Goal: Answer question/provide support

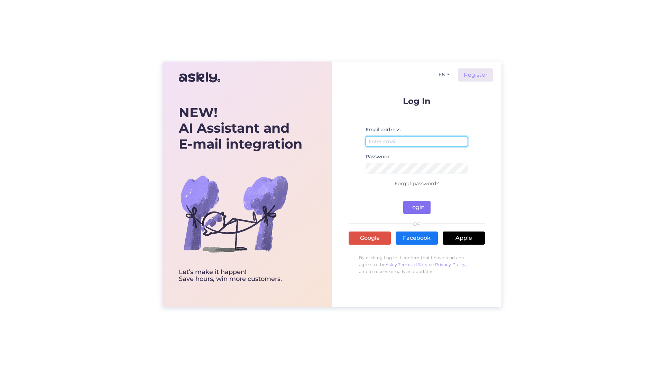
type input "[PERSON_NAME][EMAIL_ADDRESS][PERSON_NAME][DOMAIN_NAME]"
click at [410, 207] on button "Login" at bounding box center [416, 207] width 27 height 13
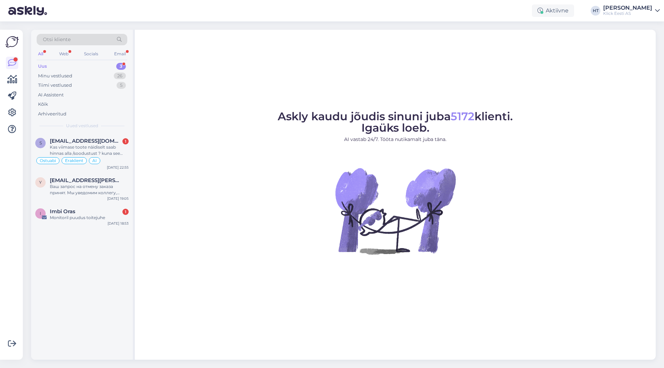
click at [551, 157] on figure "Askly kaudu jõudis sinuni juba 5172 klienti. Igaüks loeb. AI vastab 24/7. Tööta…" at bounding box center [395, 192] width 508 height 162
click at [98, 143] on span "[EMAIL_ADDRESS][DOMAIN_NAME]" at bounding box center [86, 141] width 72 height 6
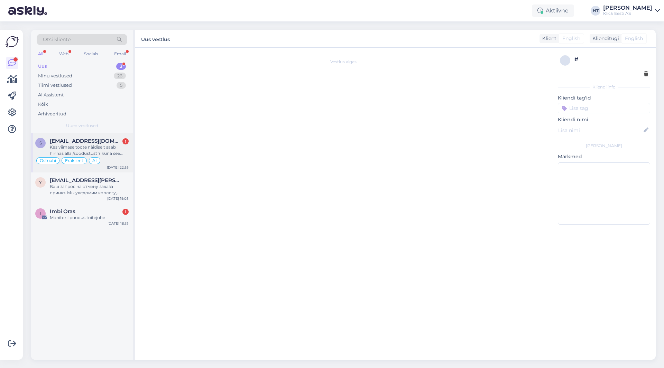
scroll to position [367, 0]
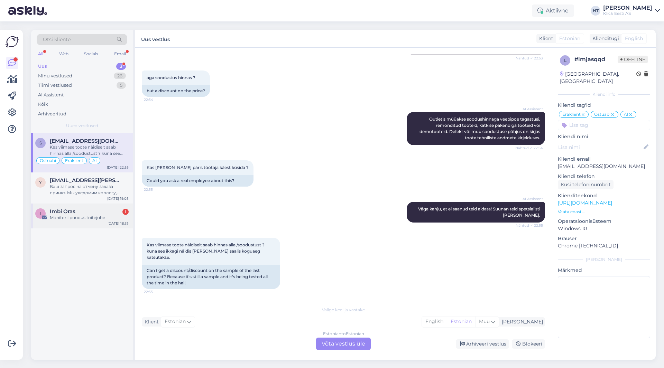
click at [113, 212] on div "Imbi Oras 1" at bounding box center [89, 212] width 79 height 6
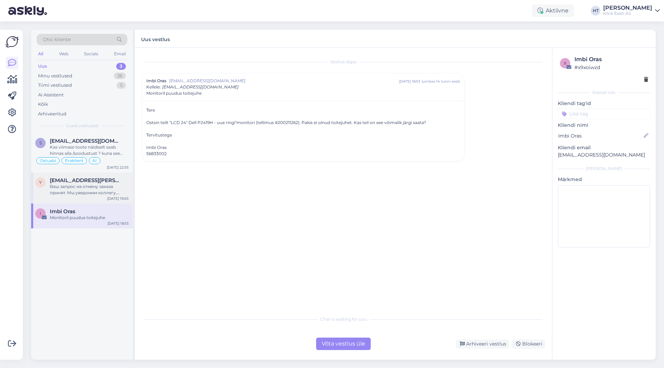
click at [124, 186] on div "Ваш запрос на отмену заказа принят. Мы уведомим коллегу, чтобы он обработал отм…" at bounding box center [89, 190] width 79 height 12
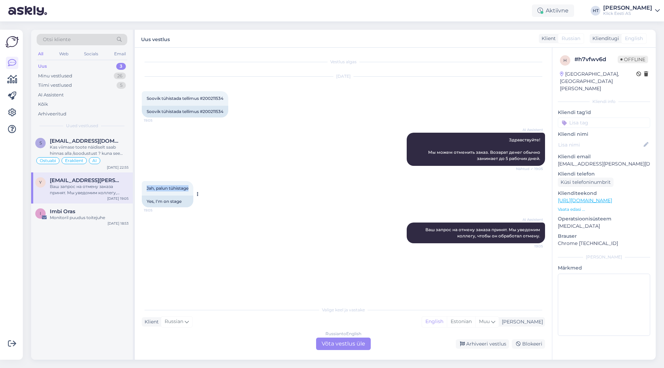
drag, startPoint x: 146, startPoint y: 188, endPoint x: 191, endPoint y: 190, distance: 44.3
click at [191, 190] on div "Jah, palun tühistage 19:05" at bounding box center [168, 188] width 52 height 15
click at [191, 189] on div "Jah, palun tühistage 19:05" at bounding box center [168, 188] width 52 height 15
drag, startPoint x: 190, startPoint y: 188, endPoint x: 145, endPoint y: 186, distance: 45.3
click at [145, 186] on div "Jah, palun tühistage 19:05" at bounding box center [168, 188] width 52 height 15
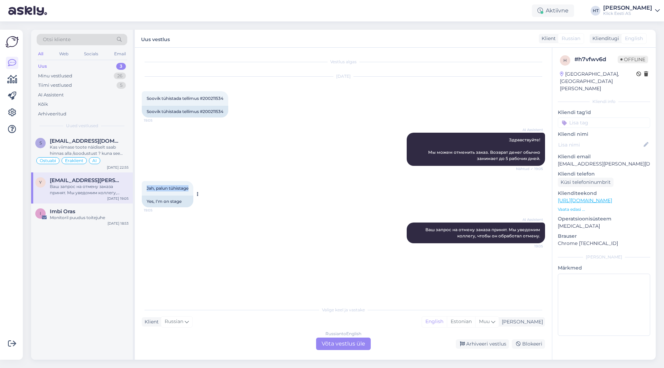
click at [145, 186] on div "Jah, palun tühistage 19:05" at bounding box center [168, 188] width 52 height 15
drag, startPoint x: 146, startPoint y: 187, endPoint x: 189, endPoint y: 189, distance: 43.2
click at [189, 189] on div "Jah, palun tühistage 19:05" at bounding box center [168, 188] width 52 height 15
click at [189, 189] on span "Jah, palun tühistage" at bounding box center [168, 188] width 42 height 5
drag, startPoint x: 190, startPoint y: 189, endPoint x: 146, endPoint y: 189, distance: 43.2
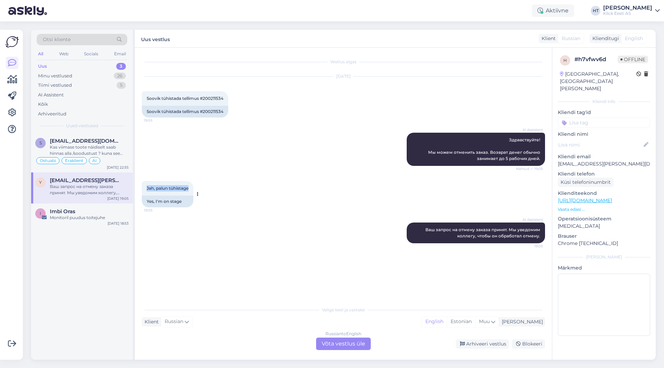
click at [146, 189] on div "Jah, palun tühistage 19:05" at bounding box center [168, 188] width 52 height 15
drag, startPoint x: 425, startPoint y: 230, endPoint x: 541, endPoint y: 237, distance: 116.8
click at [541, 237] on div "AI Assistent Ваш запрос на отмену заказа принят. Мы уведомим коллегу, чтобы он …" at bounding box center [476, 233] width 138 height 21
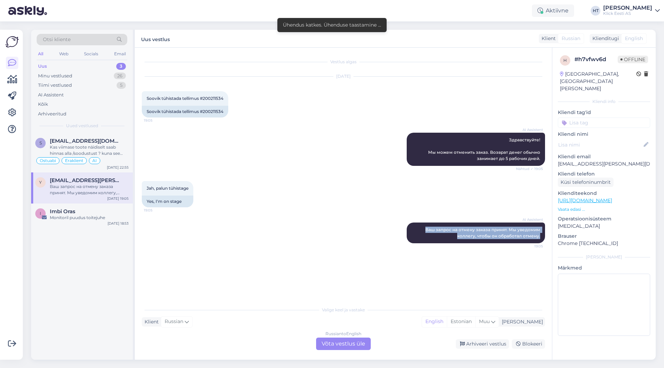
copy span "Ваш запрос на отмену заказа принят. Мы уведомим коллегу, чтобы он обработал отм…"
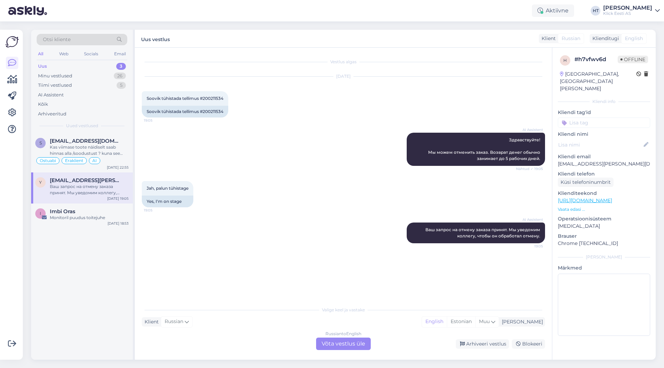
click at [213, 175] on div "Jah, palun tühistage 19:05 Yes, I'm on stage" at bounding box center [343, 195] width 403 height 42
click at [211, 109] on div "Soovik tühistada tellimus #200211534" at bounding box center [185, 112] width 86 height 12
copy div "200211534"
click at [266, 160] on div "AI Assistent Здравствуйте! Мы можем отменить заказ. Возврат денег обычно занима…" at bounding box center [343, 149] width 403 height 48
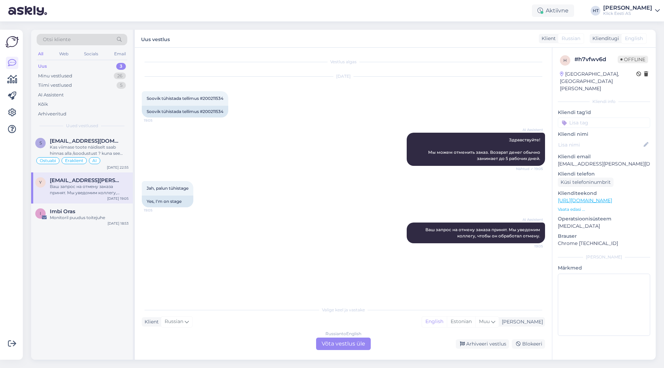
click at [348, 343] on div "Russian to English Võta vestlus üle" at bounding box center [343, 344] width 55 height 12
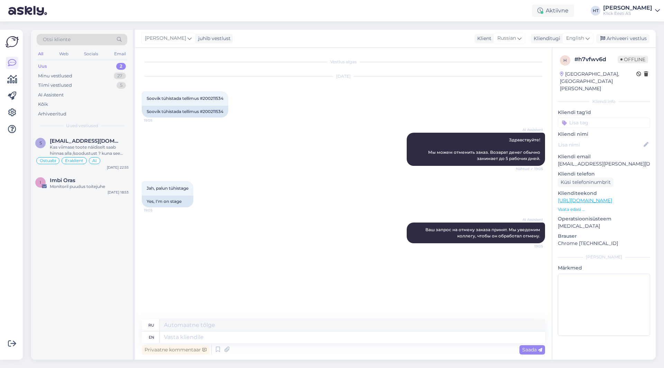
click at [612, 118] on input at bounding box center [604, 123] width 92 height 10
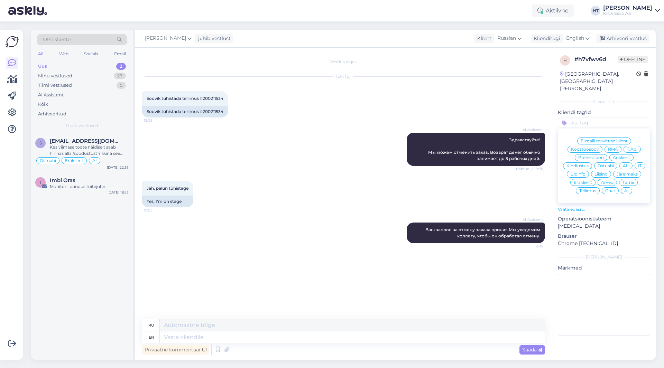
click at [626, 164] on span "AI-" at bounding box center [626, 166] width 6 height 4
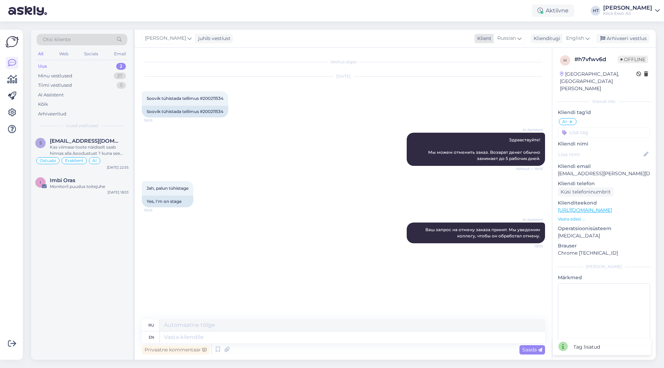
click at [519, 40] on icon at bounding box center [519, 39] width 4 height 8
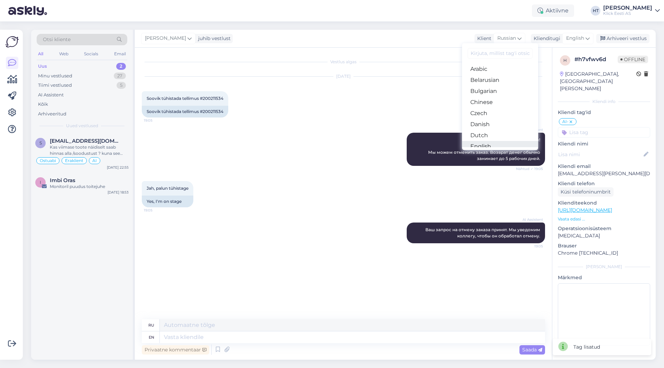
scroll to position [35, 0]
click at [500, 128] on link "Estonian" at bounding box center [500, 123] width 76 height 11
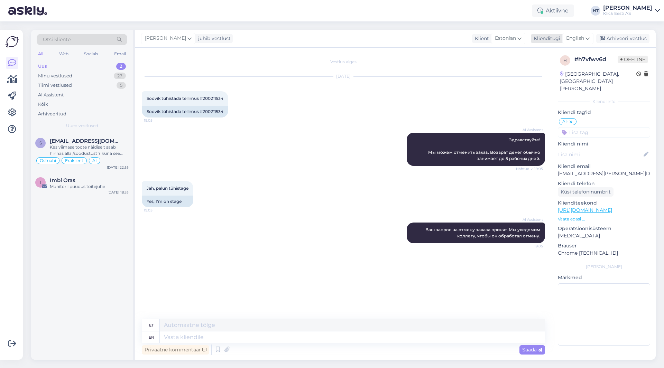
click at [568, 39] on span "English" at bounding box center [575, 39] width 18 height 8
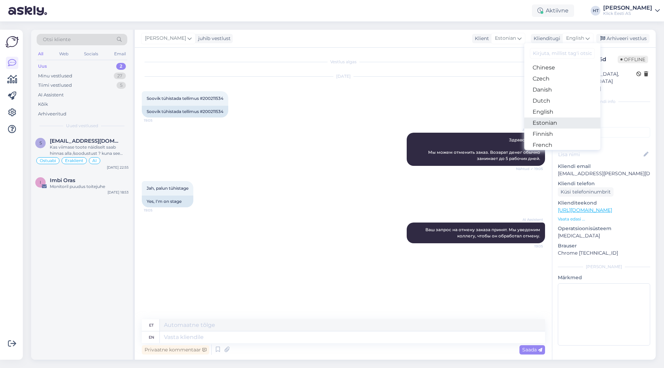
click at [554, 126] on link "Estonian" at bounding box center [562, 123] width 76 height 11
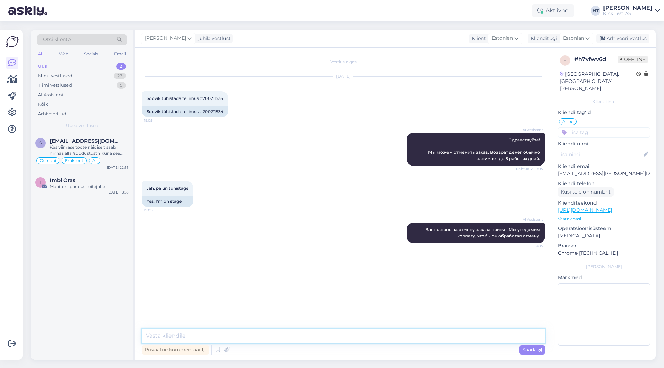
click at [198, 330] on textarea at bounding box center [343, 336] width 403 height 15
type textarea "Makse ootel tellimused tühistavad ennast automaatselt kui summat ei laeku."
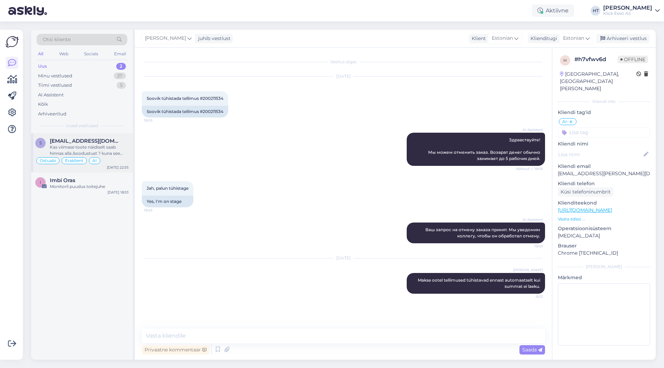
click at [115, 150] on div "Kas viimase toote näidiselt saab hinnas alla /soodustust ? kuna see ikkagi näid…" at bounding box center [89, 150] width 79 height 12
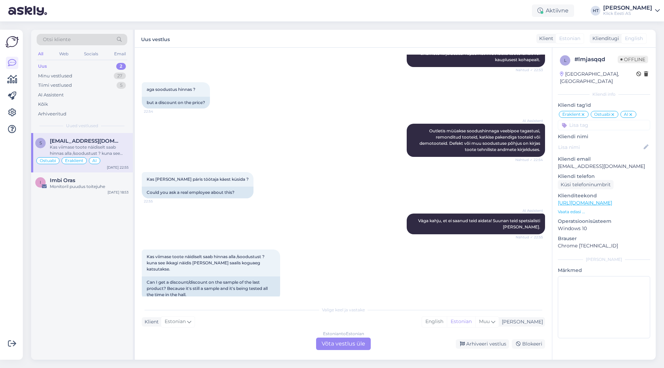
scroll to position [367, 0]
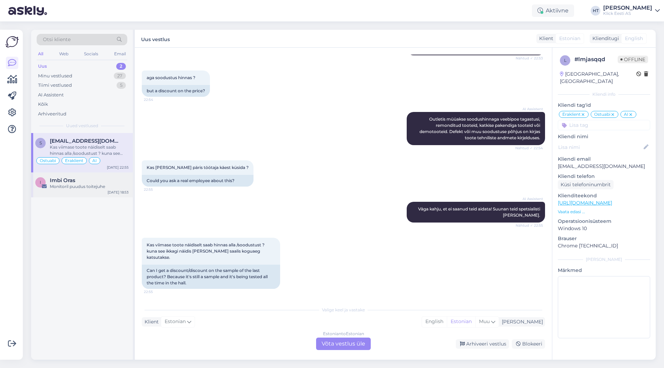
click at [114, 189] on div "Monitoril puudus toitejuhe" at bounding box center [89, 187] width 79 height 6
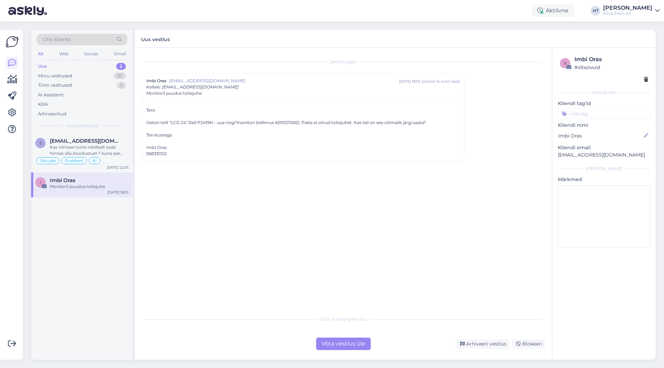
click at [280, 124] on div "Ostsin teilt "LCD 24" Dell P2419H - uue ringi"monitori (tellimus #200211262). P…" at bounding box center [303, 123] width 314 height 6
copy div "200211262"
click at [125, 156] on div "Kas viimase toote näidiselt saab hinnas alla /soodustust ? kuna see ikkagi näid…" at bounding box center [89, 150] width 79 height 12
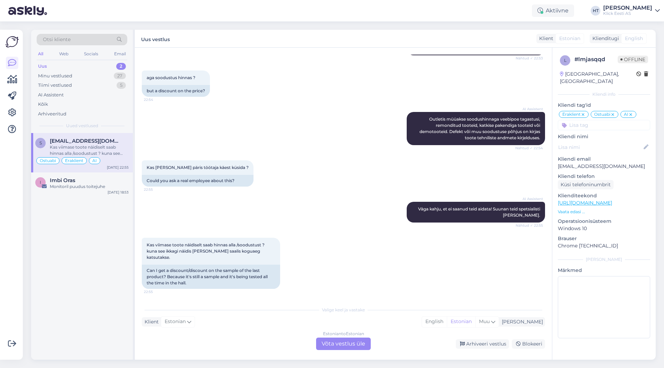
click at [210, 121] on div "AI Assistent Outletis müüakse soodushinnaga veebipoe tagastusi, remonditud toot…" at bounding box center [343, 128] width 403 height 48
drag, startPoint x: 147, startPoint y: 175, endPoint x: 236, endPoint y: 176, distance: 89.6
click at [236, 175] on div "Kas [PERSON_NAME] päris töötaja käest küsida ? 22:55" at bounding box center [198, 167] width 112 height 15
click at [282, 161] on div "Kas [PERSON_NAME] päris töötaja käest küsida ? 22:55 Could you ask a real emplo…" at bounding box center [343, 174] width 403 height 42
click at [571, 209] on p "Vaata edasi ..." at bounding box center [604, 212] width 92 height 6
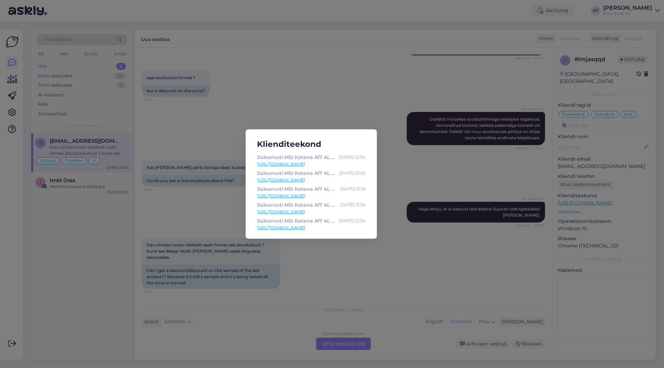
click at [409, 185] on div "Klienditeekond Sülearvuti MSI Katana A17 AI, Ryzen7 16GB 1TB RTX4060, must - Kl…" at bounding box center [332, 184] width 664 height 368
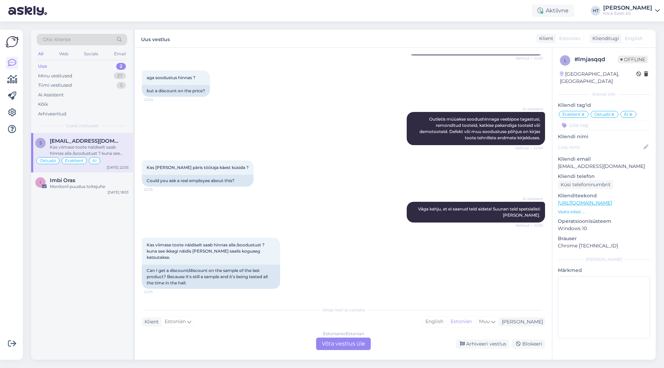
click at [343, 170] on div "Kas [PERSON_NAME] päris töötaja käest küsida ? 22:55 Could you ask a real emplo…" at bounding box center [343, 174] width 403 height 42
click at [322, 344] on div "Estonian to Estonian Võta vestlus üle" at bounding box center [343, 344] width 55 height 12
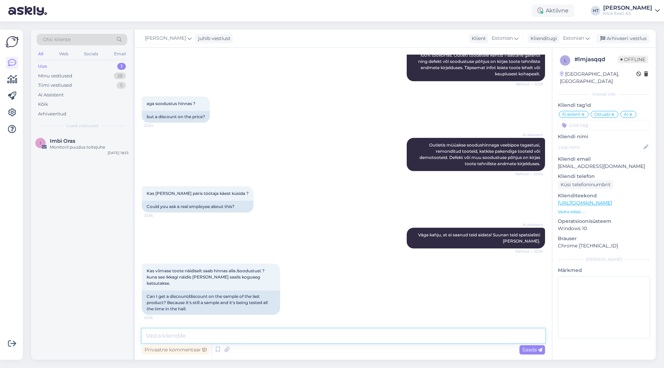
click at [321, 335] on textarea at bounding box center [343, 336] width 403 height 15
click at [568, 209] on p "Vaata edasi ..." at bounding box center [604, 212] width 92 height 6
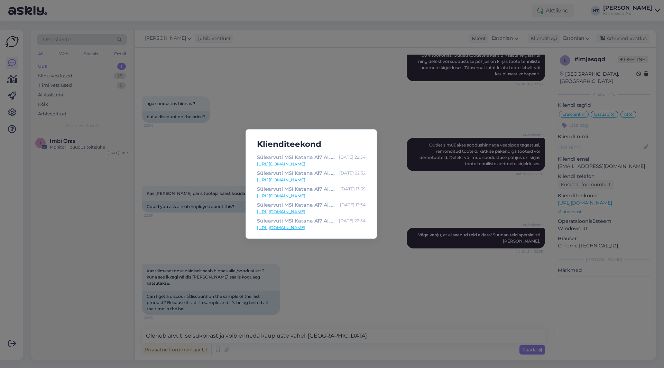
click at [373, 300] on div "Klienditeekond Sülearvuti MSI Katana A17 AI, Ryzen7 16GB 1TB RTX4060, must - Kl…" at bounding box center [332, 184] width 664 height 368
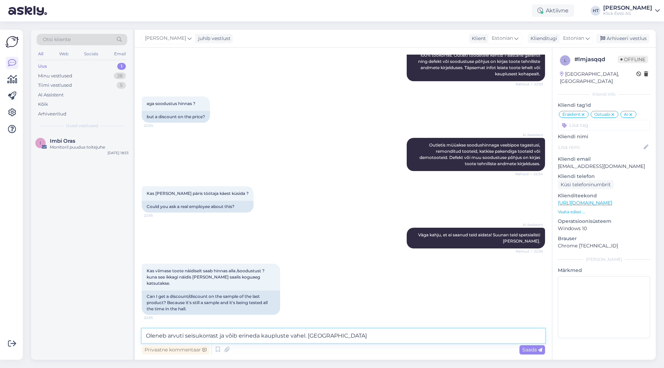
click at [377, 341] on textarea "Oleneb arvuti seisukorrast ja võib erineda kaupluste vahel. [GEOGRAPHIC_DATA]" at bounding box center [343, 336] width 403 height 15
type textarea "Oleneb arvuti seisukorrast ja võib erineda kaupluste vahel. Kaupluses saab enne…"
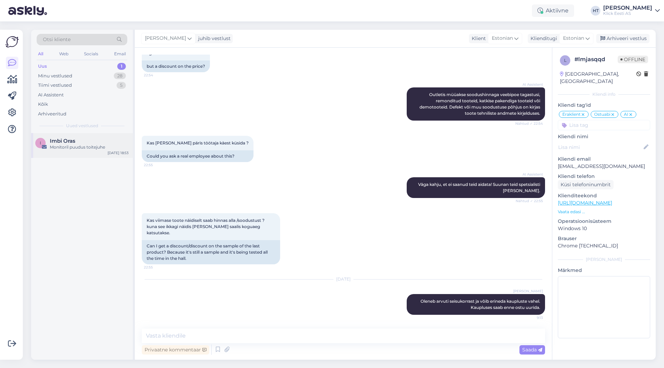
click at [110, 153] on div "[DATE] 18:53" at bounding box center [118, 152] width 21 height 5
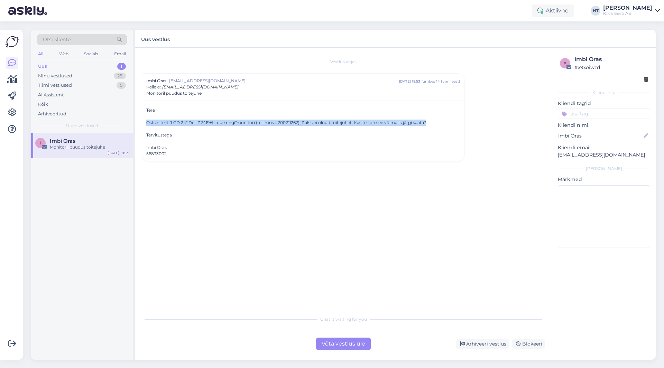
drag, startPoint x: 146, startPoint y: 122, endPoint x: 442, endPoint y: 125, distance: 295.8
click at [442, 125] on div "Tere Ostsin teilt "LCD 24" Dell P2419H - uue ringi"monitori (tellimus #20021126…" at bounding box center [303, 131] width 322 height 61
click at [437, 122] on div "Ostsin teilt "LCD 24" Dell P2419H - uue ringi"monitori (tellimus #200211262). P…" at bounding box center [303, 123] width 314 height 6
drag, startPoint x: 435, startPoint y: 122, endPoint x: 147, endPoint y: 122, distance: 287.8
click at [147, 122] on div "Ostsin teilt "LCD 24" Dell P2419H - uue ringi"monitori (tellimus #200211262). P…" at bounding box center [303, 123] width 314 height 6
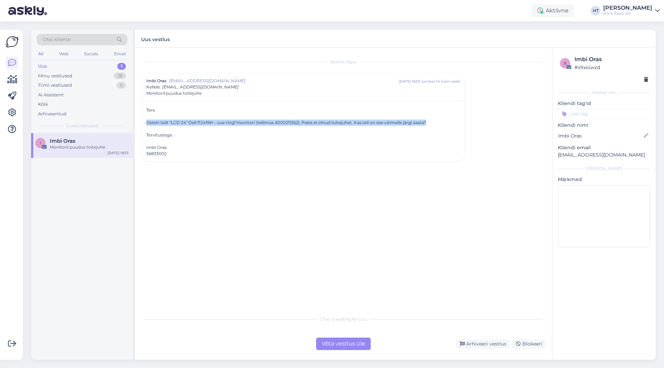
click at [146, 122] on div "Ostsin teilt "LCD 24" Dell P2419H - uue ringi"monitori (tellimus #200211262). P…" at bounding box center [303, 123] width 314 height 6
drag, startPoint x: 145, startPoint y: 108, endPoint x: 426, endPoint y: 125, distance: 281.3
click at [426, 125] on div "Tere Ostsin teilt "LCD 24" Dell P2419H - uue ringi"monitori (tellimus #20021126…" at bounding box center [303, 131] width 322 height 61
click at [427, 123] on div "Ostsin teilt "LCD 24" Dell P2419H - uue ringi"monitori (tellimus #200211262). P…" at bounding box center [303, 123] width 314 height 6
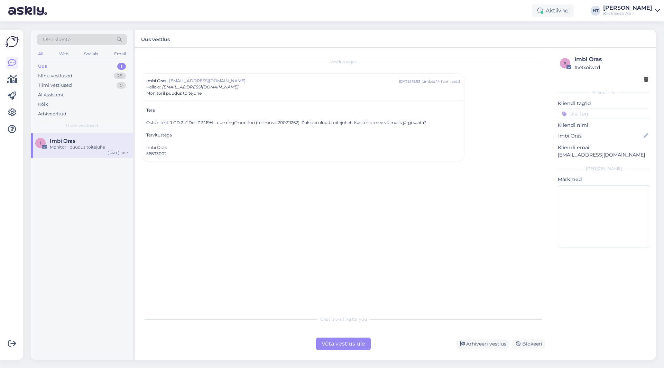
drag, startPoint x: 173, startPoint y: 157, endPoint x: 145, endPoint y: 108, distance: 55.9
click at [145, 108] on div "Tere Ostsin teilt "LCD 24" Dell P2419H - uue ringi"monitori (tellimus #20021126…" at bounding box center [303, 131] width 322 height 61
click at [147, 110] on div "Tere Ostsin teilt "LCD 24" Dell P2419H - uue ringi"monitori (tellimus #20021126…" at bounding box center [303, 132] width 314 height 50
drag, startPoint x: 147, startPoint y: 110, endPoint x: 199, endPoint y: 152, distance: 67.4
click at [199, 152] on div "Tere Ostsin teilt "LCD 24" Dell P2419H - uue ringi"monitori (tellimus #20021126…" at bounding box center [303, 132] width 314 height 50
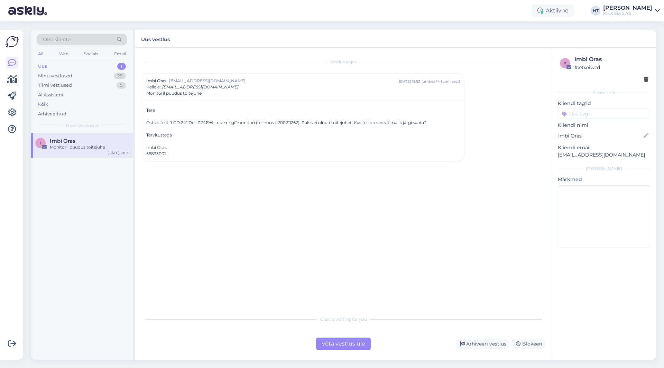
click at [196, 154] on div "56833002" at bounding box center [303, 154] width 314 height 6
drag, startPoint x: 166, startPoint y: 156, endPoint x: 146, endPoint y: 110, distance: 50.2
click at [146, 110] on div "Tere Ostsin teilt "LCD 24" Dell P2419H - uue ringi"monitori (tellimus #20021126…" at bounding box center [303, 131] width 322 height 61
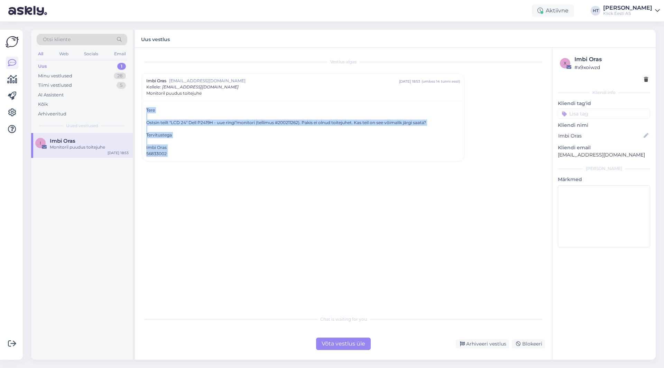
drag, startPoint x: 146, startPoint y: 110, endPoint x: 203, endPoint y: 152, distance: 70.5
click at [203, 152] on div "Tere Ostsin teilt "LCD 24" Dell P2419H - uue ringi"monitori (tellimus #20021126…" at bounding box center [303, 131] width 322 height 61
click at [202, 152] on div "56833002" at bounding box center [303, 154] width 314 height 6
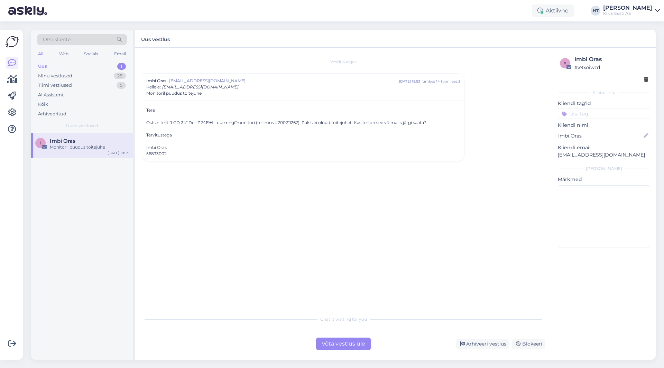
drag, startPoint x: 176, startPoint y: 153, endPoint x: 145, endPoint y: 110, distance: 53.0
click at [145, 110] on div "Tere Ostsin teilt "LCD 24" Dell P2419H - uue ringi"monitori (tellimus #20021126…" at bounding box center [303, 131] width 322 height 61
click at [146, 109] on div "Tere Ostsin teilt "LCD 24" Dell P2419H - uue ringi"monitori (tellimus #20021126…" at bounding box center [303, 131] width 322 height 61
drag, startPoint x: 146, startPoint y: 109, endPoint x: 198, endPoint y: 151, distance: 65.9
click at [198, 151] on div "Tere Ostsin teilt "LCD 24" Dell P2419H - uue ringi"monitori (tellimus #20021126…" at bounding box center [303, 132] width 314 height 50
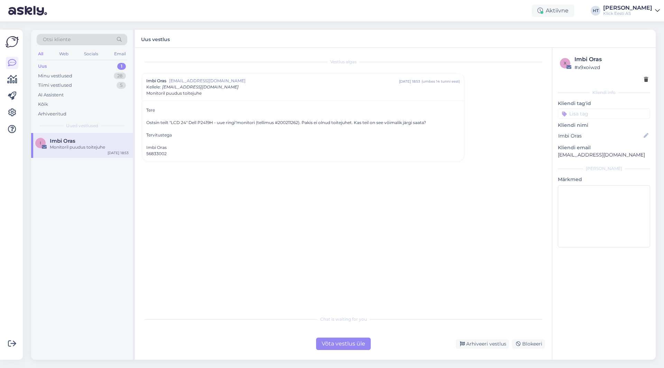
click at [198, 151] on div "56833002" at bounding box center [303, 154] width 314 height 6
drag, startPoint x: 183, startPoint y: 156, endPoint x: 145, endPoint y: 109, distance: 60.8
click at [145, 109] on div "Tere Ostsin teilt "LCD 24" Dell P2419H - uue ringi"monitori (tellimus #20021126…" at bounding box center [303, 131] width 322 height 61
click at [146, 109] on div "Tere Ostsin teilt "LCD 24" Dell P2419H - uue ringi"monitori (tellimus #20021126…" at bounding box center [303, 131] width 322 height 61
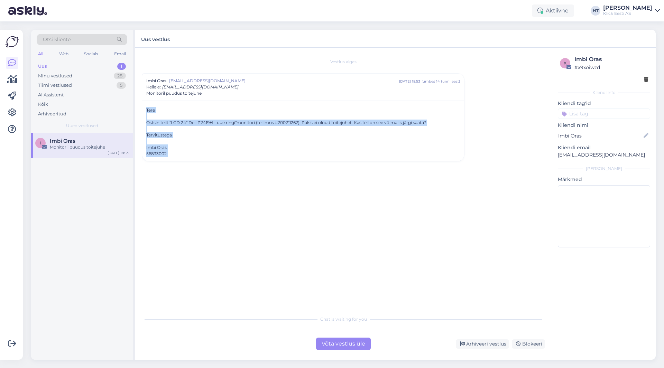
drag, startPoint x: 146, startPoint y: 110, endPoint x: 206, endPoint y: 154, distance: 74.5
click at [206, 154] on div "Tere Ostsin teilt "LCD 24" Dell P2419H - uue ringi"monitori (tellimus #20021126…" at bounding box center [303, 131] width 322 height 61
click at [206, 154] on div "56833002" at bounding box center [303, 154] width 314 height 6
drag, startPoint x: 178, startPoint y: 156, endPoint x: 145, endPoint y: 110, distance: 56.7
click at [145, 110] on div "Tere Ostsin teilt "LCD 24" Dell P2419H - uue ringi"monitori (tellimus #20021126…" at bounding box center [303, 131] width 322 height 61
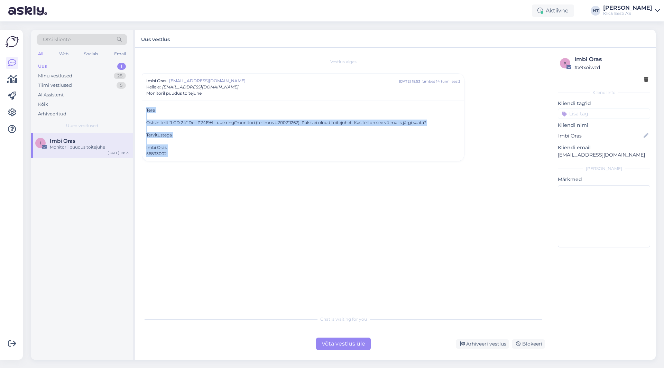
click at [146, 110] on div "Tere Ostsin teilt "LCD 24" Dell P2419H - uue ringi"monitori (tellimus #20021126…" at bounding box center [303, 132] width 314 height 50
drag, startPoint x: 146, startPoint y: 110, endPoint x: 222, endPoint y: 154, distance: 87.6
click at [222, 154] on div "Tere Ostsin teilt "LCD 24" Dell P2419H - uue ringi"monitori (tellimus #20021126…" at bounding box center [303, 132] width 314 height 50
click at [222, 154] on div "56833002" at bounding box center [303, 154] width 314 height 6
drag, startPoint x: 222, startPoint y: 154, endPoint x: 146, endPoint y: 110, distance: 87.3
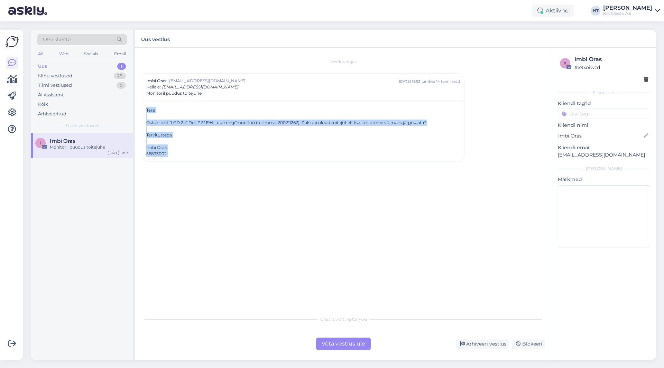
click at [146, 110] on div "Tere Ostsin teilt "LCD 24" Dell P2419H - uue ringi"monitori (tellimus #20021126…" at bounding box center [303, 132] width 314 height 50
drag, startPoint x: 146, startPoint y: 110, endPoint x: 196, endPoint y: 151, distance: 64.4
click at [196, 151] on div "Tere Ostsin teilt "LCD 24" Dell P2419H - uue ringi"monitori (tellimus #20021126…" at bounding box center [303, 132] width 314 height 50
click at [176, 154] on div "56833002" at bounding box center [303, 154] width 314 height 6
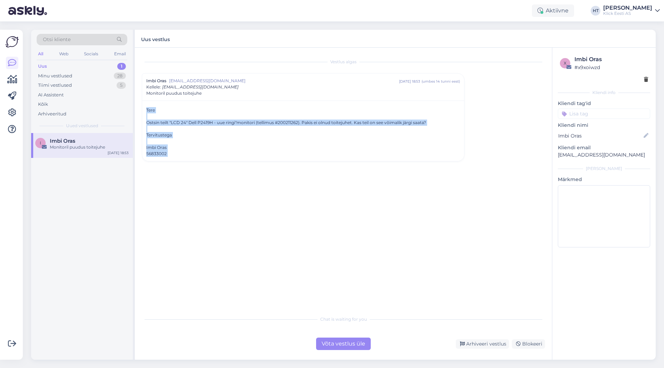
drag, startPoint x: 176, startPoint y: 154, endPoint x: 146, endPoint y: 110, distance: 53.2
click at [146, 110] on div "Tere Ostsin teilt "LCD 24" Dell P2419H - uue ringi"monitori (tellimus #20021126…" at bounding box center [303, 131] width 322 height 61
click at [146, 108] on div "Tere Ostsin teilt "LCD 24" Dell P2419H - uue ringi"monitori (tellimus #20021126…" at bounding box center [303, 131] width 322 height 61
drag, startPoint x: 147, startPoint y: 109, endPoint x: 183, endPoint y: 153, distance: 57.8
click at [183, 153] on div "Tere Ostsin teilt "LCD 24" Dell P2419H - uue ringi"monitori (tellimus #20021126…" at bounding box center [303, 132] width 314 height 50
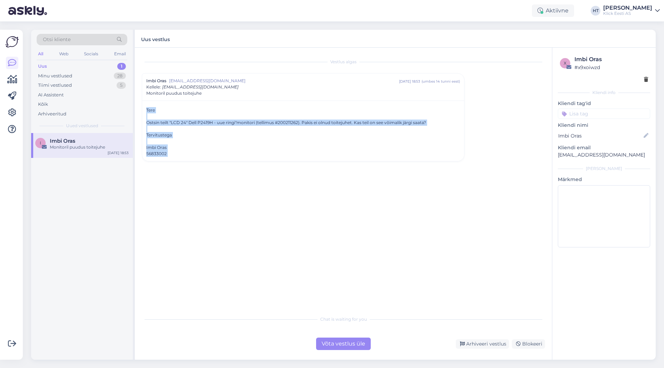
click at [181, 155] on div "56833002" at bounding box center [303, 154] width 314 height 6
drag, startPoint x: 175, startPoint y: 154, endPoint x: 146, endPoint y: 110, distance: 52.0
click at [146, 110] on div "Tere Ostsin teilt "LCD 24" Dell P2419H - uue ringi"monitori (tellimus #20021126…" at bounding box center [303, 132] width 314 height 50
drag, startPoint x: 146, startPoint y: 110, endPoint x: 187, endPoint y: 154, distance: 60.2
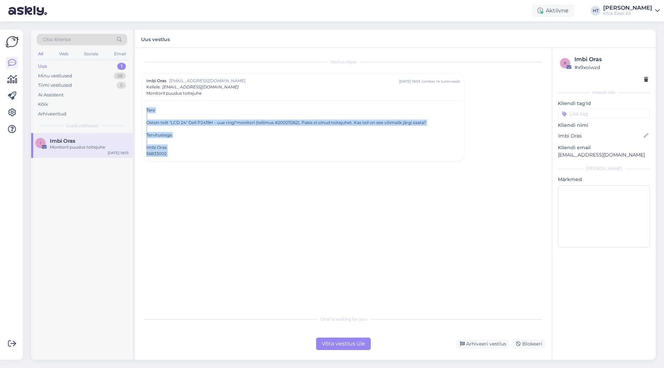
click at [187, 154] on div "Tere Ostsin teilt "LCD 24" Dell P2419H - uue ringi"monitori (tellimus #20021126…" at bounding box center [303, 132] width 314 height 50
click at [187, 154] on div "56833002" at bounding box center [303, 154] width 314 height 6
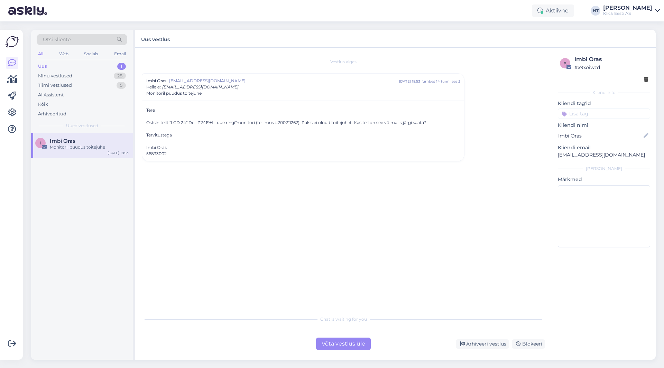
click at [501, 287] on div "Vestlus algas Imbi Oras [EMAIL_ADDRESS][DOMAIN_NAME] [DATE] 18:53 ( umbes 14 tu…" at bounding box center [347, 180] width 410 height 251
click at [222, 196] on div "Vestlus algas Imbi Oras [EMAIL_ADDRESS][DOMAIN_NAME] [DATE] 18:53 ( umbes 14 tu…" at bounding box center [347, 180] width 410 height 251
click at [231, 229] on div "Vestlus algas Imbi Oras [EMAIL_ADDRESS][DOMAIN_NAME] [DATE] 18:53 ( umbes 14 tu…" at bounding box center [347, 180] width 410 height 251
click at [95, 143] on div "Imbi Oras" at bounding box center [89, 141] width 79 height 6
drag, startPoint x: 176, startPoint y: 155, endPoint x: 148, endPoint y: 110, distance: 53.0
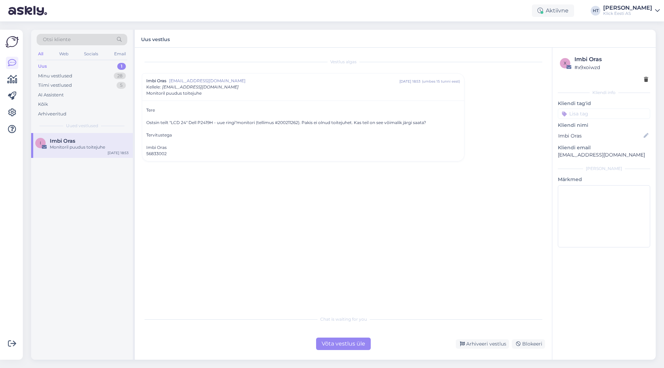
click at [148, 110] on div "Tere Ostsin teilt "LCD 24" Dell P2419H - uue ringi"monitori (tellimus #20021126…" at bounding box center [303, 132] width 314 height 50
drag, startPoint x: 146, startPoint y: 109, endPoint x: 237, endPoint y: 155, distance: 102.3
click at [237, 155] on div "Tere Ostsin teilt "LCD 24" Dell P2419H - uue ringi"monitori (tellimus #20021126…" at bounding box center [303, 131] width 322 height 61
click at [237, 155] on div "56833002" at bounding box center [303, 154] width 314 height 6
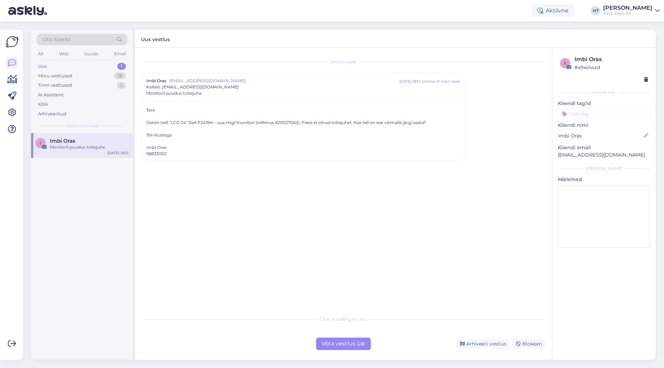
drag, startPoint x: 197, startPoint y: 156, endPoint x: 146, endPoint y: 110, distance: 68.8
click at [146, 110] on div "Tere Ostsin teilt "LCD 24" Dell P2419H - uue ringi"monitori (tellimus #20021126…" at bounding box center [303, 132] width 314 height 50
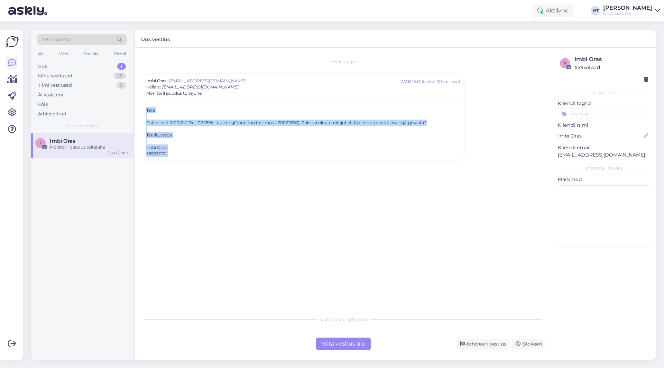
drag, startPoint x: 146, startPoint y: 110, endPoint x: 192, endPoint y: 153, distance: 62.6
click at [192, 153] on div "Tere Ostsin teilt "LCD 24" Dell P2419H - uue ringi"monitori (tellimus #20021126…" at bounding box center [303, 132] width 314 height 50
click at [192, 153] on div "56833002" at bounding box center [303, 154] width 314 height 6
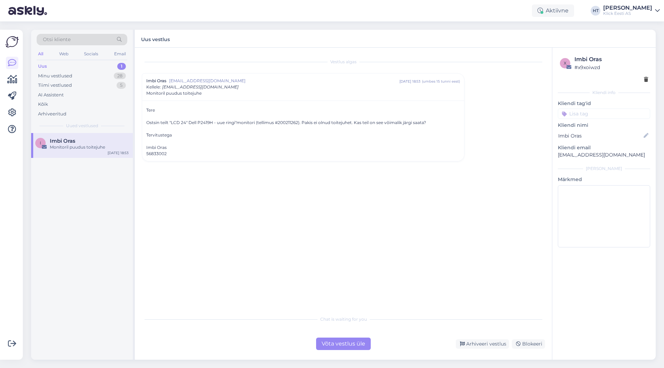
click at [470, 131] on div "Vestlus algas Imbi Oras [EMAIL_ADDRESS][DOMAIN_NAME] [DATE] 18:53 ( umbes 15 tu…" at bounding box center [347, 180] width 410 height 251
click at [118, 75] on div "28" at bounding box center [120, 76] width 12 height 7
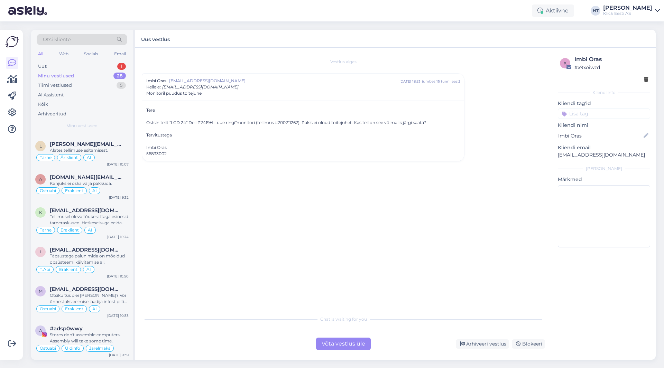
scroll to position [811, 0]
click at [112, 185] on div "Kahjuks ei oska välja pakkuda." at bounding box center [89, 183] width 79 height 6
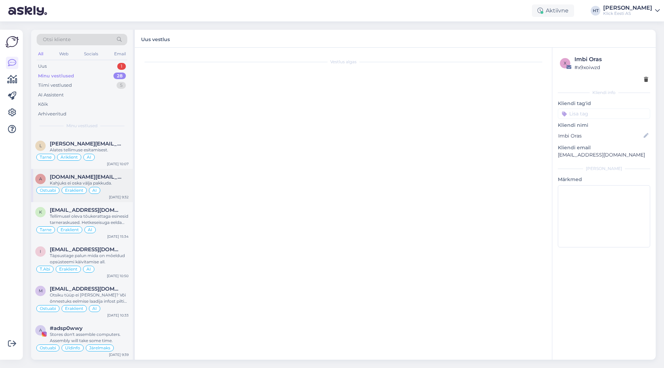
scroll to position [261, 0]
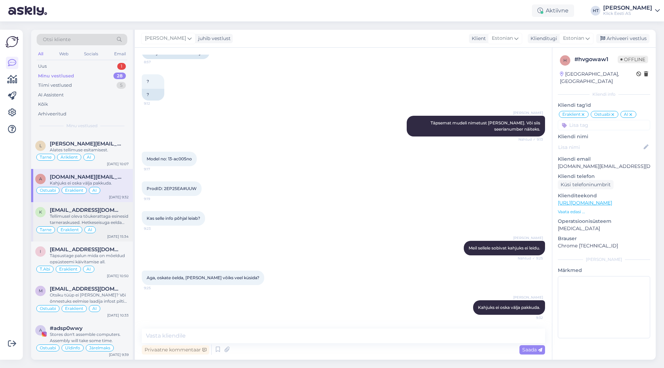
click at [113, 210] on div "[EMAIL_ADDRESS][DOMAIN_NAME]" at bounding box center [89, 210] width 79 height 6
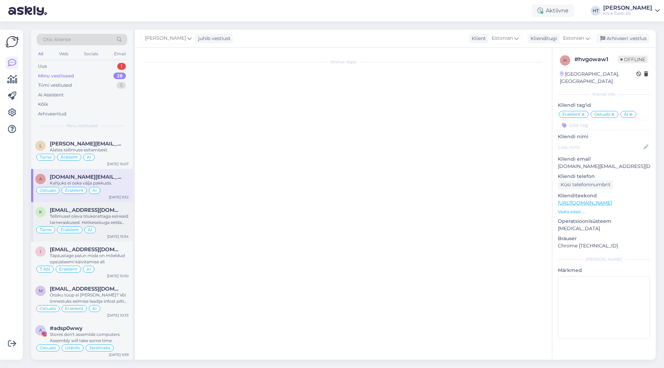
scroll to position [38, 0]
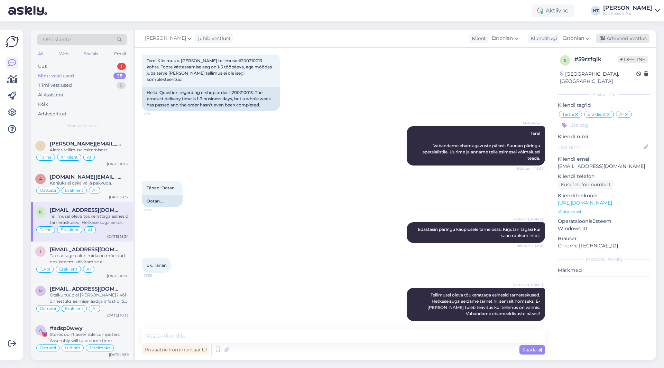
click at [632, 37] on div "Arhiveeri vestlus" at bounding box center [622, 38] width 53 height 9
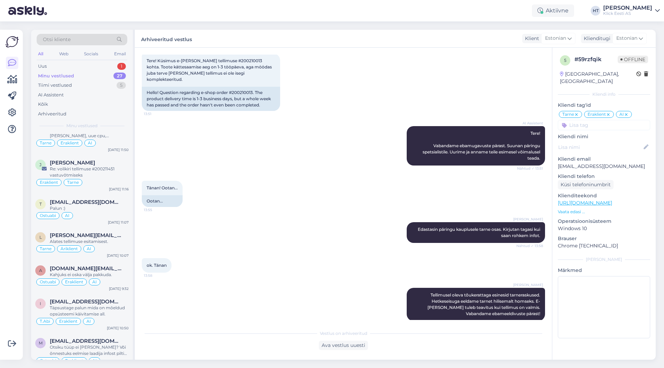
scroll to position [771, 0]
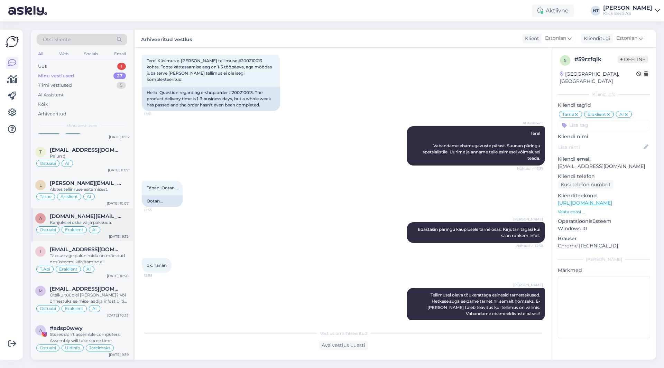
click at [111, 224] on div "Kahjuks ei oska välja pakkuda." at bounding box center [89, 223] width 79 height 6
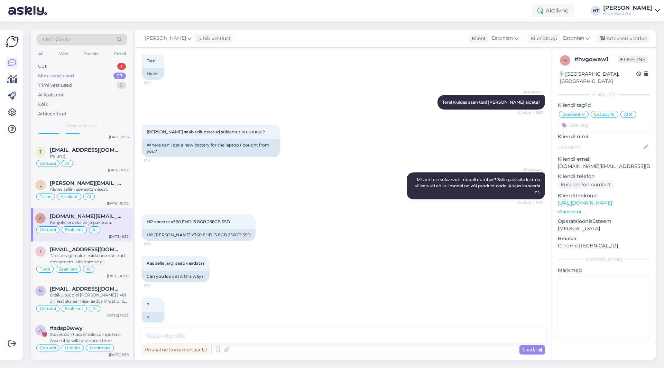
scroll to position [261, 0]
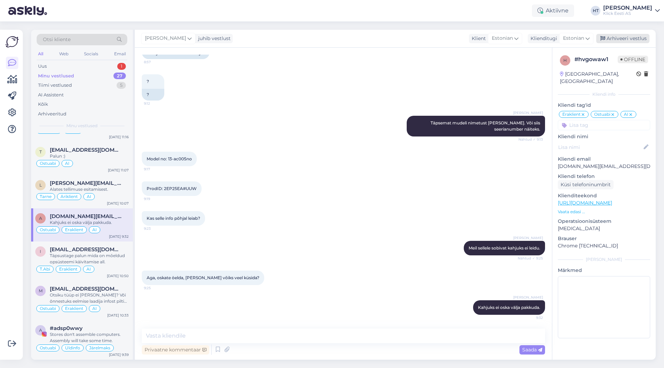
click at [607, 36] on div "Arhiveeri vestlus" at bounding box center [622, 38] width 53 height 9
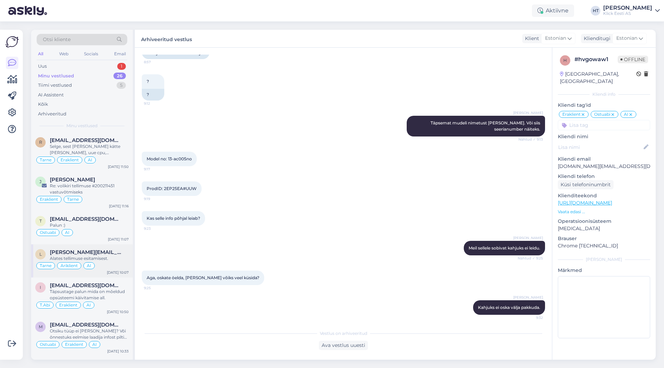
scroll to position [738, 0]
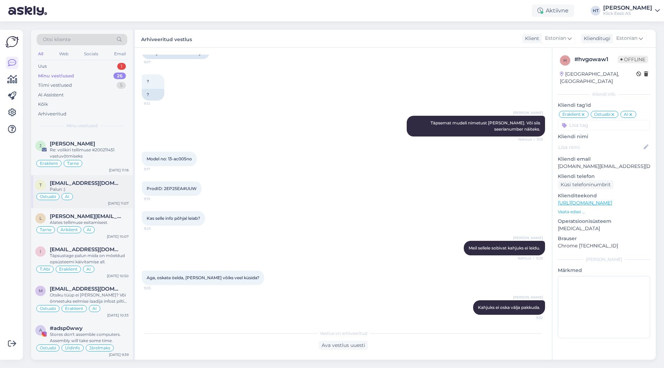
click at [114, 187] on div "Palun :)" at bounding box center [89, 189] width 79 height 6
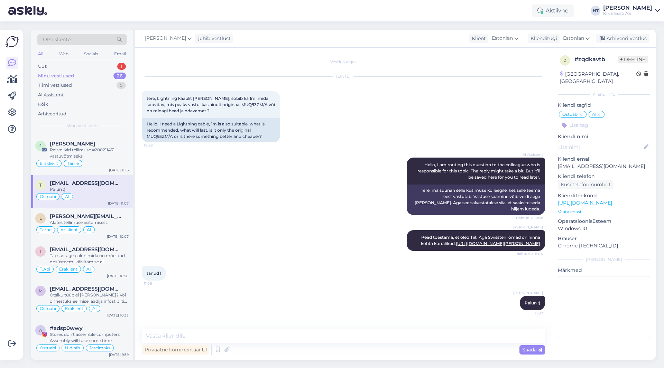
scroll to position [2, 0]
click at [641, 40] on div "Arhiveeri vestlus" at bounding box center [622, 38] width 53 height 9
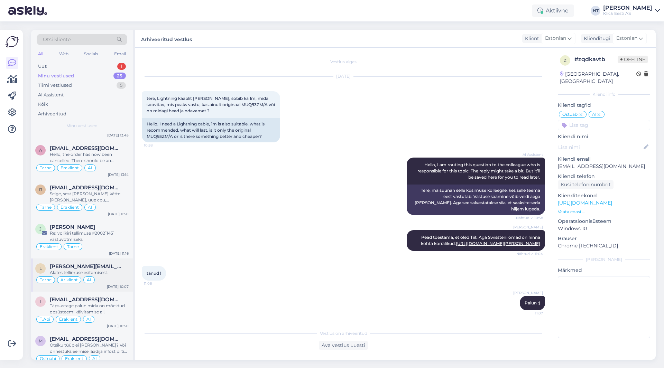
scroll to position [705, 0]
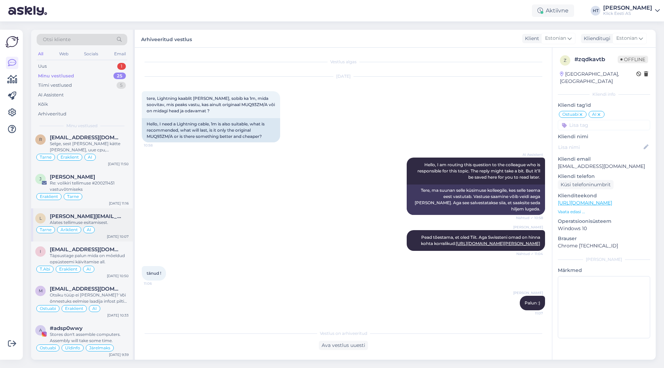
click at [100, 232] on div "Tarne Äriklient AI" at bounding box center [81, 230] width 93 height 8
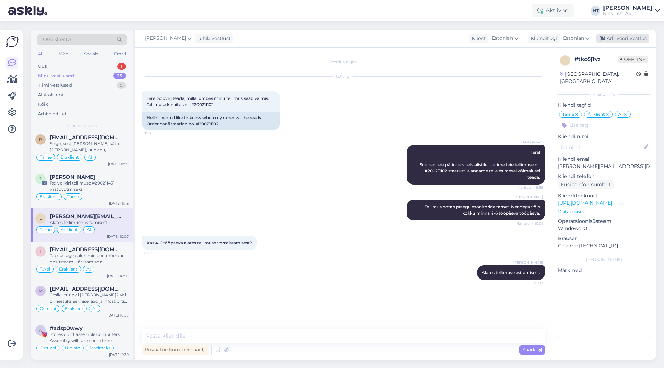
click at [614, 38] on div "Arhiveeri vestlus" at bounding box center [622, 38] width 53 height 9
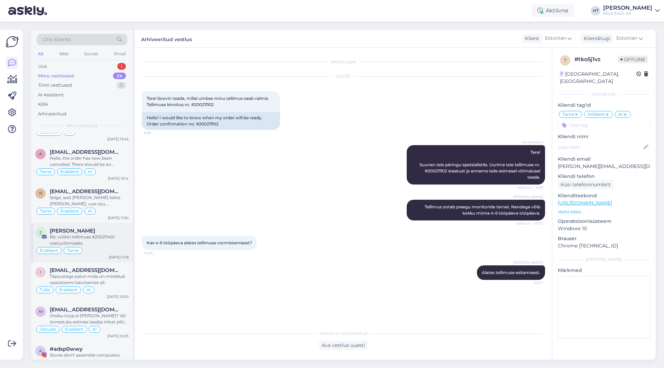
scroll to position [672, 0]
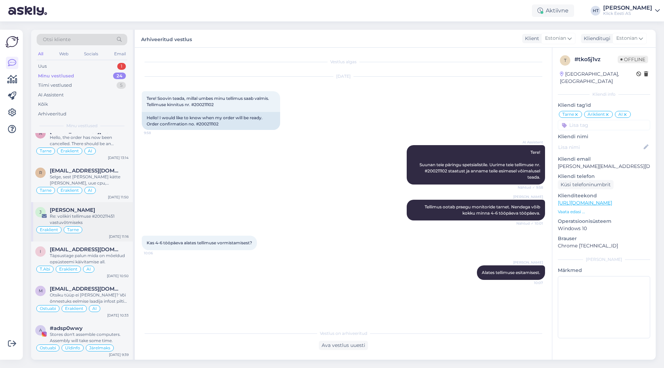
click at [104, 212] on div "[PERSON_NAME]" at bounding box center [89, 210] width 79 height 6
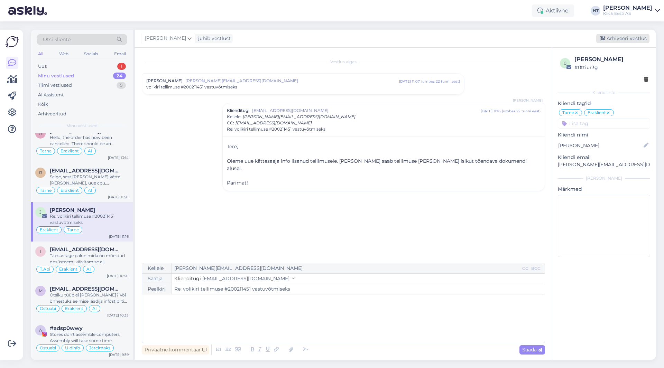
click at [625, 34] on div "Arhiveeri vestlus" at bounding box center [622, 38] width 53 height 9
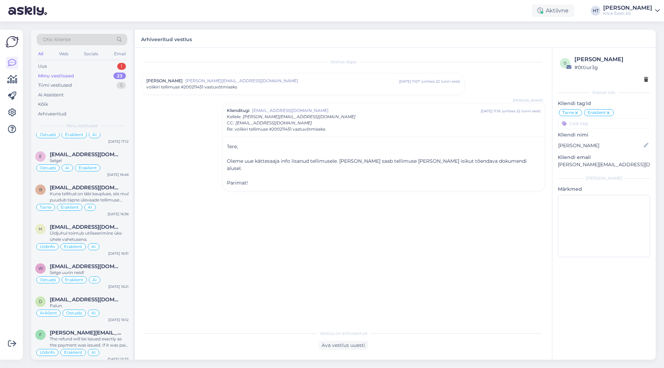
scroll to position [632, 0]
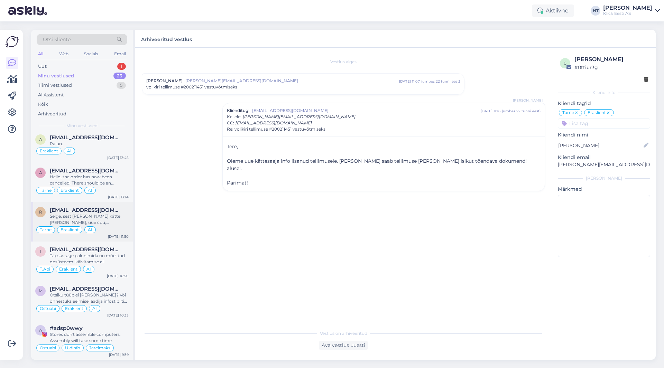
click at [101, 212] on span "[EMAIL_ADDRESS][DOMAIN_NAME]" at bounding box center [86, 210] width 72 height 6
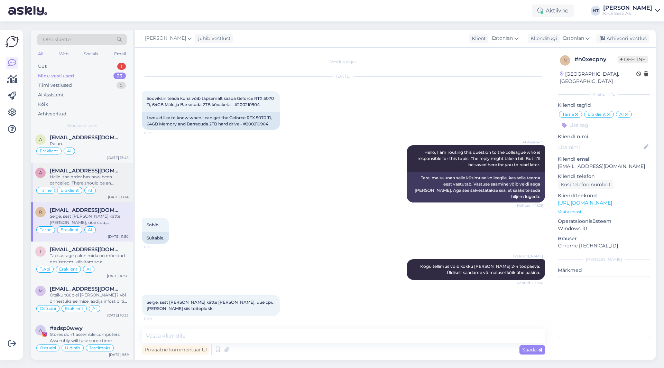
click at [129, 185] on div "a [EMAIL_ADDRESS][DOMAIN_NAME] Hello, the order has now been cancelled. There s…" at bounding box center [82, 182] width 102 height 39
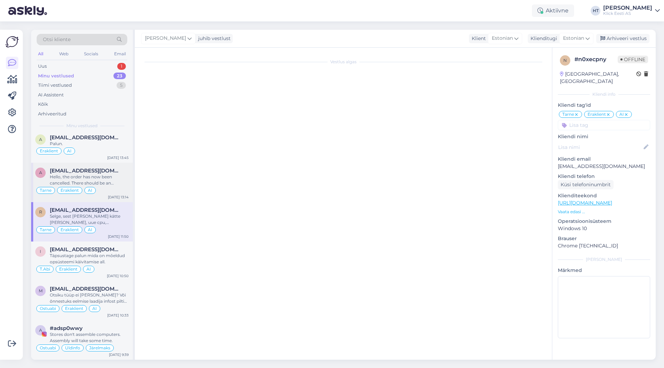
scroll to position [559, 0]
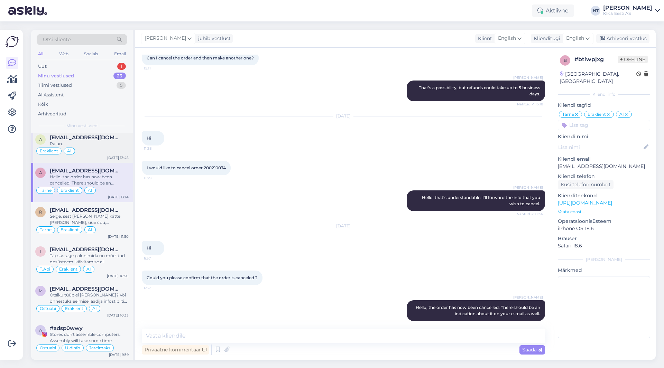
click at [72, 155] on div "Eraklient AI" at bounding box center [81, 151] width 93 height 8
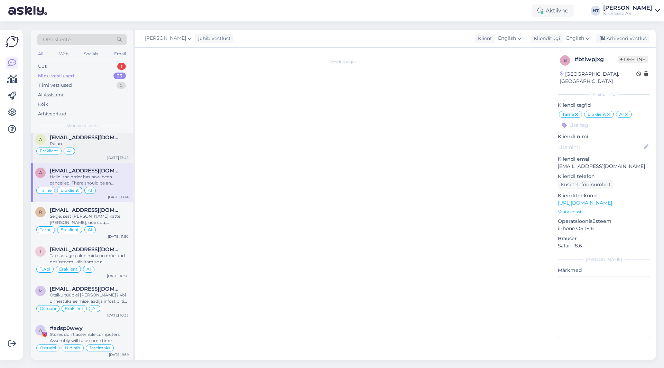
scroll to position [0, 0]
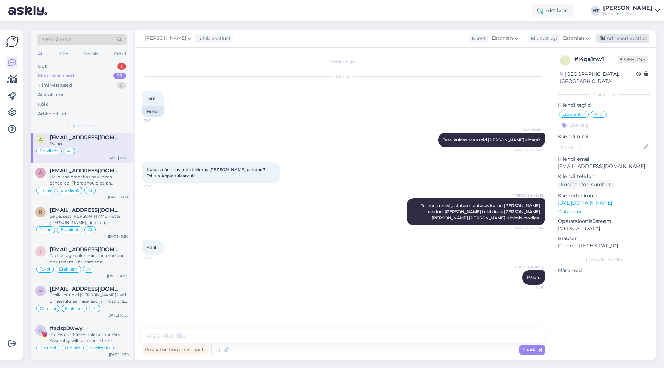
click at [626, 38] on div "Arhiveeri vestlus" at bounding box center [622, 38] width 53 height 9
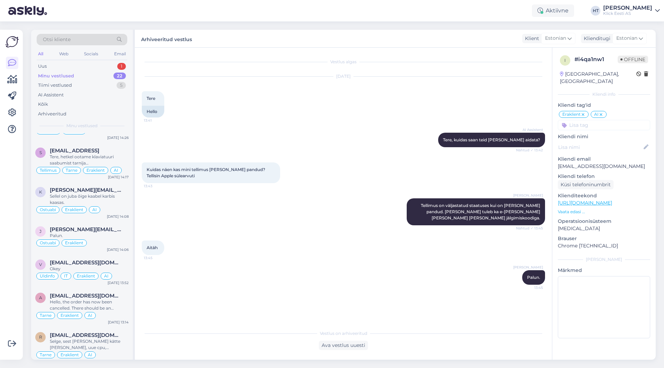
scroll to position [599, 0]
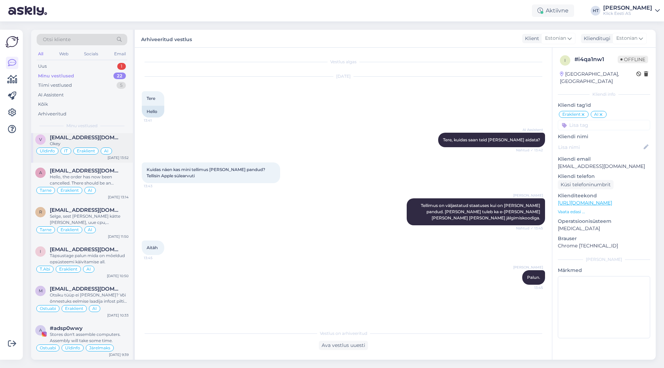
click at [114, 146] on div "Okey" at bounding box center [89, 144] width 79 height 6
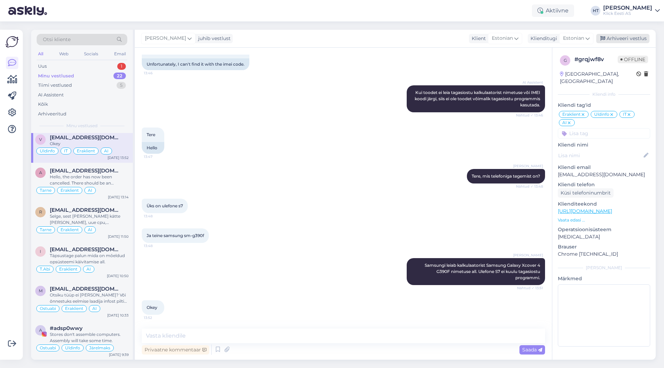
click at [621, 41] on div "Arhiveeri vestlus" at bounding box center [622, 38] width 53 height 9
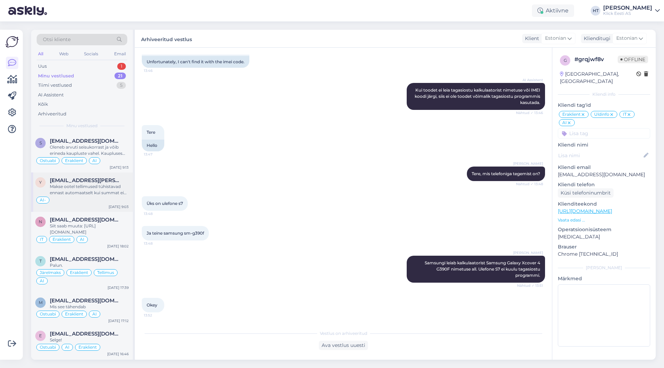
click at [101, 189] on div "Makse ootel tellimused tühistavad ennast automaatselt kui summat ei laeku." at bounding box center [89, 190] width 79 height 12
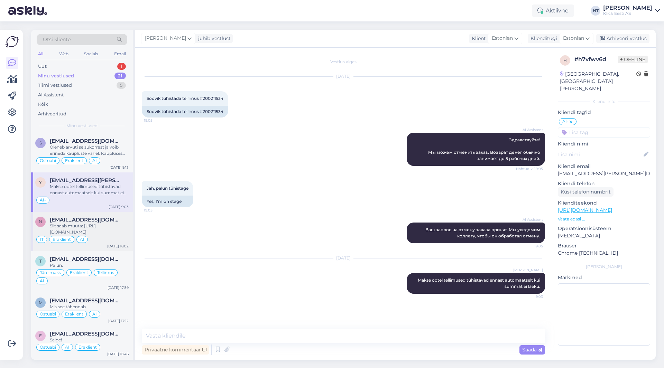
click at [110, 227] on div "Siit saab muuta: [URL][DOMAIN_NAME]" at bounding box center [89, 229] width 79 height 12
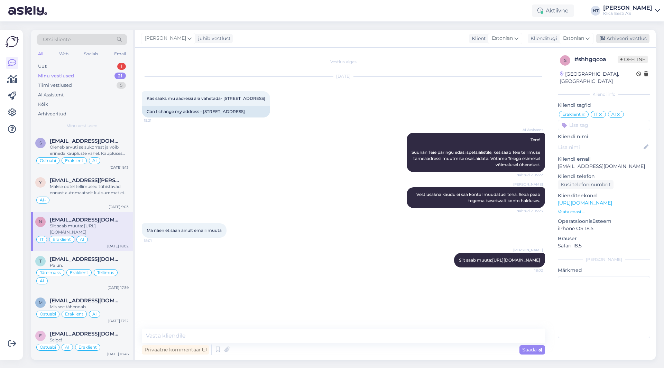
click at [617, 35] on div "Arhiveeri vestlus" at bounding box center [622, 38] width 53 height 9
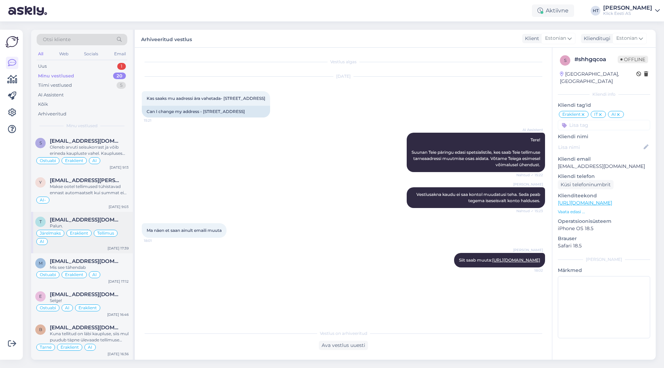
click at [99, 245] on div "Järelmaks Eraklient Tellimus AI" at bounding box center [81, 237] width 93 height 17
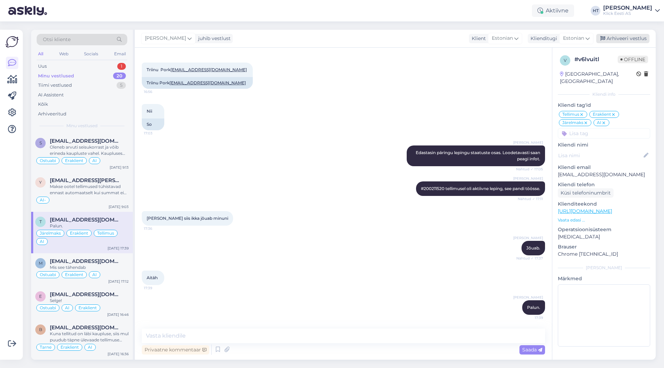
click at [615, 35] on div "Arhiveeri vestlus" at bounding box center [622, 38] width 53 height 9
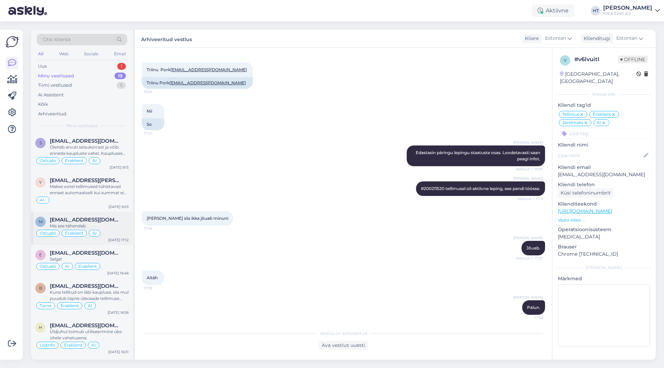
click at [108, 235] on div "Ostuabi Eraklient AI" at bounding box center [81, 233] width 93 height 8
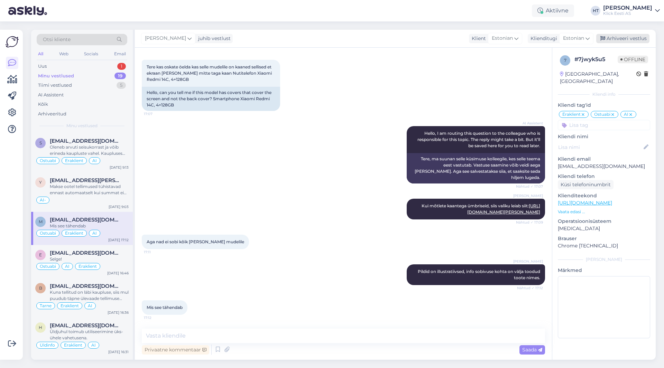
click at [608, 39] on div "Arhiveeri vestlus" at bounding box center [622, 38] width 53 height 9
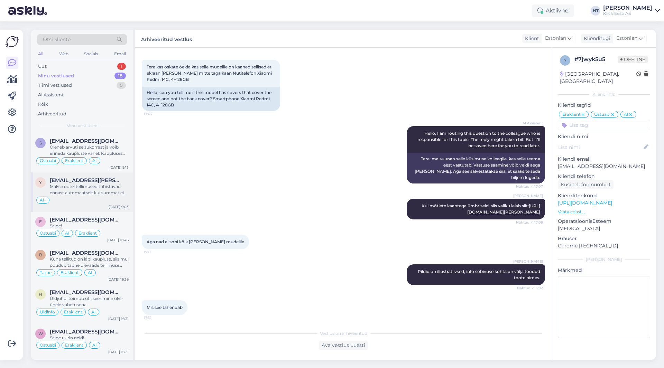
click at [93, 193] on div "Makse ootel tellimused tühistavad ennast automaatselt kui summat ei laeku." at bounding box center [89, 190] width 79 height 12
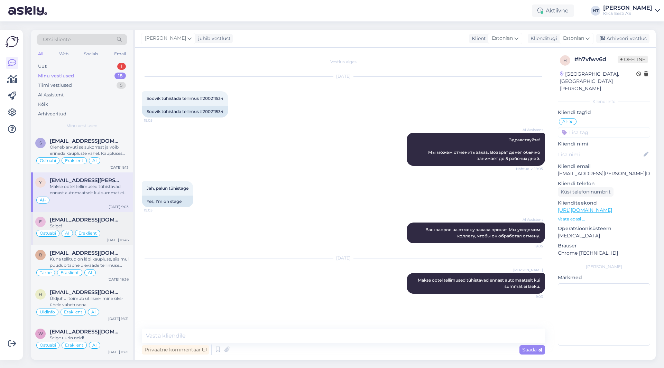
click at [114, 225] on div "Selge!" at bounding box center [89, 226] width 79 height 6
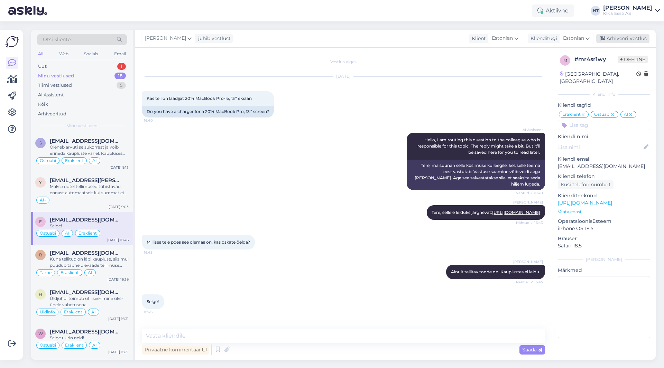
click at [621, 38] on div "Arhiveeri vestlus" at bounding box center [622, 38] width 53 height 9
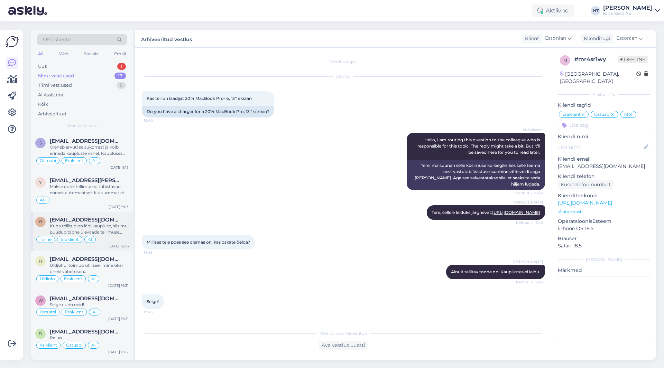
click at [109, 218] on span "[EMAIL_ADDRESS][DOMAIN_NAME]" at bounding box center [86, 220] width 72 height 6
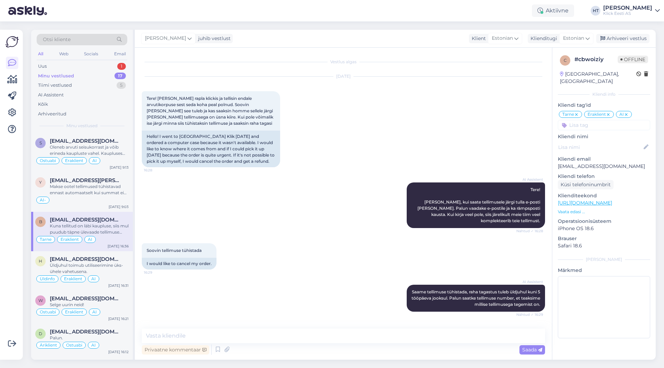
scroll to position [122, 0]
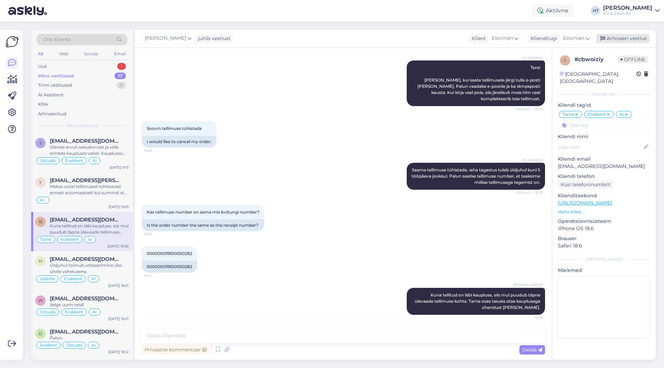
click at [628, 38] on div "Arhiveeri vestlus" at bounding box center [622, 38] width 53 height 9
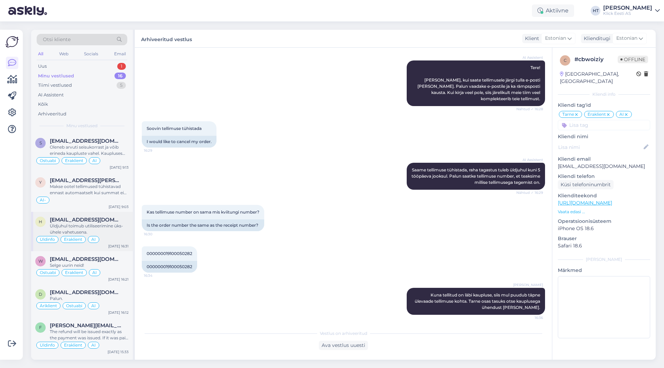
click at [100, 233] on div "Üldjuhul toimub utiliseerimine üks-ühele vahetusena." at bounding box center [89, 229] width 79 height 12
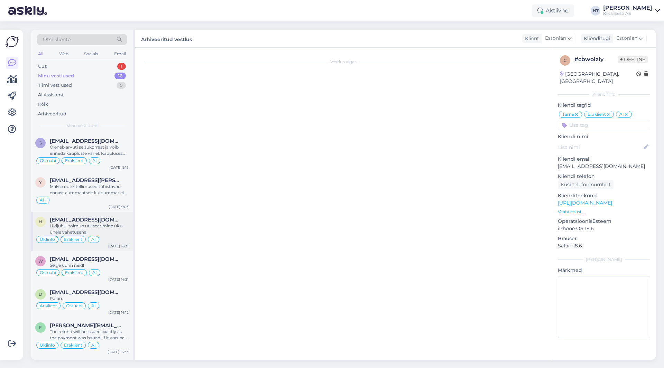
scroll to position [1, 0]
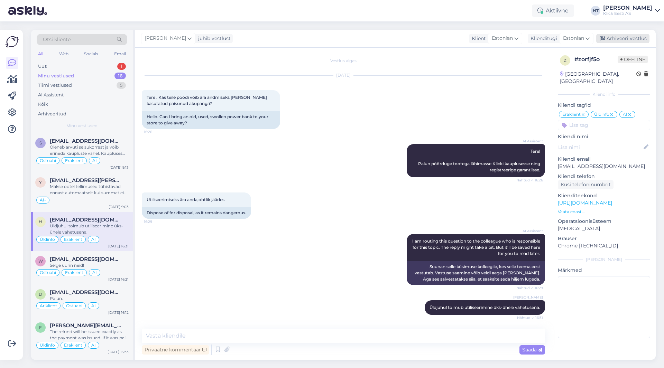
click at [623, 38] on div "Arhiveeri vestlus" at bounding box center [622, 38] width 53 height 9
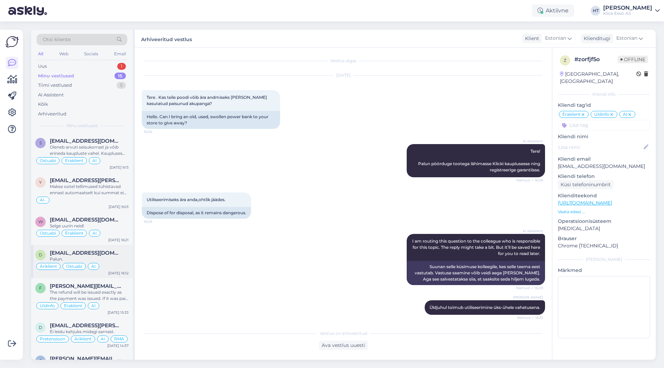
click at [100, 249] on div "d [EMAIL_ADDRESS][DOMAIN_NAME] Palun. Äriklient Ostuabi AI [DATE] 16:12" at bounding box center [82, 261] width 102 height 33
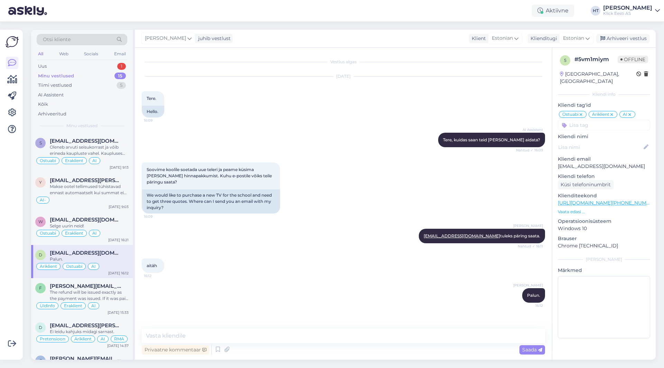
scroll to position [0, 0]
click at [611, 35] on div "Arhiveeri vestlus" at bounding box center [622, 38] width 53 height 9
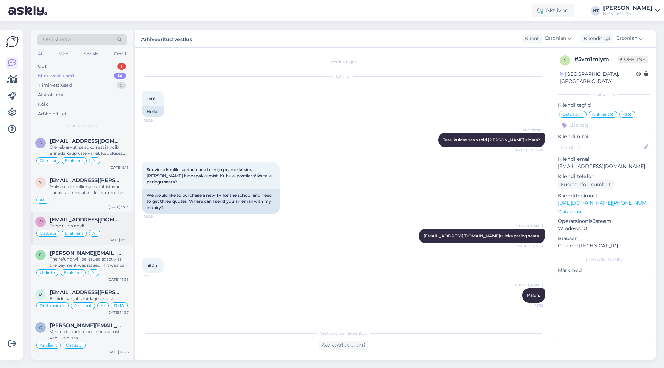
click at [120, 232] on div "Ostuabi Eraklient AI" at bounding box center [81, 233] width 93 height 8
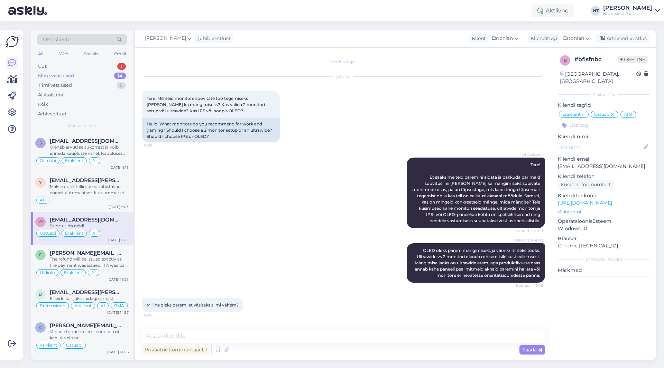
scroll to position [231, 0]
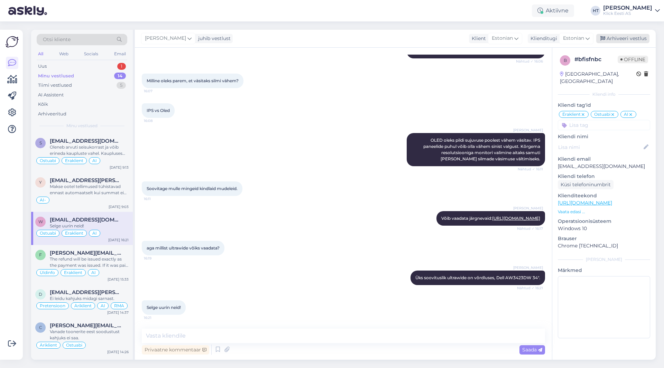
click at [602, 38] on icon at bounding box center [602, 38] width 5 height 5
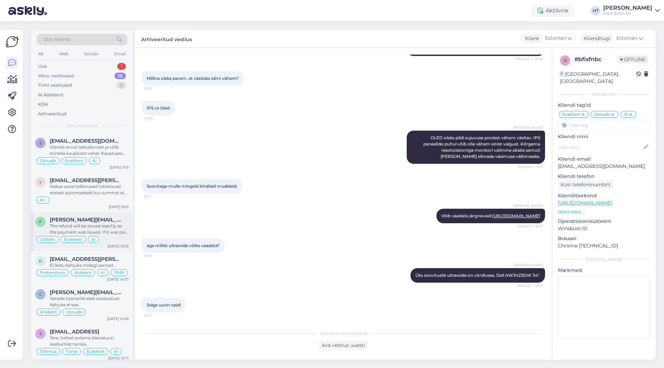
click at [81, 239] on span "Eraklient" at bounding box center [73, 240] width 18 height 4
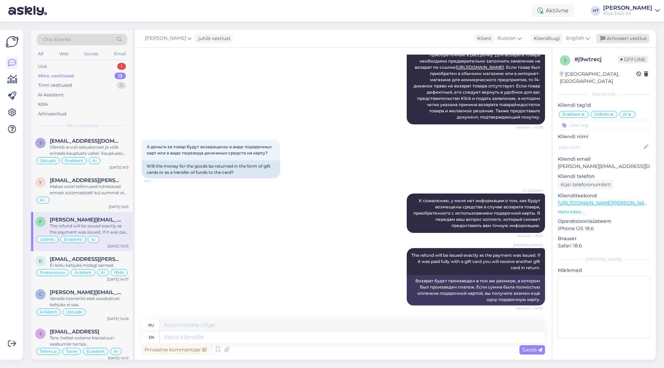
click at [625, 36] on div "Arhiveeri vestlus" at bounding box center [622, 38] width 53 height 9
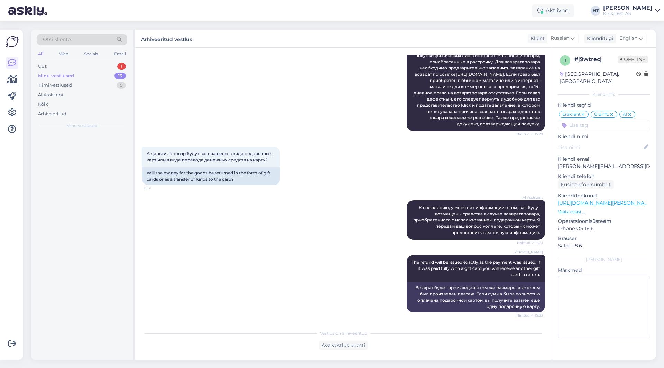
scroll to position [140, 0]
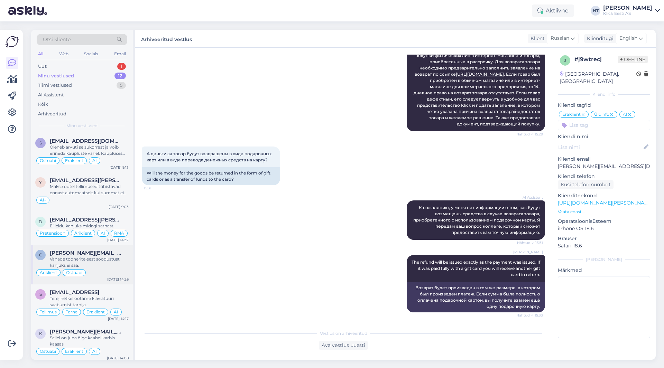
click at [116, 254] on span "[PERSON_NAME][EMAIL_ADDRESS][DOMAIN_NAME]" at bounding box center [86, 253] width 72 height 6
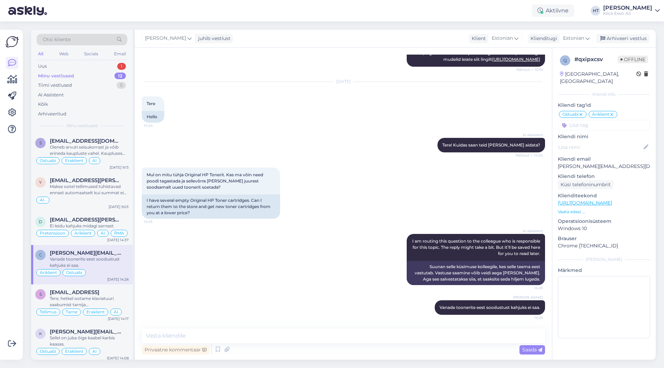
click at [633, 120] on input at bounding box center [604, 125] width 92 height 10
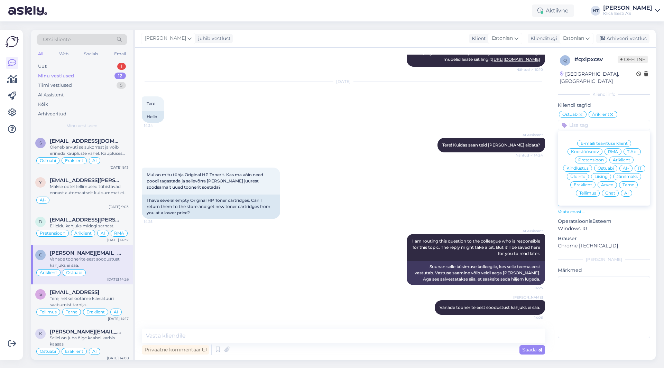
click at [626, 190] on div "AI" at bounding box center [626, 193] width 11 height 7
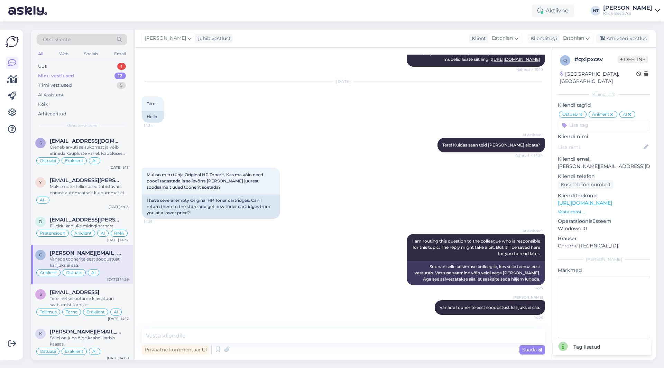
click at [612, 120] on input at bounding box center [604, 125] width 92 height 10
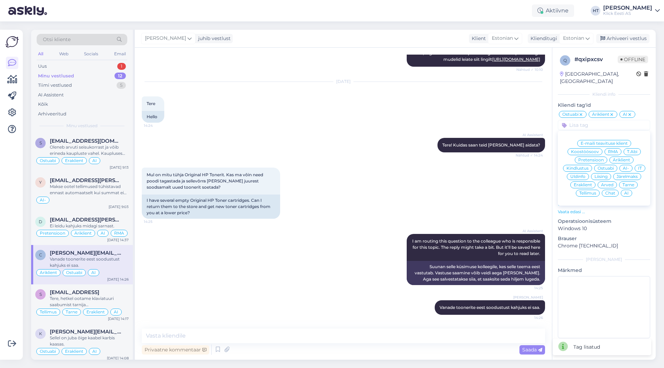
click at [585, 175] on span "Üldinfo" at bounding box center [577, 177] width 15 height 4
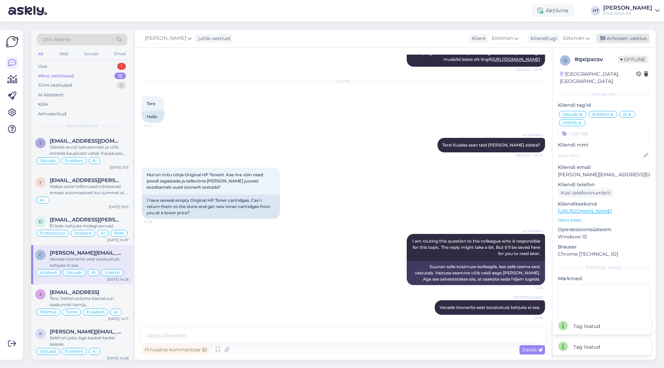
click at [622, 40] on div "Arhiveeri vestlus" at bounding box center [622, 38] width 53 height 9
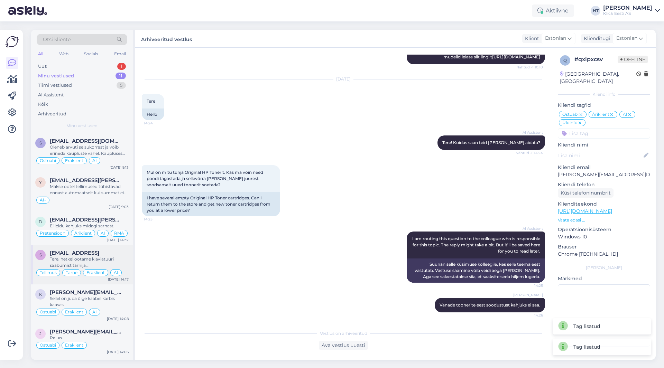
click at [113, 258] on div "Tere, hetkel ootame klaviatuuri saabumist tarnija [GEOGRAPHIC_DATA]. Kui oleme …" at bounding box center [89, 262] width 79 height 12
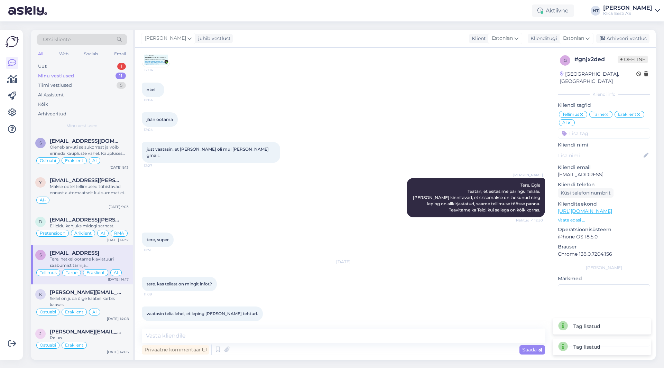
scroll to position [823, 0]
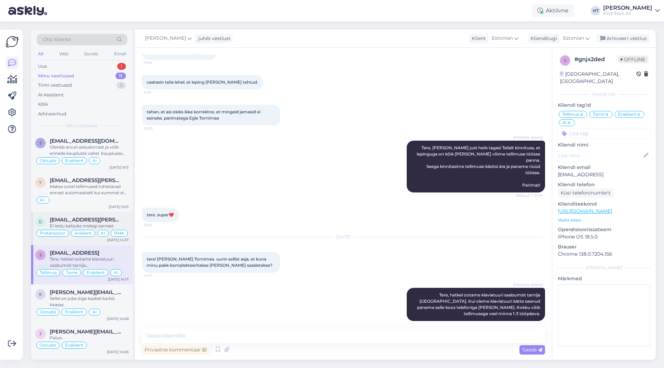
click at [130, 227] on div "d [EMAIL_ADDRESS][PERSON_NAME][DOMAIN_NAME] Ei leidu kahjuks midagi sarnast. Pr…" at bounding box center [82, 228] width 102 height 33
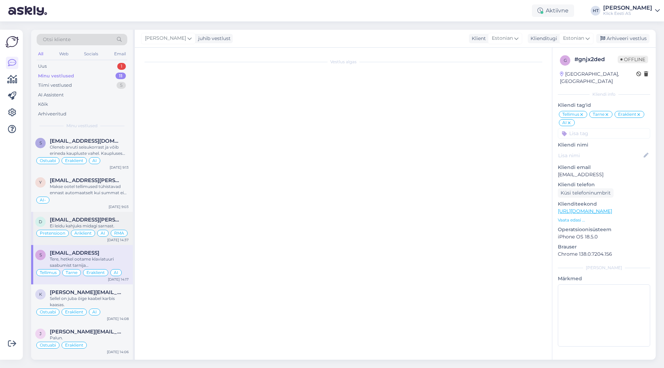
scroll to position [1179, 0]
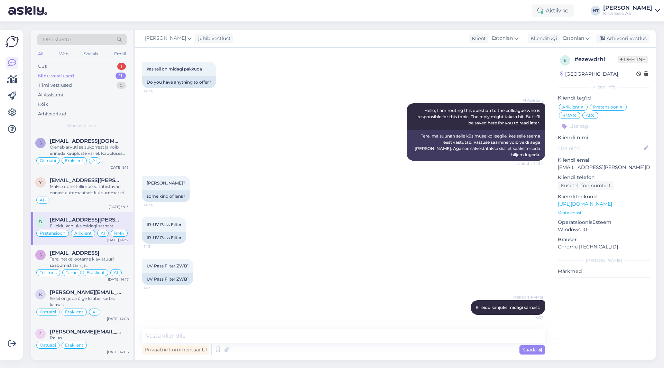
click at [602, 127] on input at bounding box center [604, 126] width 92 height 10
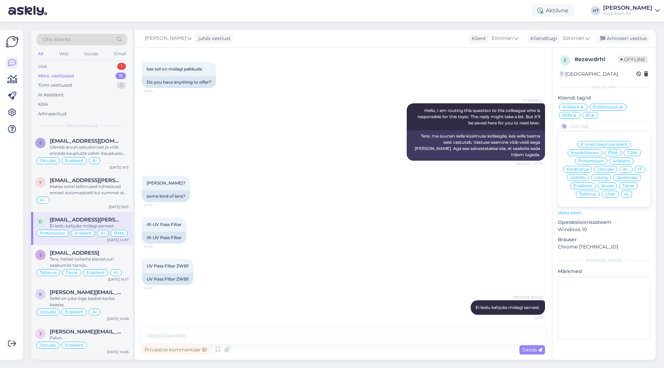
click at [607, 167] on div "Ostuabi" at bounding box center [605, 169] width 23 height 7
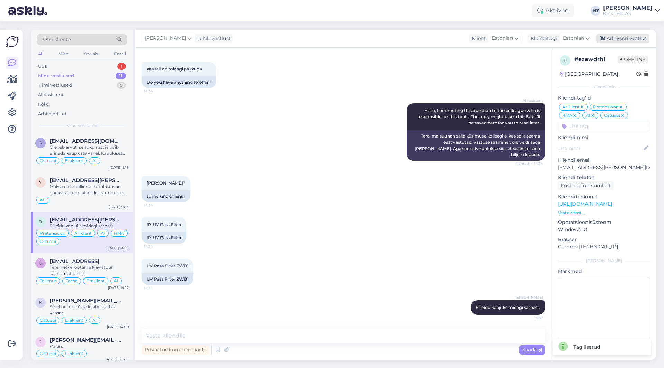
click at [629, 42] on div "Arhiveeri vestlus" at bounding box center [622, 38] width 53 height 9
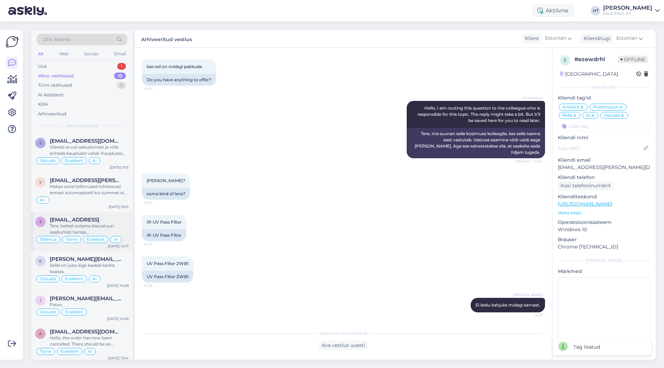
click at [120, 226] on div "Tere, hetkel ootame klaviatuuri saabumist tarnija [GEOGRAPHIC_DATA]. Kui oleme …" at bounding box center [89, 229] width 79 height 12
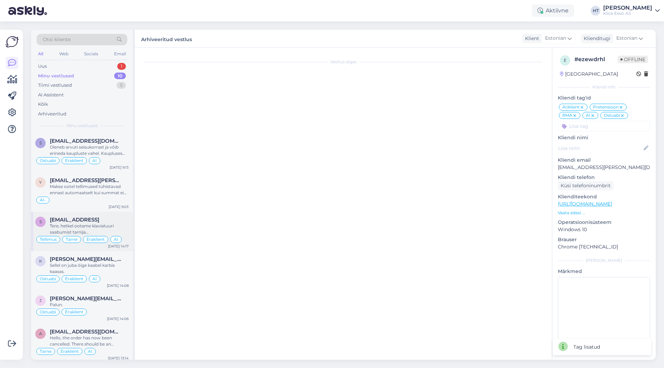
scroll to position [823, 0]
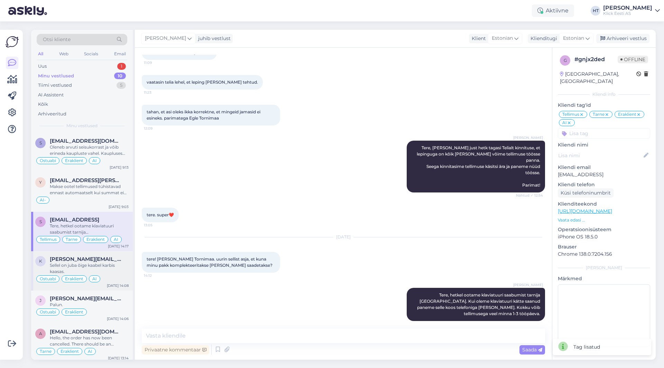
click at [126, 263] on div "Sellel on juba õige kaabel karbis kaasas." at bounding box center [89, 269] width 79 height 12
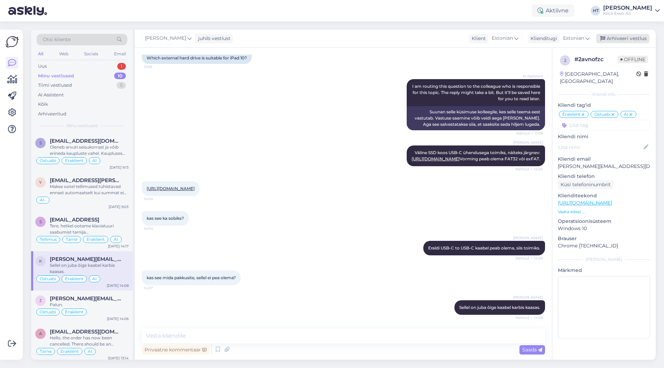
click at [622, 36] on div "Arhiveeri vestlus" at bounding box center [622, 38] width 53 height 9
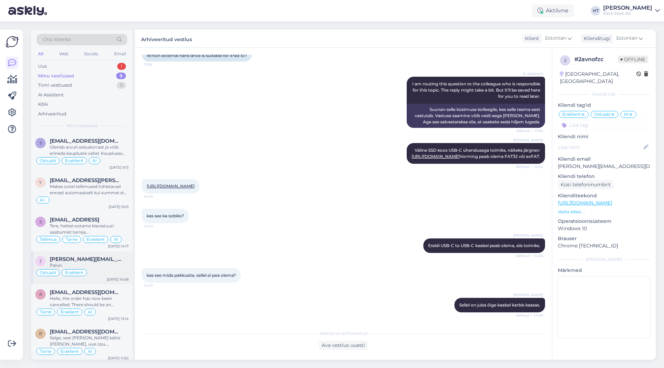
click at [92, 263] on div "Palun." at bounding box center [89, 266] width 79 height 6
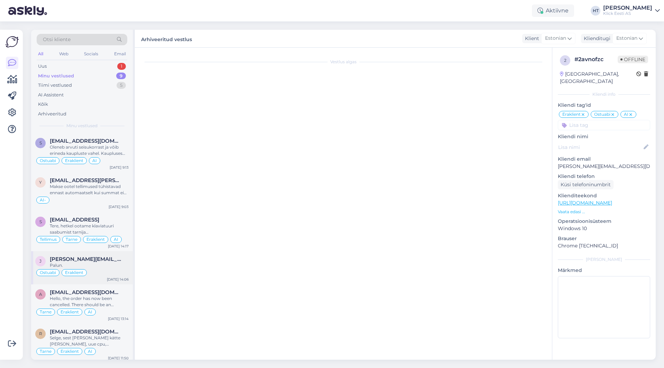
scroll to position [287, 0]
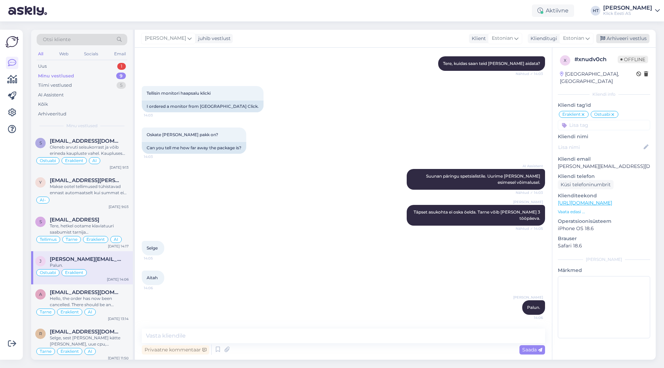
click at [607, 35] on div "Arhiveeri vestlus" at bounding box center [622, 38] width 53 height 9
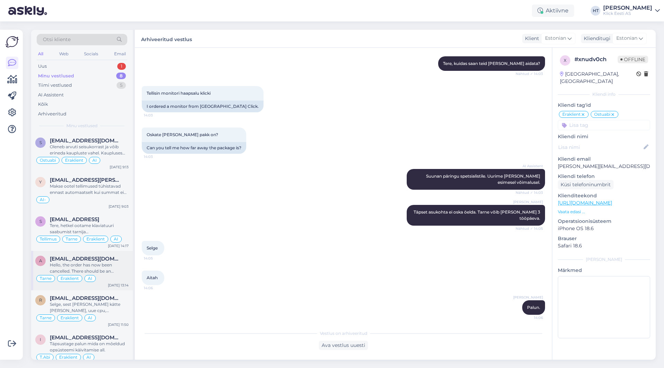
scroll to position [0, 0]
drag, startPoint x: 110, startPoint y: 233, endPoint x: 224, endPoint y: 248, distance: 114.4
click at [224, 248] on div "Selge 14:05" at bounding box center [343, 248] width 403 height 30
click at [112, 195] on div "Makse ootel tellimused tühistavad ennast automaatselt kui summat ei laeku." at bounding box center [89, 190] width 79 height 12
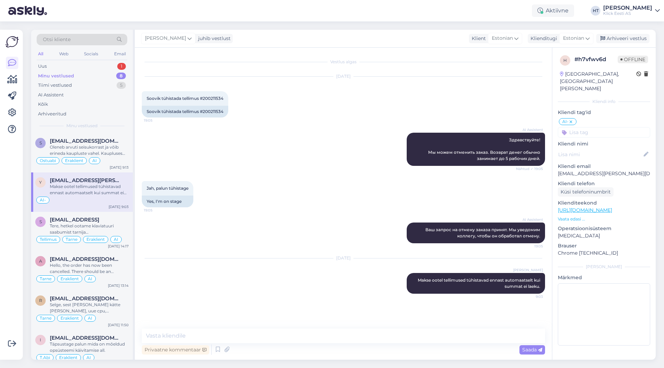
click at [600, 127] on input at bounding box center [604, 132] width 92 height 10
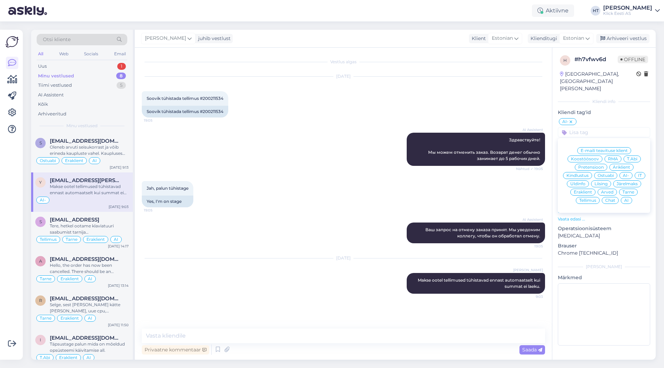
click at [590, 199] on span "Tellimus" at bounding box center [587, 201] width 17 height 4
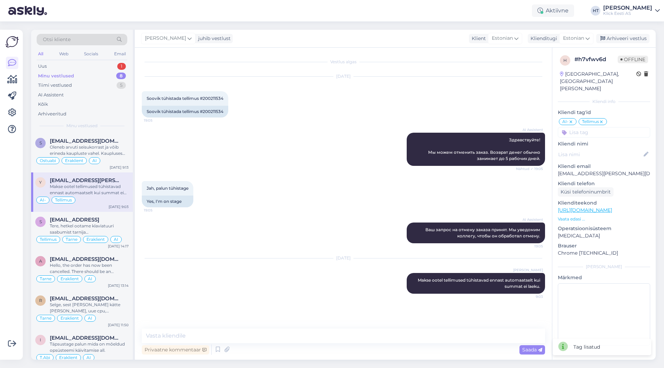
click at [607, 127] on input at bounding box center [604, 132] width 92 height 10
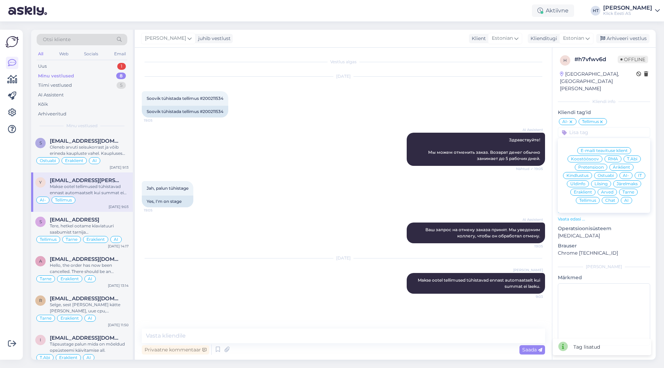
click at [588, 189] on div "Eraklient" at bounding box center [582, 192] width 25 height 7
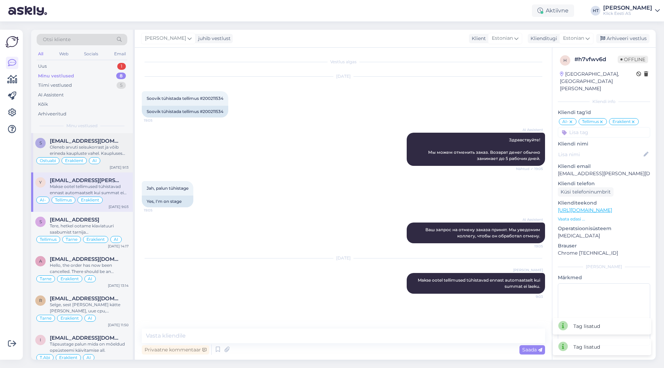
click at [112, 139] on span "[EMAIL_ADDRESS][DOMAIN_NAME]" at bounding box center [86, 141] width 72 height 6
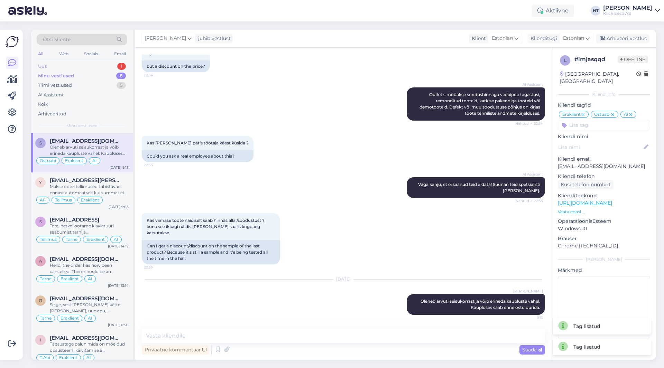
click at [117, 68] on div "Uus 1" at bounding box center [82, 67] width 91 height 10
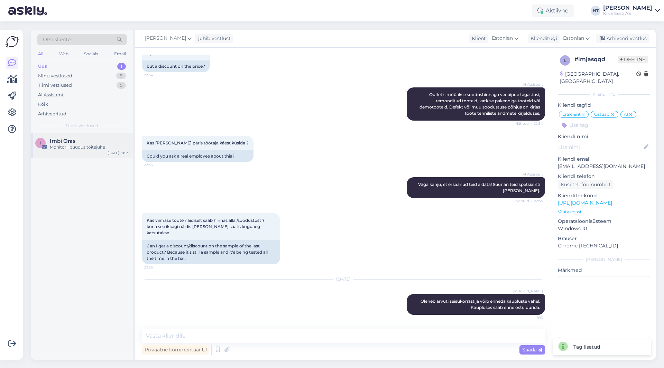
click at [104, 157] on div "I Imbi Oras Monitoril puudus toitejuhe [DATE] 18:53" at bounding box center [82, 145] width 102 height 25
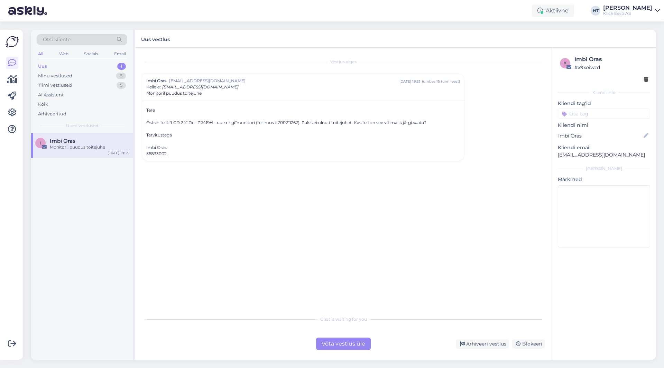
click at [338, 344] on div "Võta vestlus üle" at bounding box center [343, 344] width 55 height 12
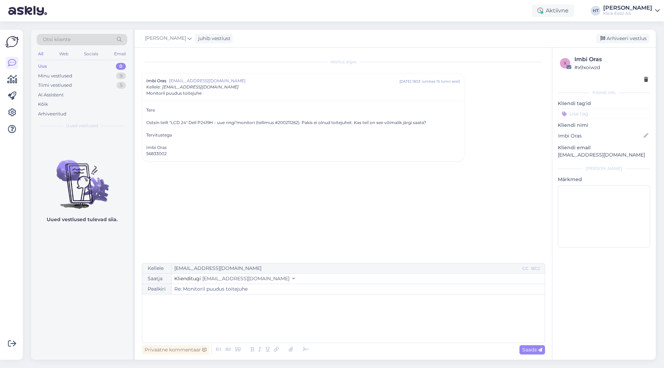
click at [263, 310] on div "﻿" at bounding box center [344, 319] width 396 height 42
click at [360, 317] on p "Antud monitoriga ei tulegi voolukaablit [PERSON_NAME]. Sobivad järgnevad vooluk…" at bounding box center [344, 316] width 396 height 7
click at [538, 348] on span "Saada" at bounding box center [532, 350] width 20 height 6
type input "Re: Re: Monitoril puudus toitejuhe"
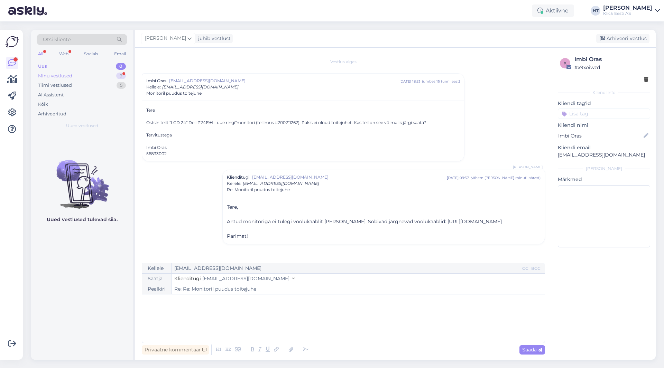
click at [118, 75] on div "9" at bounding box center [121, 76] width 10 height 7
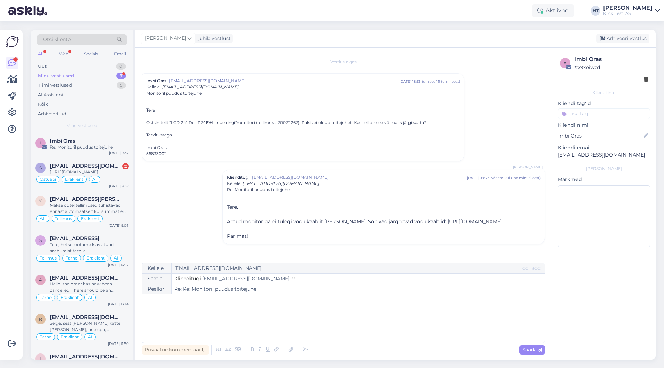
click at [177, 222] on div "Vestlus algas Imbi Oras [EMAIL_ADDRESS][DOMAIN_NAME] [DATE] 18:53 ( umbes 15 tu…" at bounding box center [347, 156] width 410 height 202
click at [130, 179] on div "s [EMAIL_ADDRESS][DOMAIN_NAME] 2 [URL][DOMAIN_NAME] Ostuabi Eraklient AI [DATE]…" at bounding box center [82, 174] width 102 height 33
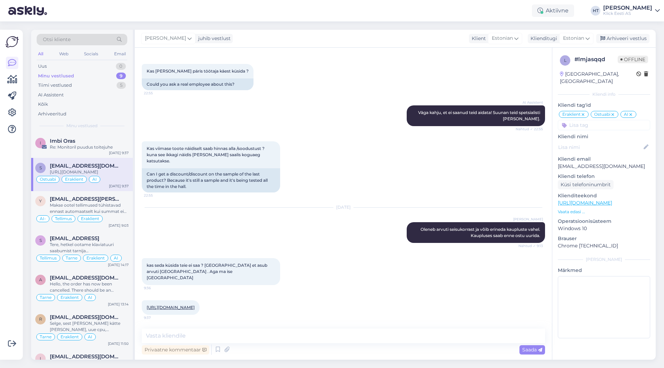
click at [280, 224] on div "[DATE] [PERSON_NAME] [PERSON_NAME] arvuti seisukorrast ja võib erineda kauplust…" at bounding box center [343, 225] width 403 height 51
click at [324, 345] on div "Privaatne kommentaar Saada" at bounding box center [343, 349] width 403 height 13
click at [324, 339] on textarea at bounding box center [343, 336] width 403 height 15
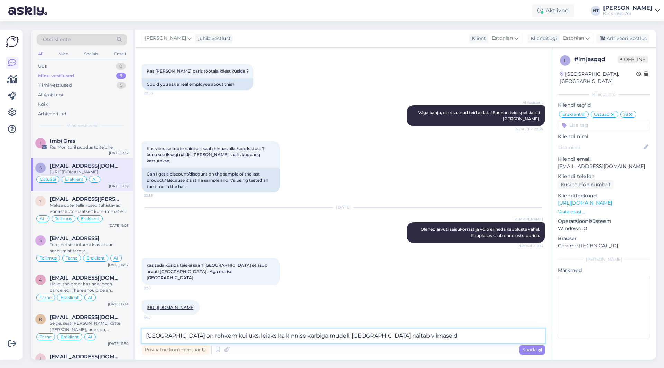
type textarea "[GEOGRAPHIC_DATA] on rohkem kui üks, leiaks ka kinnise karbiga mudeli. [GEOGRAP…"
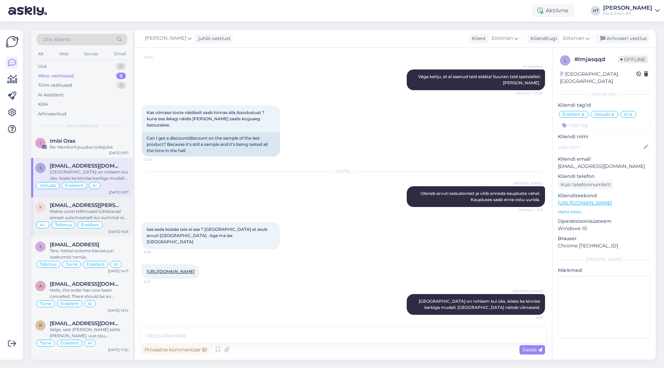
click at [95, 204] on span "[EMAIL_ADDRESS][PERSON_NAME][DOMAIN_NAME]" at bounding box center [86, 205] width 72 height 6
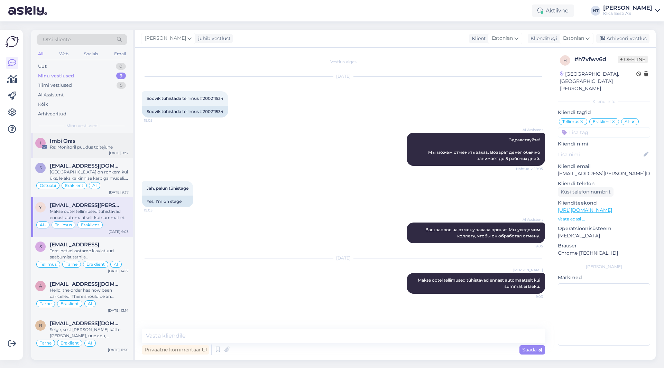
click at [93, 146] on div "Re: Monitoril puudus toitejuhe" at bounding box center [89, 147] width 79 height 6
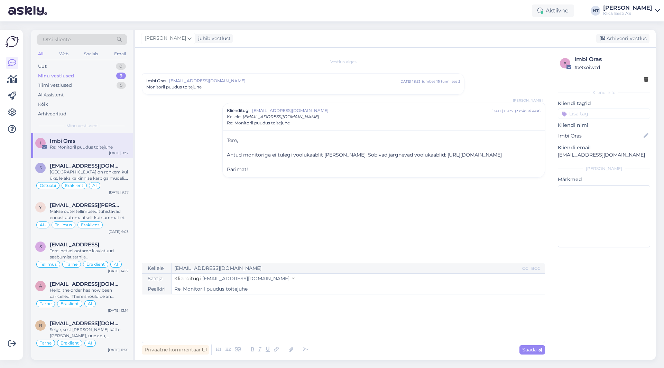
click at [607, 114] on input at bounding box center [604, 114] width 92 height 10
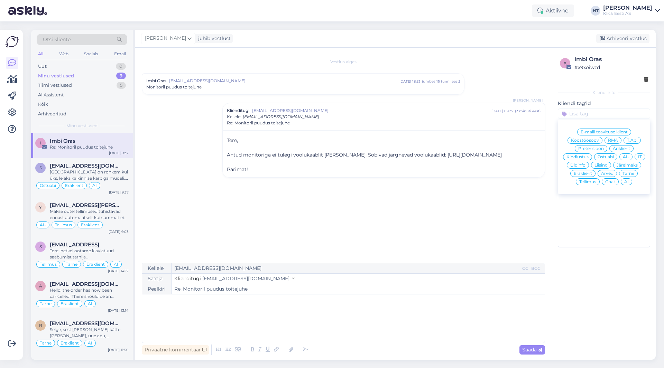
click at [607, 157] on span "Ostuabi" at bounding box center [606, 157] width 16 height 4
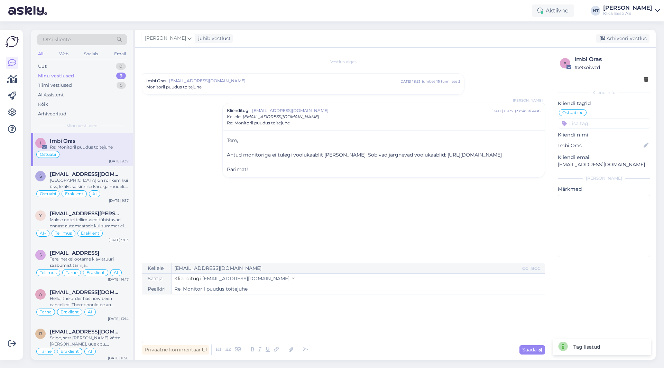
click at [599, 124] on input at bounding box center [604, 123] width 92 height 10
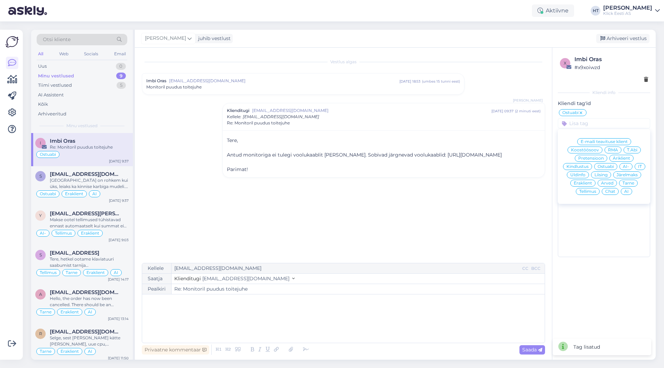
click at [581, 183] on span "Eraklient" at bounding box center [583, 183] width 18 height 4
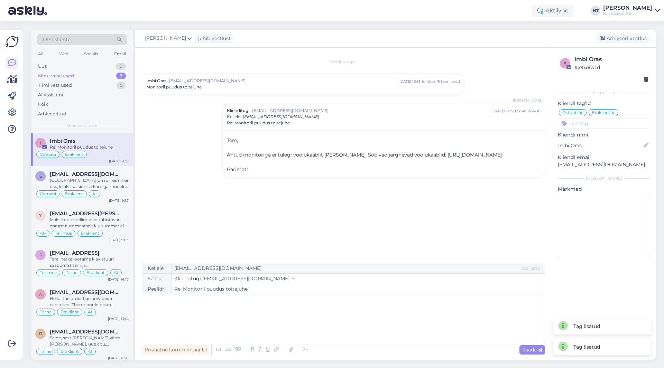
click at [582, 114] on icon at bounding box center [581, 113] width 4 height 6
click at [584, 122] on input at bounding box center [604, 123] width 92 height 10
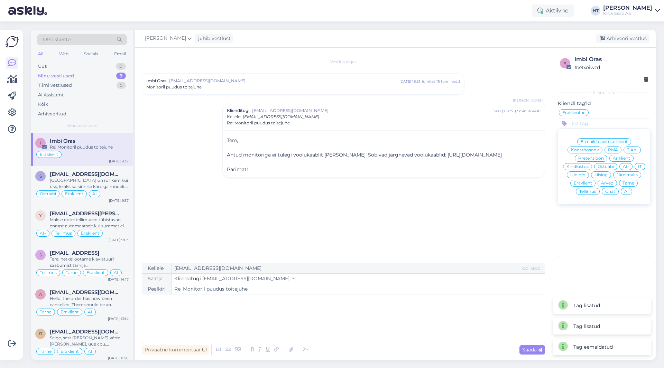
click at [585, 173] on span "Üldinfo" at bounding box center [577, 175] width 15 height 4
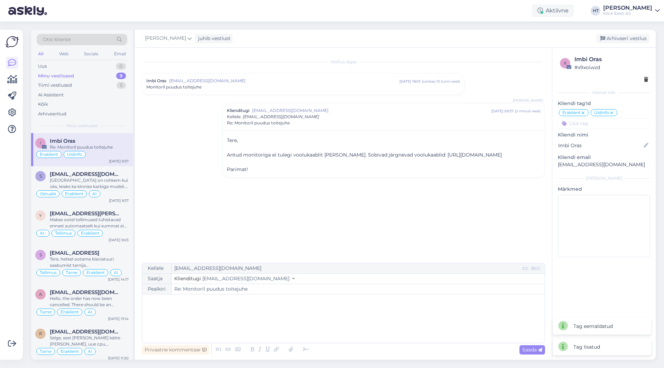
click at [113, 76] on div "Minu vestlused 9" at bounding box center [82, 76] width 91 height 10
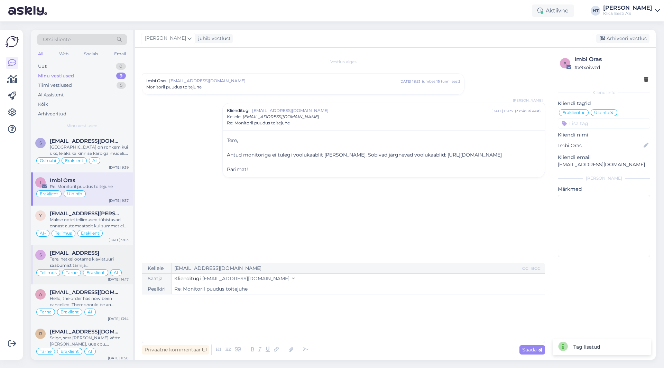
click at [73, 269] on div "Tellimus Tarne Eraklient AI" at bounding box center [81, 273] width 93 height 8
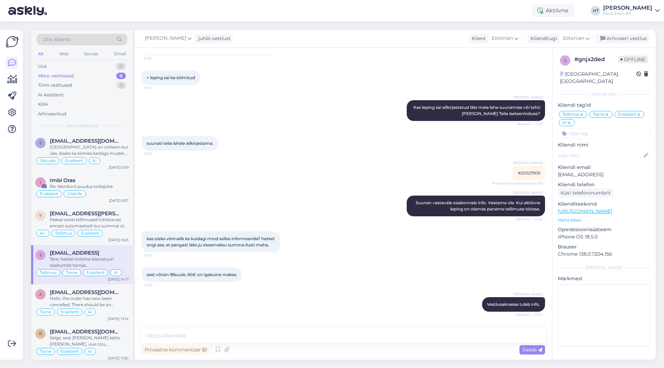
scroll to position [823, 0]
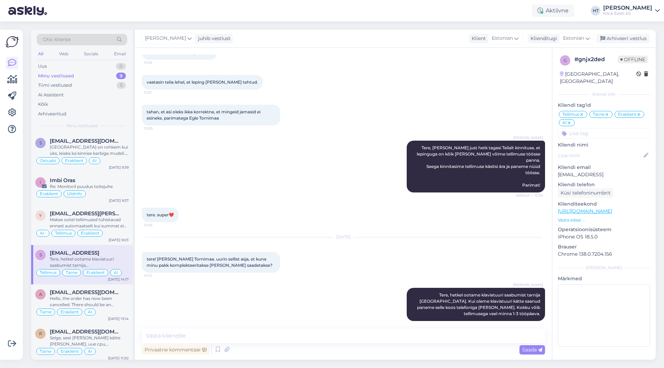
click at [311, 281] on div "[PERSON_NAME] Tere, hetkel ootame klaviatuuri saabumist tarnija [GEOGRAPHIC_DAT…" at bounding box center [343, 305] width 403 height 48
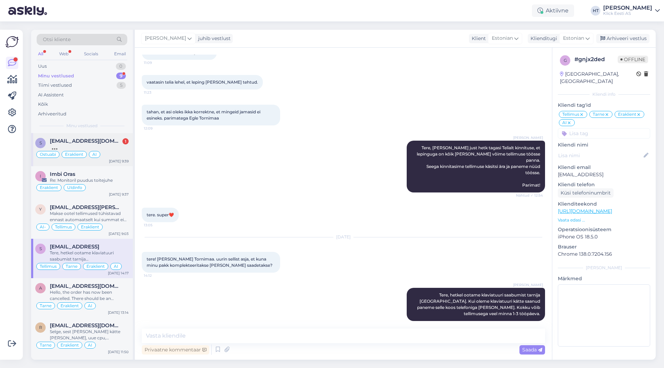
click at [127, 156] on div "Ostuabi Eraklient AI" at bounding box center [81, 154] width 93 height 8
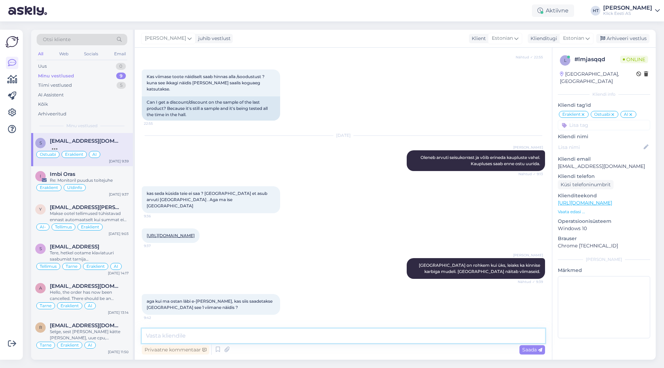
click at [294, 337] on textarea at bounding box center [343, 336] width 403 height 15
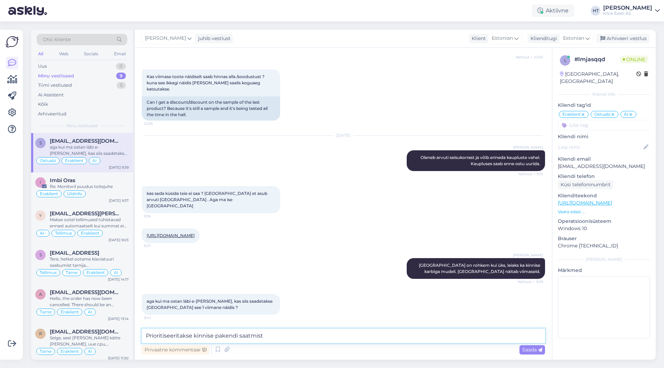
type textarea "Prioritiseeritakse kinnise pakendi saatmist."
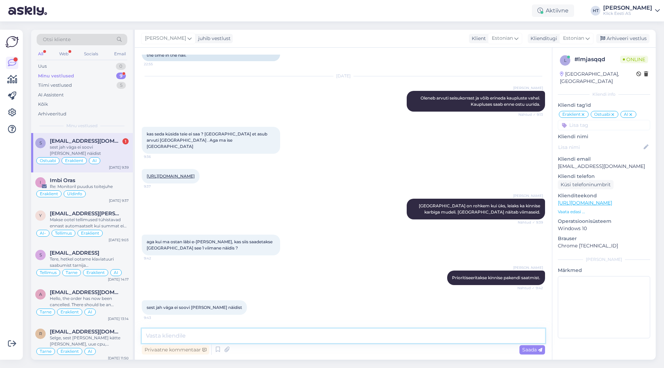
scroll to position [624, 0]
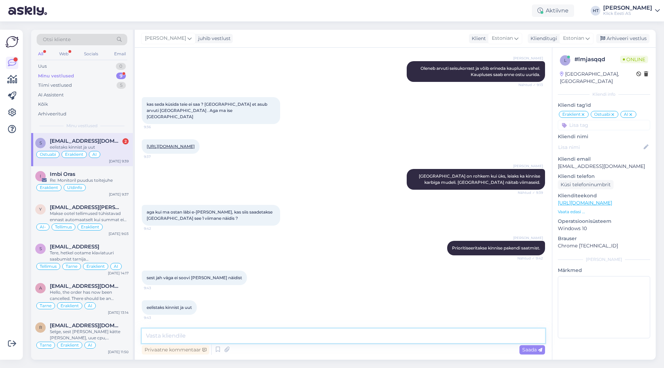
click at [294, 337] on textarea at bounding box center [343, 336] width 403 height 15
click at [120, 188] on div "Eraklient Üldinfo" at bounding box center [81, 188] width 93 height 8
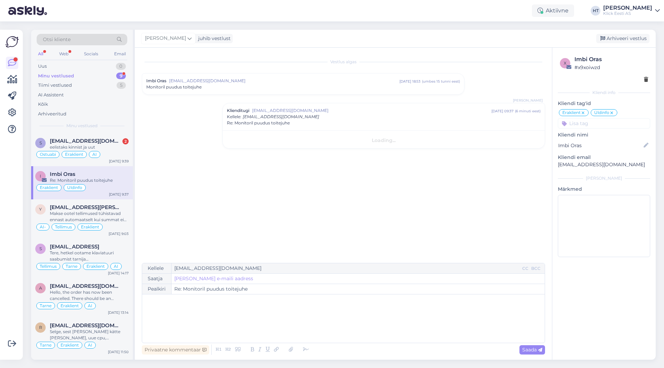
scroll to position [0, 0]
click at [117, 156] on div "Ostuabi Eraklient AI" at bounding box center [81, 154] width 93 height 8
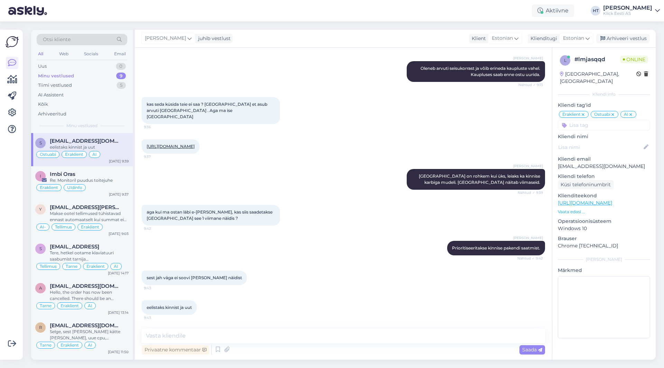
click at [315, 281] on div "sest jah väga ei soovi [PERSON_NAME] näidist 9:43" at bounding box center [343, 278] width 403 height 30
click at [94, 215] on div "Makse ootel tellimused tühistavad ennast automaatselt kui summat ei laeku." at bounding box center [89, 217] width 79 height 12
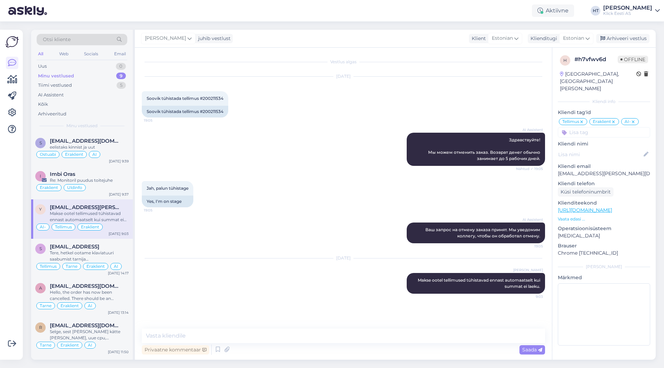
scroll to position [0, 0]
click at [9, 78] on icon at bounding box center [12, 79] width 10 height 8
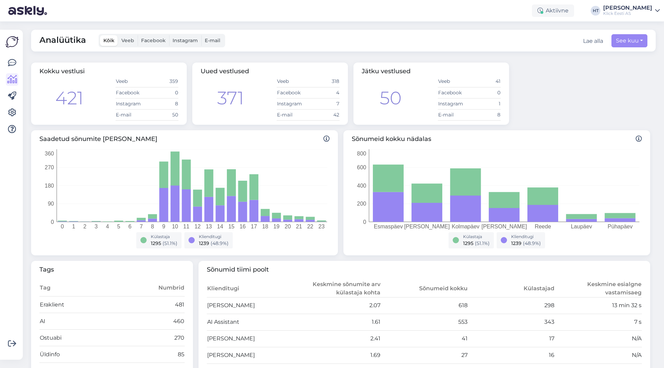
click at [110, 242] on div "Külastaja 1295 ( 51.1 %) Klienditugi 1239 ( 48.9 %)" at bounding box center [185, 241] width 282 height 19
click at [19, 56] on div "Võimalused Veendu, et Askly loob sulle väärtust. Sulge Ühenda FB ja IG sõnumid …" at bounding box center [11, 195] width 23 height 330
click at [17, 59] on link at bounding box center [12, 63] width 12 height 12
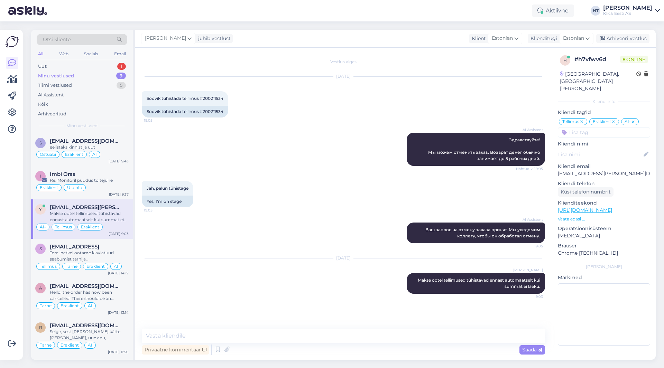
click at [86, 73] on div "Minu vestlused 9" at bounding box center [82, 76] width 91 height 10
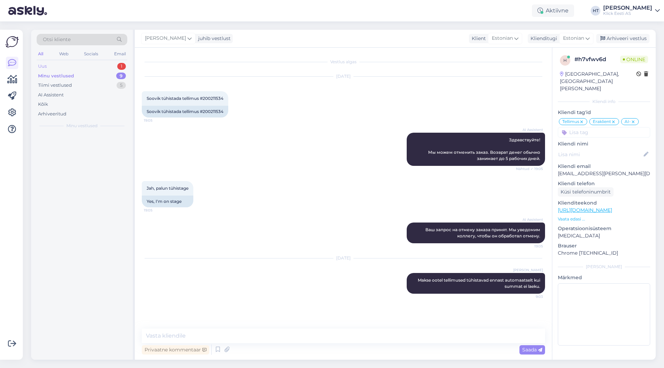
click at [86, 70] on div "Uus 1" at bounding box center [82, 67] width 91 height 10
click at [100, 137] on div "m [EMAIL_ADDRESS][DOMAIN_NAME] Tere! Teie kirjeldatud laadimisprobleem on spets…" at bounding box center [82, 152] width 102 height 39
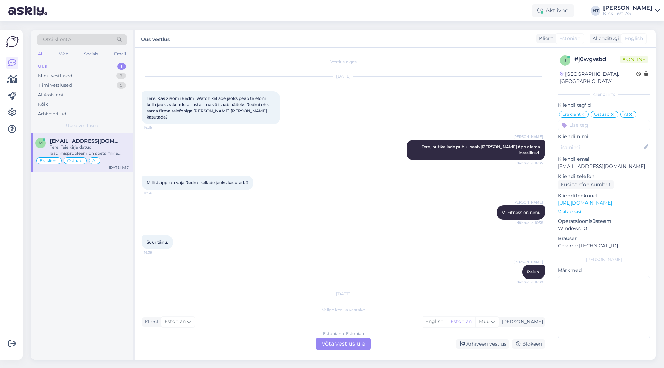
scroll to position [4019, 0]
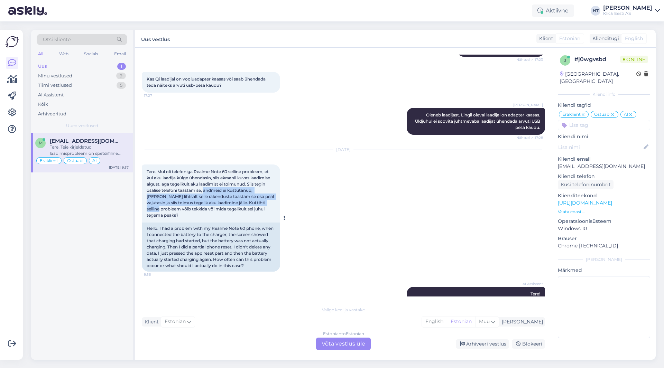
drag, startPoint x: 204, startPoint y: 146, endPoint x: 271, endPoint y: 158, distance: 68.5
click at [271, 169] on span "Tere. Mul oli telefoniga Realme Note 60 selline probleem, et kui aku laadija kü…" at bounding box center [211, 193] width 128 height 49
click at [270, 169] on span "Tere. Mul oli telefoniga Realme Note 60 selline probleem, et kui aku laadija kü…" at bounding box center [211, 193] width 128 height 49
drag, startPoint x: 195, startPoint y: 128, endPoint x: 231, endPoint y: 128, distance: 36.0
click at [231, 169] on span "Tere. Mul oli telefoniga Realme Note 60 selline probleem, et kui aku laadija kü…" at bounding box center [211, 193] width 128 height 49
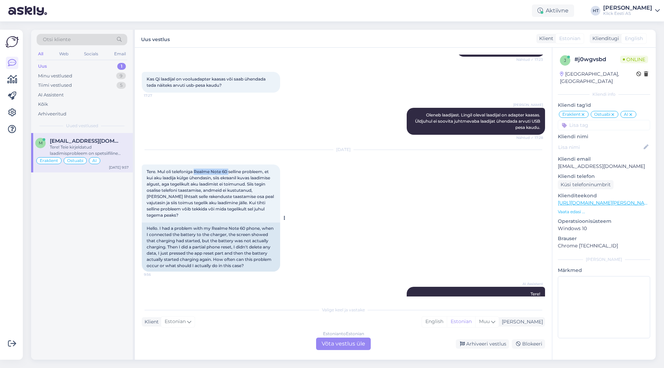
click at [230, 169] on span "Tere. Mul oli telefoniga Realme Note 60 selline probleem, et kui aku laadija kü…" at bounding box center [211, 193] width 128 height 49
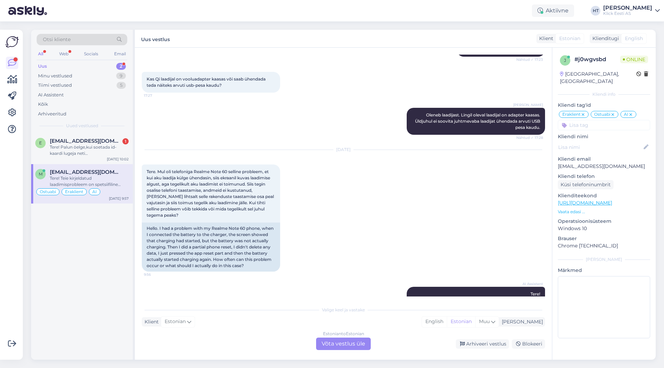
click at [340, 342] on div "Estonian to Estonian Võta vestlus üle" at bounding box center [343, 344] width 55 height 12
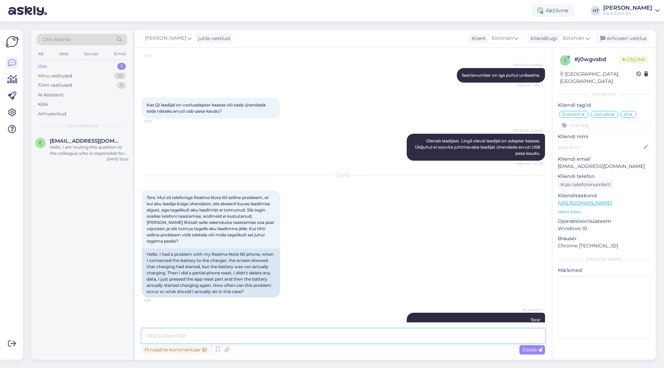
click at [339, 339] on textarea at bounding box center [343, 336] width 403 height 15
type textarea "V"
type textarea "Kas laadimine lõppeb 80% juures? Sel juhul võib optimized charging sees [PERSON…"
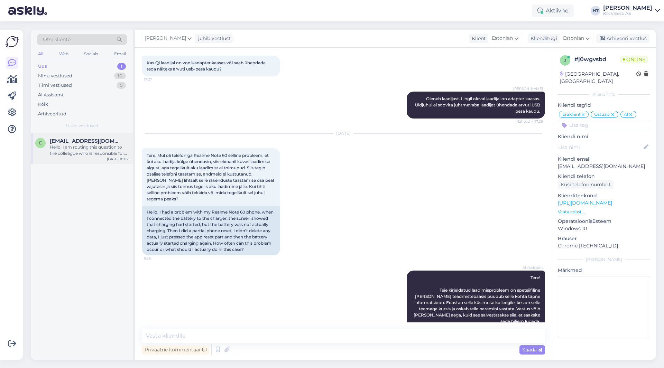
click at [83, 139] on span "[EMAIL_ADDRESS][DOMAIN_NAME]" at bounding box center [86, 141] width 72 height 6
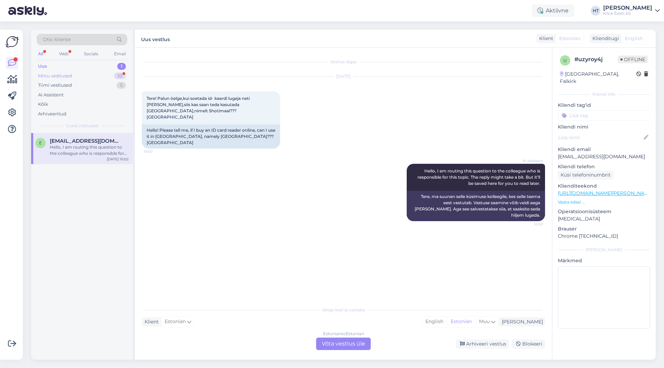
click at [123, 73] on div "10" at bounding box center [120, 76] width 12 height 7
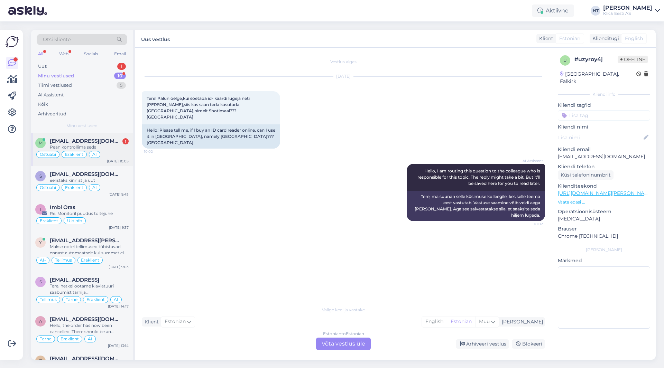
click at [114, 140] on div "[EMAIL_ADDRESS][DOMAIN_NAME] 1" at bounding box center [89, 141] width 79 height 6
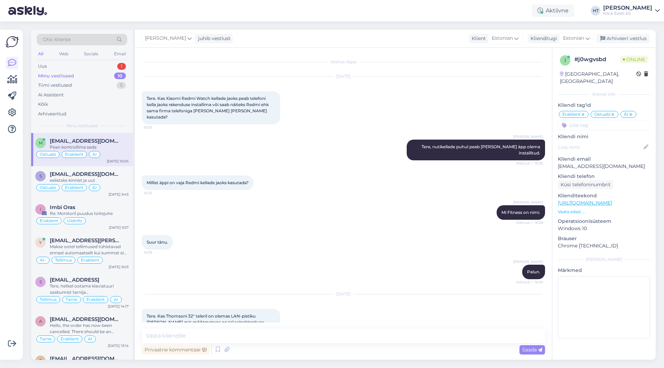
scroll to position [4065, 0]
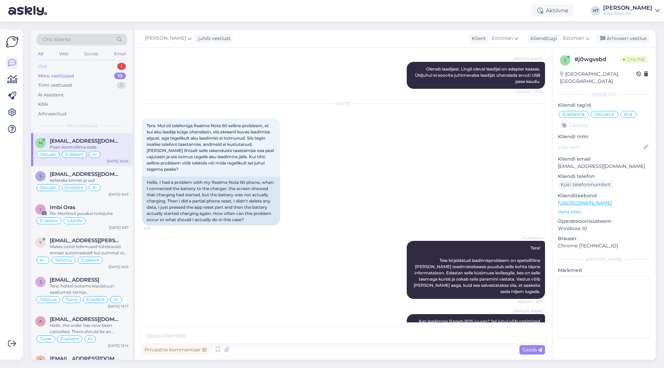
click at [116, 65] on div "Uus 1" at bounding box center [82, 67] width 91 height 10
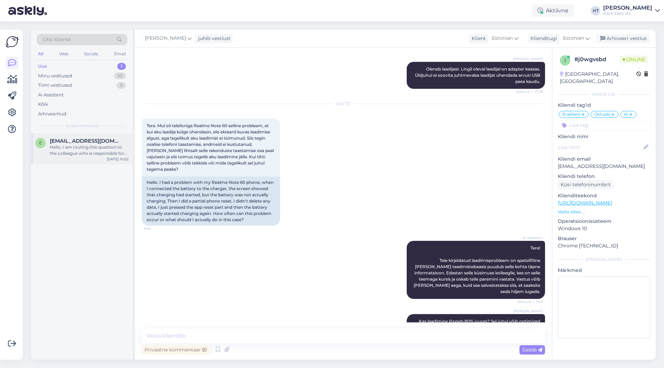
click at [109, 138] on span "[EMAIL_ADDRESS][DOMAIN_NAME]" at bounding box center [86, 141] width 72 height 6
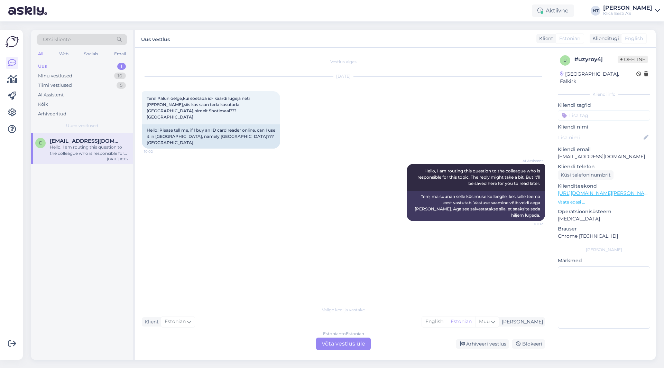
click at [365, 171] on div "AI Assistent Hello, I am routing this question to the colleague who is responsi…" at bounding box center [343, 192] width 403 height 73
click at [336, 344] on div "Estonian to Estonian Võta vestlus üle" at bounding box center [343, 344] width 55 height 12
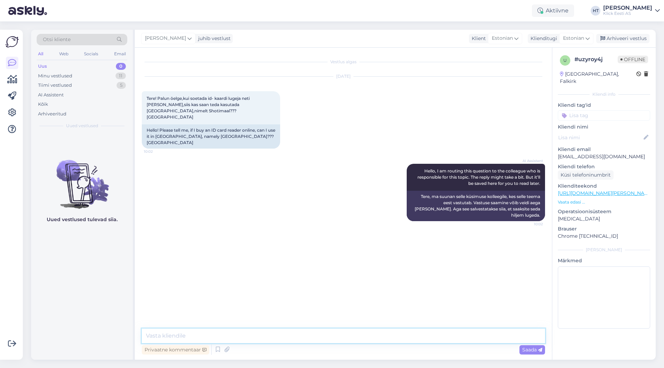
click at [336, 339] on textarea at bounding box center [343, 336] width 403 height 15
click at [207, 256] on div "Vestlus algas [DATE] Tere! Palun öelge,kui soetada id- kaardi lugeja neti [PERS…" at bounding box center [347, 189] width 410 height 268
click at [71, 74] on div "Minu vestlused" at bounding box center [55, 76] width 34 height 7
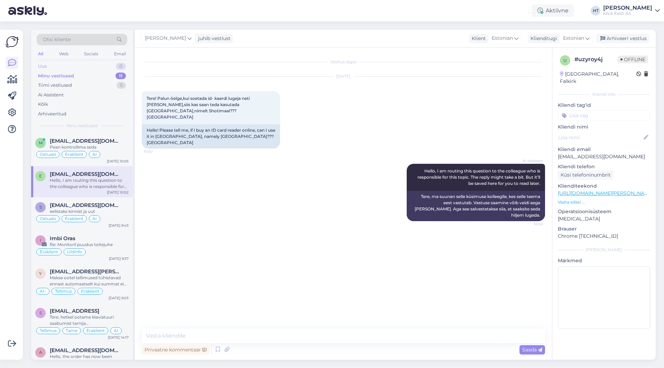
click at [101, 69] on div "Uus 0" at bounding box center [82, 67] width 91 height 10
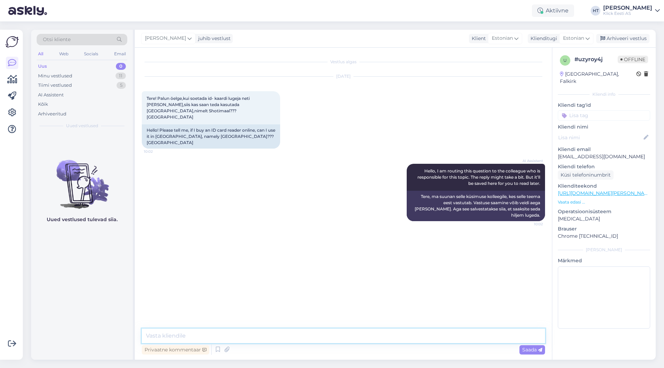
click at [196, 331] on textarea at bounding box center [343, 336] width 403 height 15
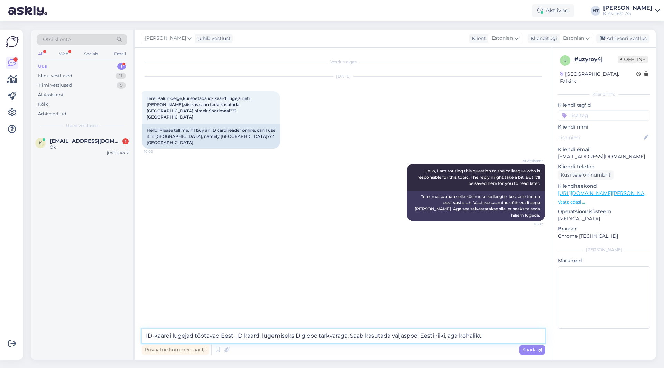
click at [514, 336] on textarea "ID-kaardi lugejad töötavad Eesti ID kaardi lugemiseks Digidoc tarkvaraga. Saab …" at bounding box center [343, 336] width 403 height 15
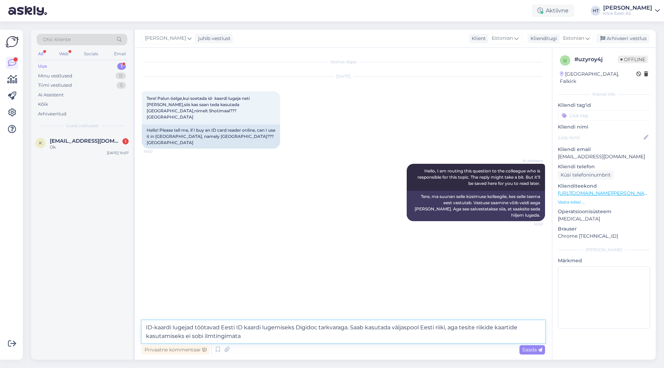
type textarea "ID-kaardi lugejad töötavad Eesti ID kaardi lugemiseks Digidoc tarkvaraga. Saab …"
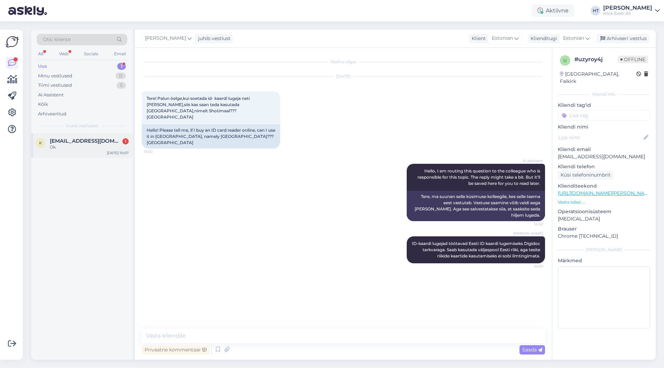
click at [86, 144] on div "Ok" at bounding box center [89, 147] width 79 height 6
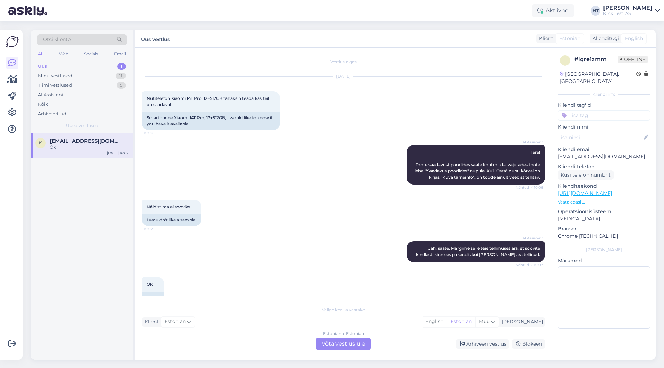
scroll to position [15, 0]
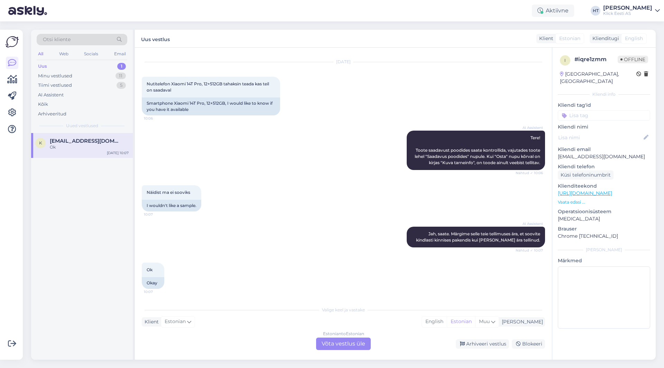
click at [591, 153] on p "[EMAIL_ADDRESS][DOMAIN_NAME]" at bounding box center [604, 156] width 92 height 7
copy p "[EMAIL_ADDRESS][DOMAIN_NAME]"
click at [283, 189] on div "Näidist ma ei sooviks 10:07 I wouldn't like a sample." at bounding box center [343, 199] width 403 height 42
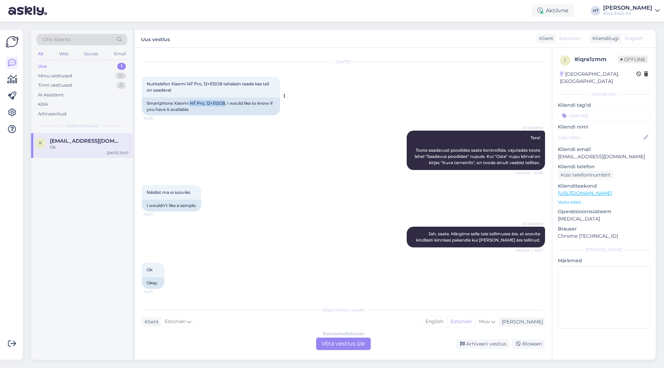
drag, startPoint x: 190, startPoint y: 103, endPoint x: 225, endPoint y: 103, distance: 35.6
click at [225, 103] on div "Smartphone Xiaomi 14T Pro, 12+512GB, I would like to know if you have it availa…" at bounding box center [211, 107] width 138 height 18
copy div "14T Pro, 12+512GB"
click at [233, 178] on div "Näidist ma ei sooviks 10:07 I wouldn't like a sample." at bounding box center [343, 199] width 403 height 42
drag, startPoint x: 443, startPoint y: 232, endPoint x: 512, endPoint y: 235, distance: 68.6
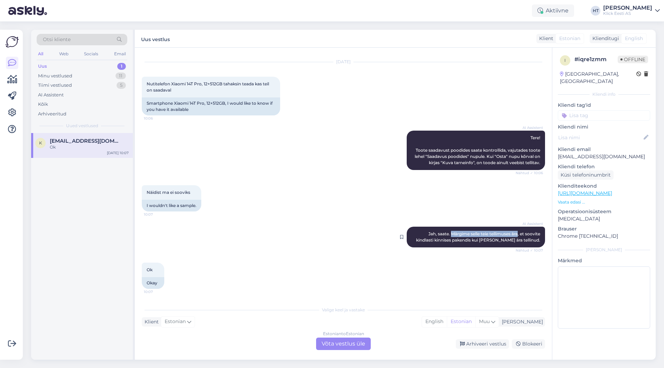
click at [512, 235] on span "Jah, saate. Märgime selle teie tellimuses ära, et soovite kindlasti kinnises pa…" at bounding box center [478, 236] width 125 height 11
copy span "Märgime selle teie tellimuses ära"
click at [15, 113] on icon at bounding box center [12, 113] width 8 height 8
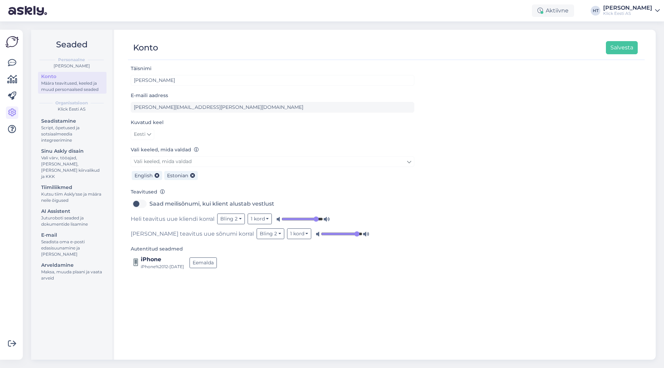
click at [80, 217] on div "Juturoboti seaded ja dokumentide lisamine" at bounding box center [72, 221] width 62 height 12
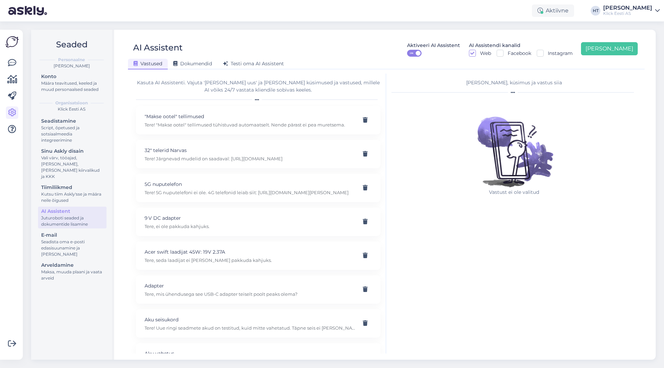
scroll to position [4250, 0]
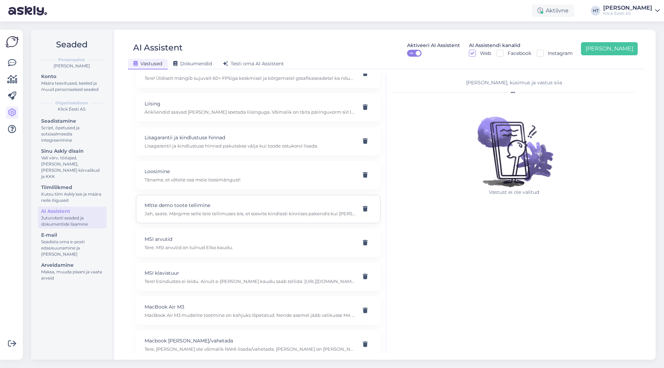
click at [266, 205] on p "MItte demo toote tellimine" at bounding box center [250, 206] width 211 height 8
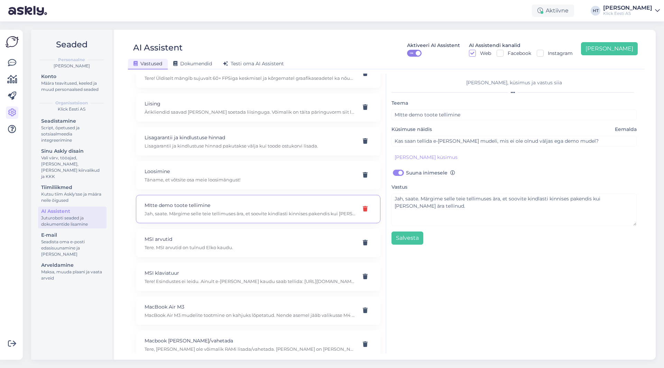
click at [363, 209] on icon at bounding box center [365, 210] width 5 height 6
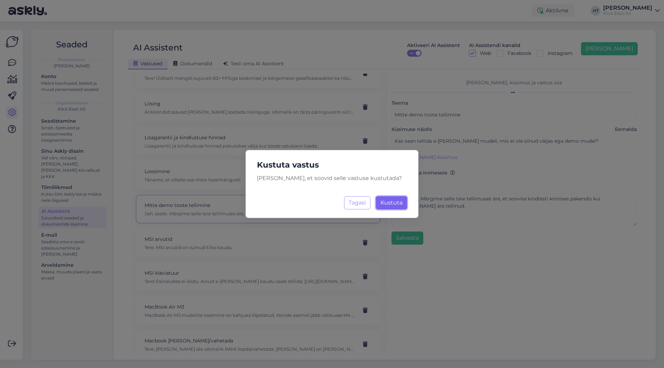
click at [385, 202] on span "Kustuta" at bounding box center [391, 203] width 22 height 7
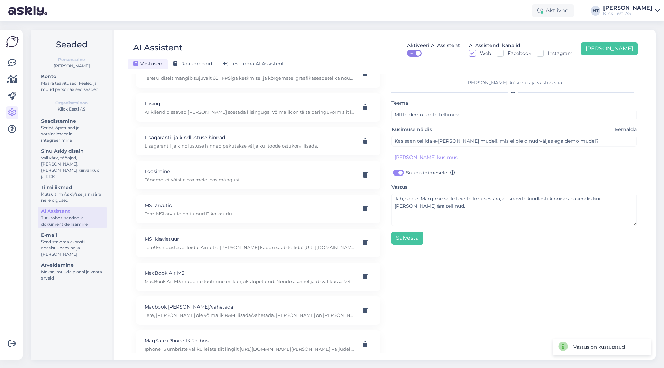
click at [470, 249] on div "[PERSON_NAME], küsimus ja vastus siia Teema MItte demo toote tellimine Küsimuse…" at bounding box center [514, 214] width 256 height 280
click at [74, 75] on div "Konto" at bounding box center [72, 76] width 62 height 7
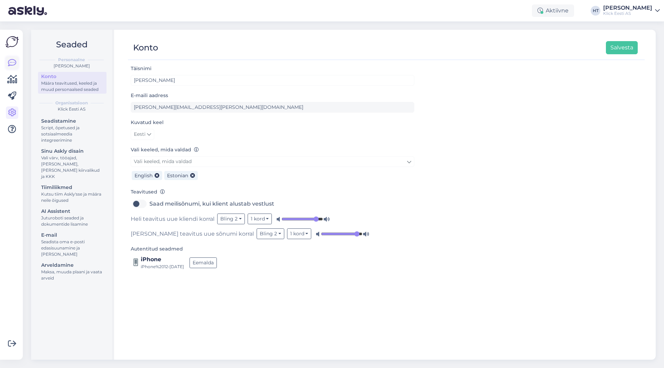
click at [11, 57] on link at bounding box center [12, 63] width 12 height 12
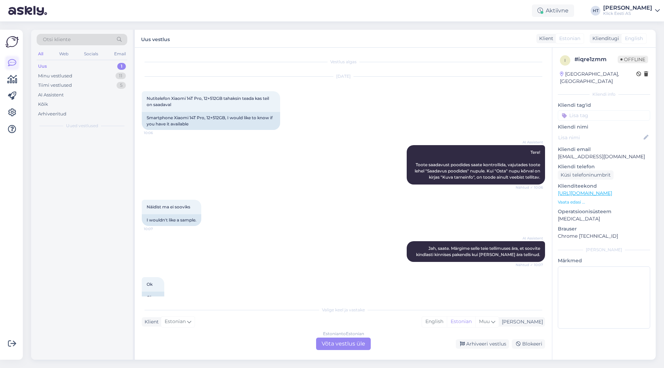
scroll to position [15, 0]
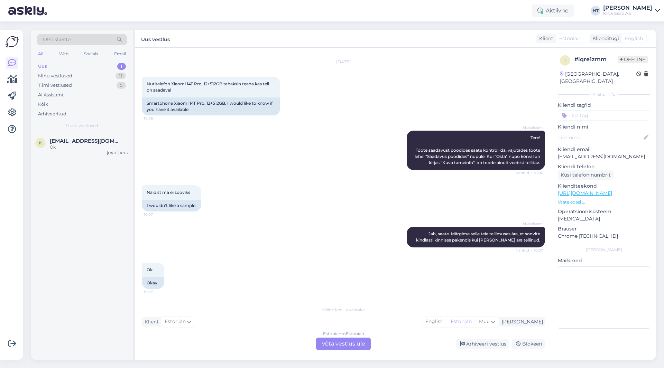
click at [335, 208] on div "Näidist ma ei sooviks 10:07 I wouldn't like a sample." at bounding box center [343, 199] width 403 height 42
click at [586, 110] on input at bounding box center [604, 115] width 92 height 10
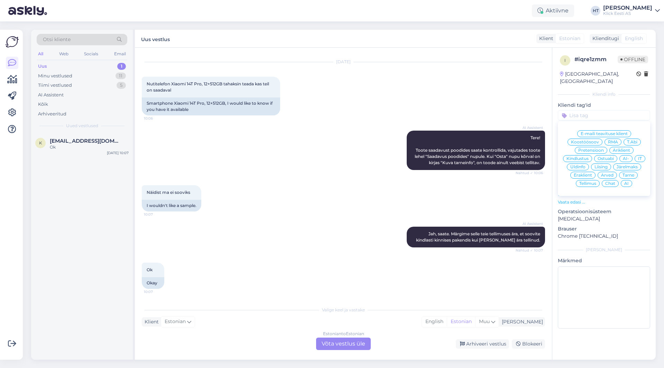
click at [630, 155] on div "AI-" at bounding box center [626, 158] width 13 height 7
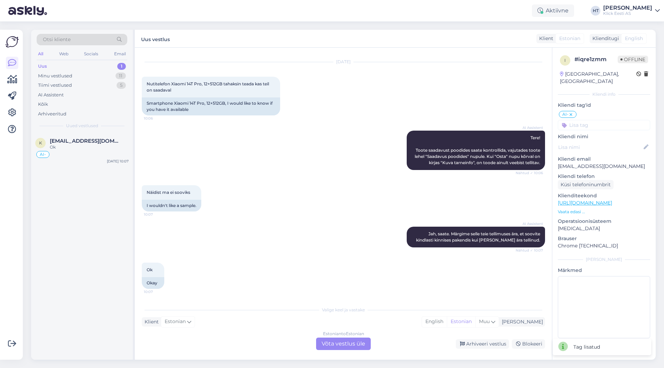
click at [590, 120] on input at bounding box center [604, 125] width 92 height 10
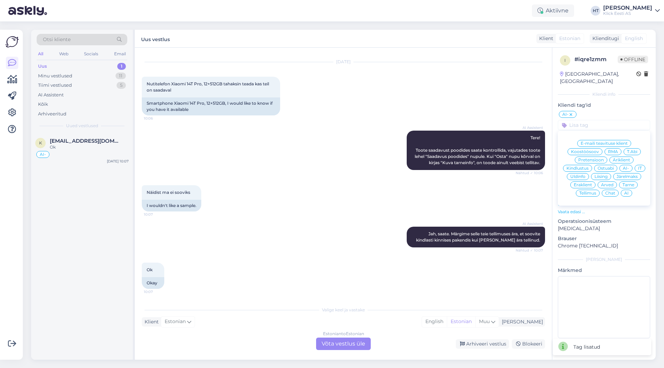
click at [443, 285] on div "Ok 10:07 Okay" at bounding box center [343, 276] width 403 height 42
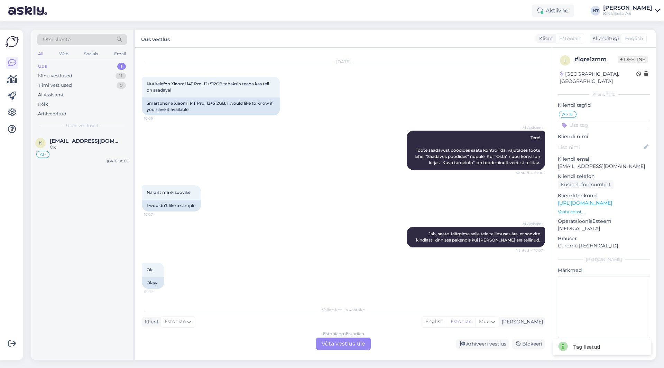
click at [357, 341] on div "Estonian to Estonian Võta vestlus üle" at bounding box center [343, 344] width 55 height 12
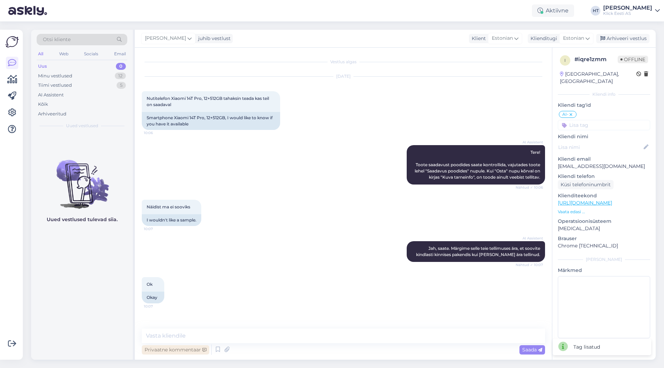
click at [177, 351] on div "Privaatne kommentaar" at bounding box center [175, 350] width 67 height 9
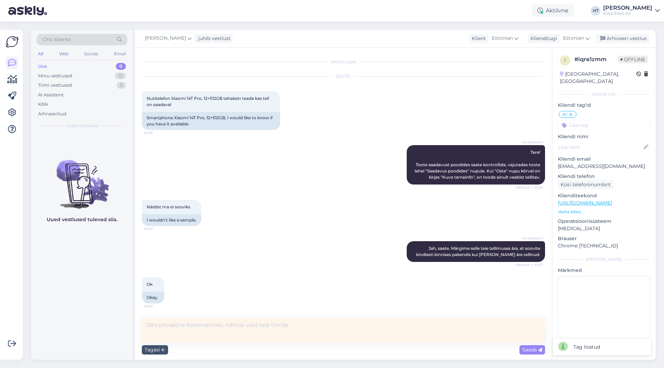
click at [212, 330] on textarea at bounding box center [343, 330] width 403 height 25
type textarea "Kustutasin hetkel selle tellimuses märkme tegemise vastuse ära."
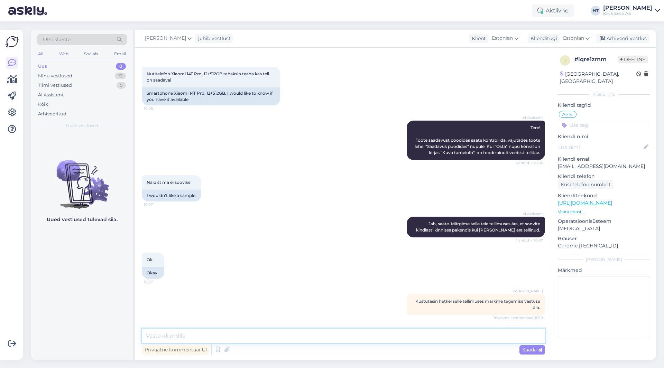
click at [212, 330] on textarea at bounding box center [343, 336] width 403 height 15
click at [212, 331] on textarea at bounding box center [343, 336] width 403 height 15
click at [210, 334] on textarea at bounding box center [343, 336] width 403 height 15
type textarea "Viimaste mudelite puhul tõenäoliselt siiski tegemist näidismudelitega."
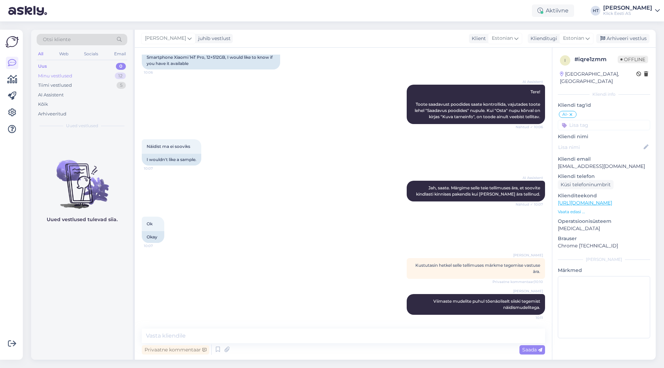
click at [114, 72] on div "Minu vestlused 12" at bounding box center [82, 76] width 91 height 10
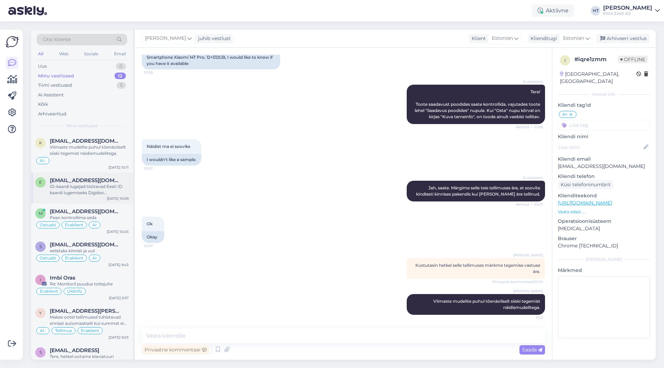
click at [96, 183] on span "[EMAIL_ADDRESS][DOMAIN_NAME]" at bounding box center [86, 180] width 72 height 6
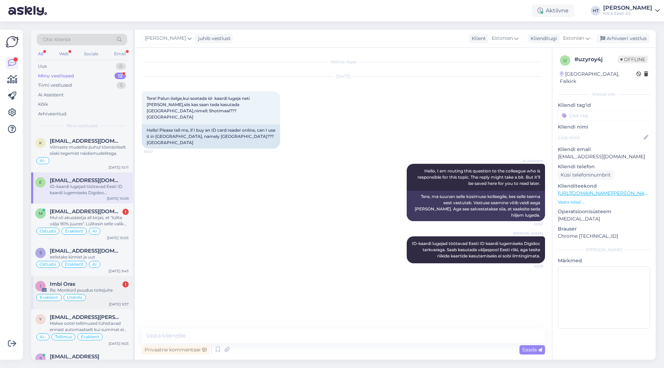
click at [102, 292] on div "Re: Monitoril puudus toitejuhe" at bounding box center [89, 290] width 79 height 6
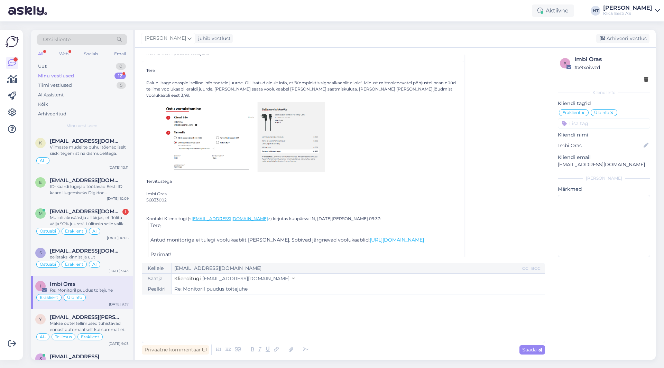
scroll to position [127, 0]
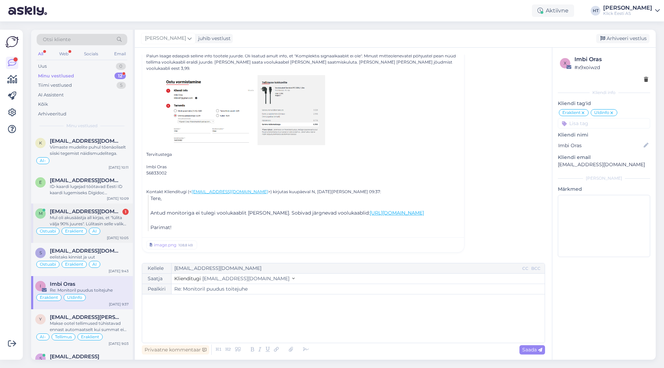
click at [120, 217] on div "Mul oli akusäästja all kirjas, et "lülita välja 90% juures". Lülitasin selle va…" at bounding box center [89, 221] width 79 height 12
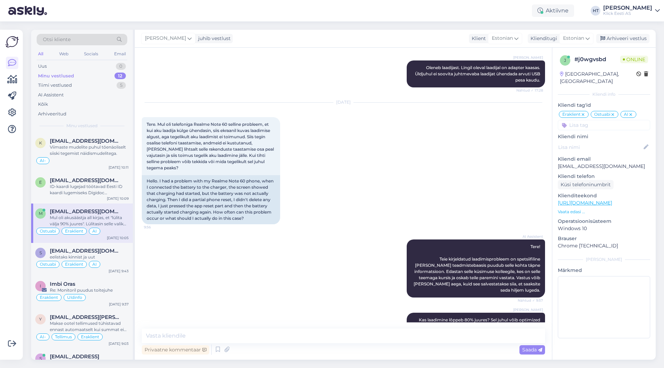
scroll to position [4101, 0]
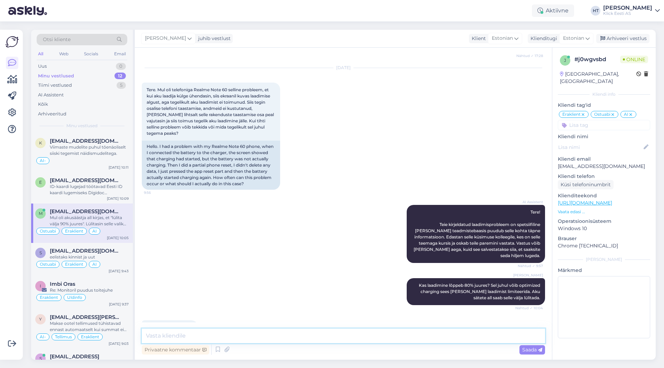
click at [292, 334] on textarea at bounding box center [343, 336] width 403 height 15
click at [156, 336] on textarea "90% laadimise lõpetamine atiab aku mahtuvust säilitada, aga kui on [PERSON_NAME…" at bounding box center [343, 336] width 403 height 15
type textarea "90% peal laadimise lõpetamine atiab aku mahtuvust säilitada, aga kui on [PERSON…"
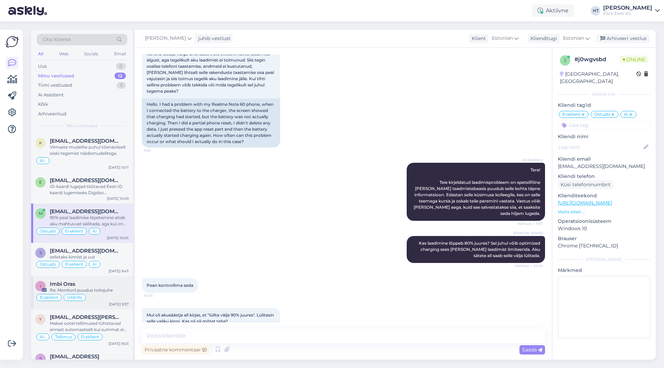
click at [126, 296] on div "Eraklient Üldinfo" at bounding box center [81, 298] width 93 height 8
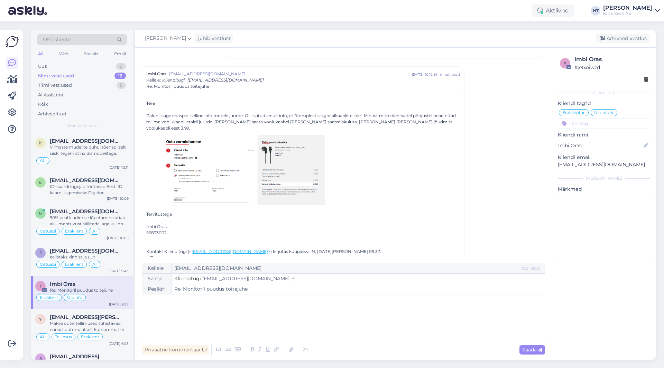
scroll to position [69, 0]
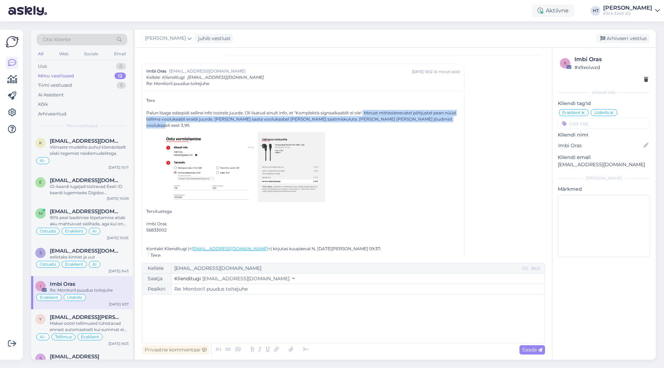
drag, startPoint x: 366, startPoint y: 112, endPoint x: 455, endPoint y: 119, distance: 89.5
click at [455, 119] on div "Palun lisage edaspidi selline info tootele juurde. Oli lisatud ainult info, et …" at bounding box center [303, 119] width 314 height 19
click at [455, 120] on div "Palun lisage edaspidi selline info tootele juurde. Oli lisatud ainult info, et …" at bounding box center [303, 119] width 314 height 19
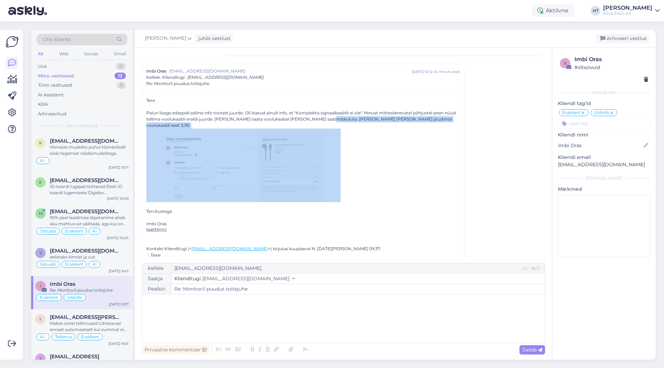
drag, startPoint x: 455, startPoint y: 120, endPoint x: 336, endPoint y: 118, distance: 119.4
click at [336, 118] on div "Palun lisage edaspidi selline info tootele juurde. Oli lisatud ainult info, et …" at bounding box center [303, 119] width 314 height 19
click at [332, 118] on div "Palun lisage edaspidi selline info tootele juurde. Oli lisatud ainult info, et …" at bounding box center [303, 119] width 314 height 19
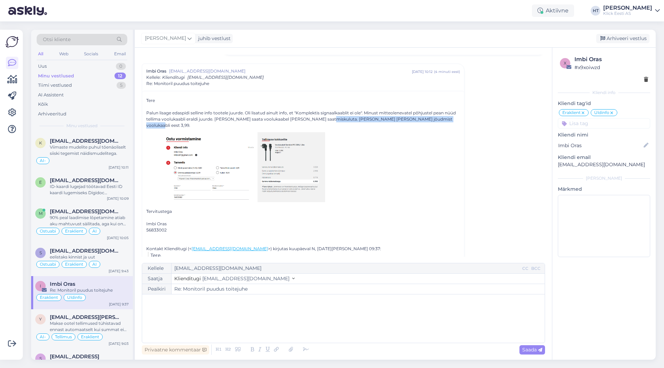
drag, startPoint x: 333, startPoint y: 118, endPoint x: 451, endPoint y: 119, distance: 118.3
click at [451, 119] on div "Palun lisage edaspidi selline info tootele juurde. Oli lisatud ainult info, et …" at bounding box center [303, 119] width 314 height 19
click at [499, 13] on div "Aktiivne HT [PERSON_NAME] [PERSON_NAME] Eesti AS" at bounding box center [332, 10] width 664 height 21
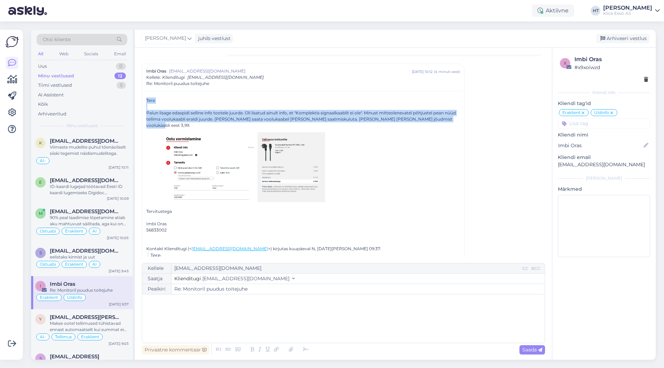
drag, startPoint x: 457, startPoint y: 119, endPoint x: 147, endPoint y: 100, distance: 310.9
click at [147, 100] on div "Tere Palun lisage edaspidi selline info tootele juurde. Oli lisatud ainult info…" at bounding box center [303, 192] width 322 height 202
click at [147, 100] on div "Tere Palun lisage edaspidi selline info tootele juurde. Oli lisatud ainult info…" at bounding box center [303, 169] width 314 height 142
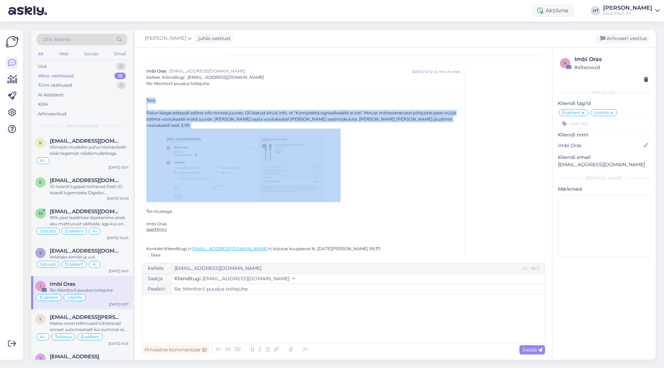
drag, startPoint x: 147, startPoint y: 100, endPoint x: 451, endPoint y: 119, distance: 304.7
click at [451, 119] on div "Tere Palun lisage edaspidi selline info tootele juurde. Oli lisatud ainult info…" at bounding box center [303, 169] width 314 height 142
click at [453, 119] on div "Palun lisage edaspidi selline info tootele juurde. Oli lisatud ainult info, et …" at bounding box center [303, 119] width 314 height 19
drag, startPoint x: 453, startPoint y: 119, endPoint x: 146, endPoint y: 100, distance: 307.8
click at [146, 100] on div "Tere Palun lisage edaspidi selline info tootele juurde. Oli lisatud ainult info…" at bounding box center [303, 192] width 322 height 202
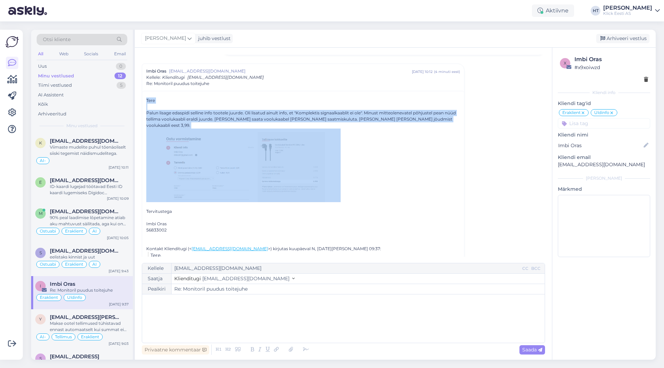
click at [146, 100] on div "Tere Palun lisage edaspidi selline info tootele juurde. Oli lisatud ainult info…" at bounding box center [303, 192] width 322 height 202
drag, startPoint x: 146, startPoint y: 100, endPoint x: 453, endPoint y: 119, distance: 308.5
click at [453, 119] on div "Tere Palun lisage edaspidi selline info tootele juurde. Oli lisatud ainult info…" at bounding box center [303, 192] width 322 height 202
click at [453, 119] on div "Palun lisage edaspidi selline info tootele juurde. Oli lisatud ainult info, et …" at bounding box center [303, 119] width 314 height 19
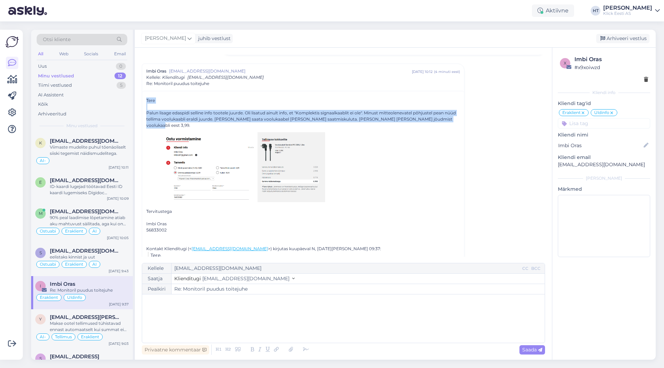
drag, startPoint x: 456, startPoint y: 120, endPoint x: 147, endPoint y: 100, distance: 309.9
click at [147, 100] on div "Tere Palun lisage edaspidi selline info tootele juurde. Oli lisatud ainult info…" at bounding box center [303, 192] width 322 height 202
click at [147, 100] on div "Tere Palun lisage edaspidi selline info tootele juurde. Oli lisatud ainult info…" at bounding box center [303, 169] width 314 height 142
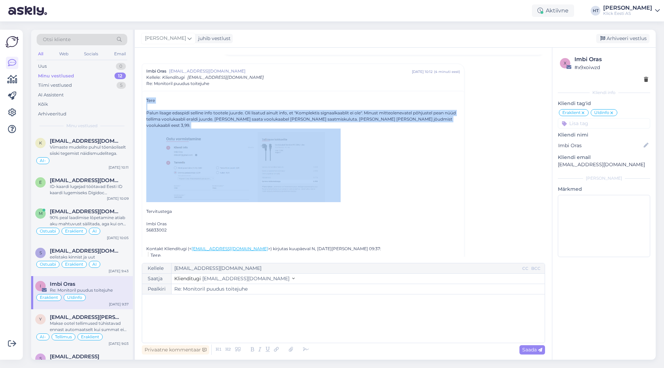
drag, startPoint x: 147, startPoint y: 100, endPoint x: 452, endPoint y: 119, distance: 305.7
click at [452, 119] on div "Tere Palun lisage edaspidi selline info tootele juurde. Oli lisatud ainult info…" at bounding box center [303, 169] width 314 height 142
click at [452, 119] on div "Palun lisage edaspidi selline info tootele juurde. Oli lisatud ainult info, et …" at bounding box center [303, 119] width 314 height 19
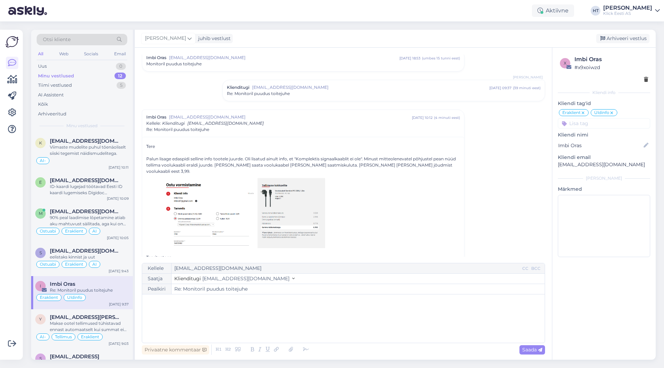
scroll to position [0, 0]
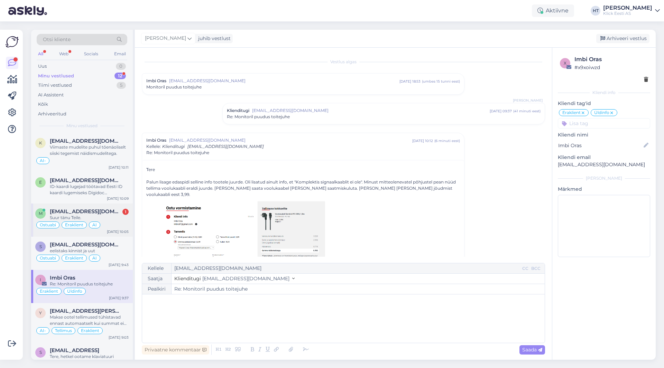
click at [106, 214] on span "[EMAIL_ADDRESS][DOMAIN_NAME]" at bounding box center [86, 212] width 72 height 6
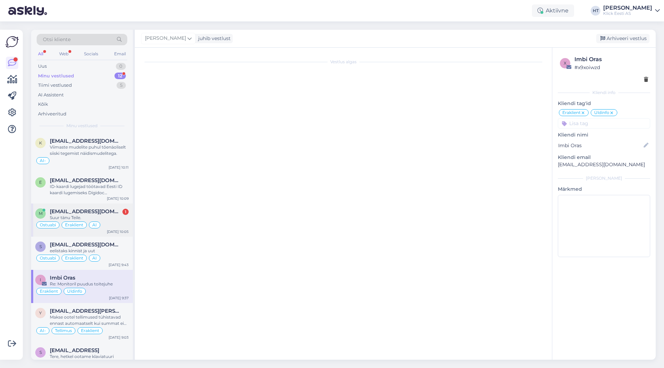
scroll to position [4173, 0]
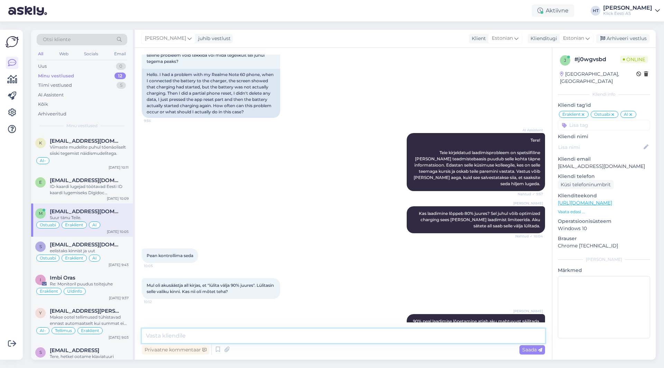
click at [281, 335] on textarea at bounding box center [343, 336] width 403 height 15
type textarea "Palun."
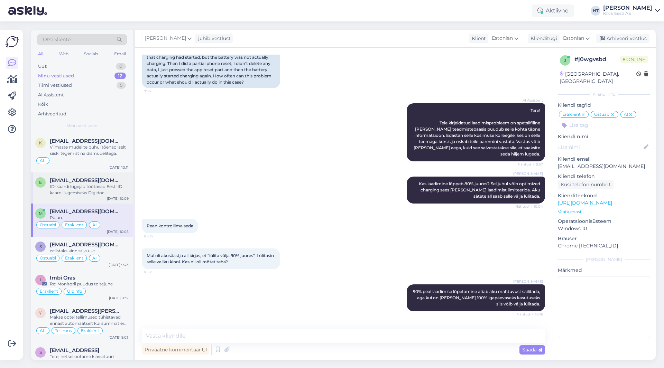
click at [112, 185] on div "ID-kaardi lugejad töötavad Eesti ID kaardi lugemiseks Digidoc tarkvaraga. Saab …" at bounding box center [89, 190] width 79 height 12
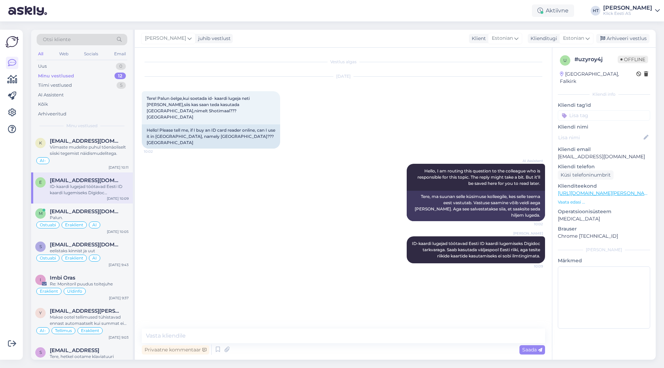
click at [598, 110] on input at bounding box center [604, 115] width 92 height 10
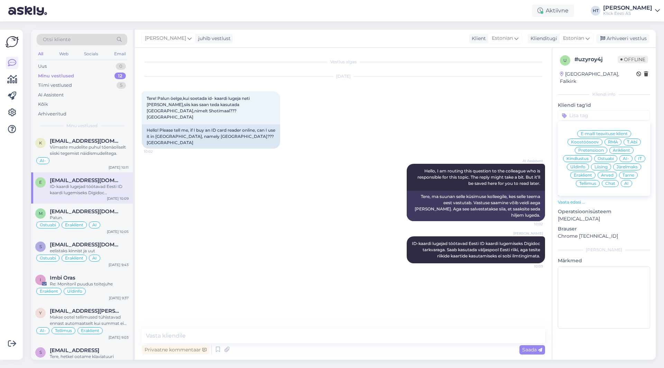
click at [606, 157] on span "Ostuabi" at bounding box center [606, 159] width 16 height 4
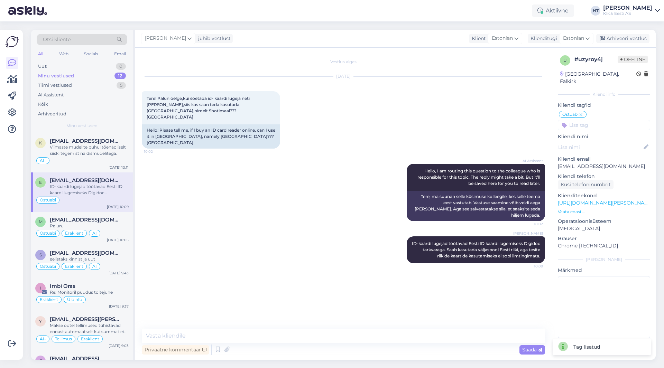
click at [603, 120] on input at bounding box center [604, 125] width 92 height 10
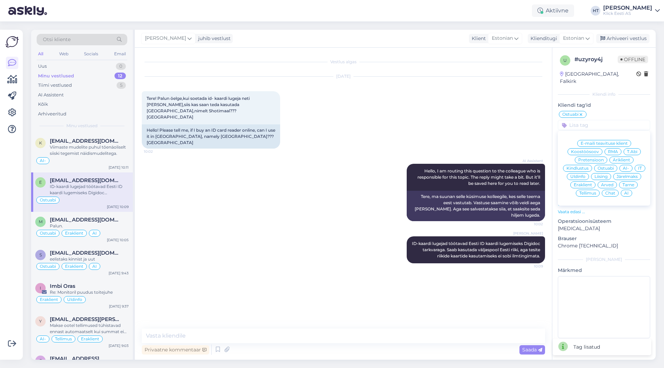
click at [586, 183] on span "Eraklient" at bounding box center [583, 185] width 18 height 4
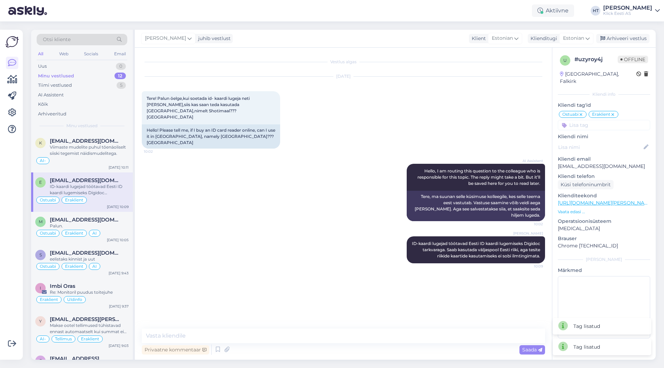
click at [598, 120] on input at bounding box center [604, 125] width 92 height 10
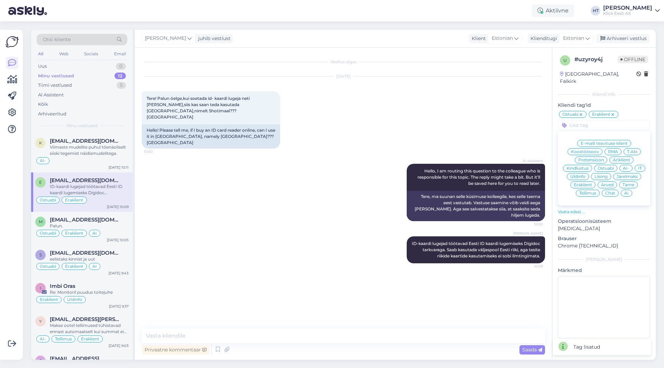
click at [628, 191] on span "AI" at bounding box center [626, 193] width 4 height 4
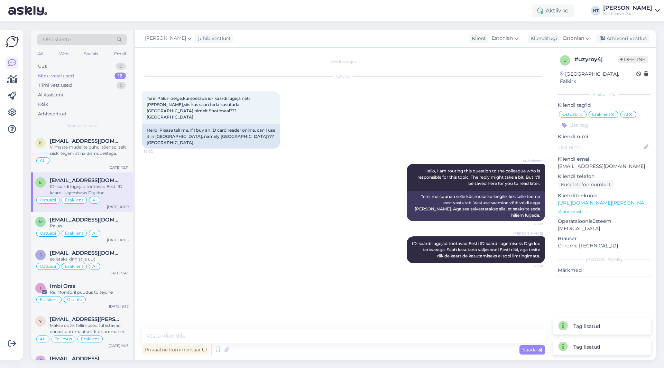
click at [472, 115] on div "[DATE] Tere! Palun öelge,kui soetada id- kaardi lugeja neti [PERSON_NAME],siis …" at bounding box center [343, 112] width 403 height 87
click at [118, 292] on div "Re: Monitoril puudus toitejuhe" at bounding box center [89, 293] width 79 height 6
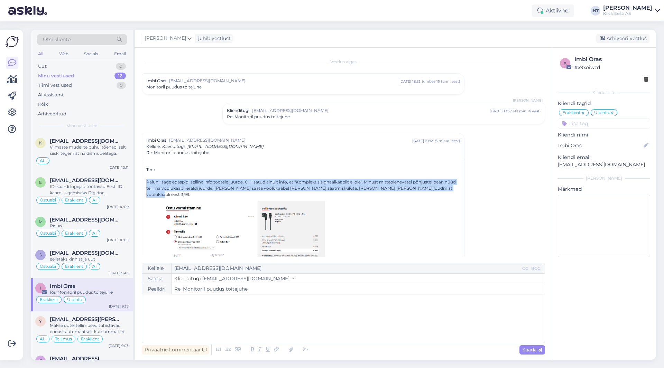
drag, startPoint x: 147, startPoint y: 181, endPoint x: 456, endPoint y: 189, distance: 309.7
click at [456, 189] on div "Tere Palun lisage edaspidi selline info tootele juurde. Oli lisatud ainult info…" at bounding box center [303, 261] width 322 height 202
click at [455, 190] on div "Palun lisage edaspidi selline info tootele juurde. Oli lisatud ainult info, et …" at bounding box center [303, 188] width 314 height 19
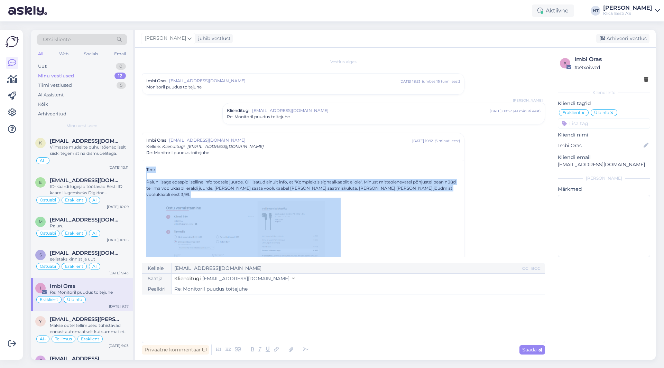
drag, startPoint x: 455, startPoint y: 190, endPoint x: 146, endPoint y: 169, distance: 309.2
click at [146, 169] on div "Tere Palun lisage edaspidi selline info tootele juurde. Oli lisatud ainult info…" at bounding box center [303, 261] width 322 height 202
click at [146, 169] on div "Tere Palun lisage edaspidi selline info tootele juurde. Oli lisatud ainult info…" at bounding box center [303, 238] width 314 height 142
drag, startPoint x: 146, startPoint y: 169, endPoint x: 453, endPoint y: 188, distance: 307.1
click at [453, 188] on div "Tere Palun lisage edaspidi selline info tootele juurde. Oli lisatud ainult info…" at bounding box center [303, 238] width 314 height 142
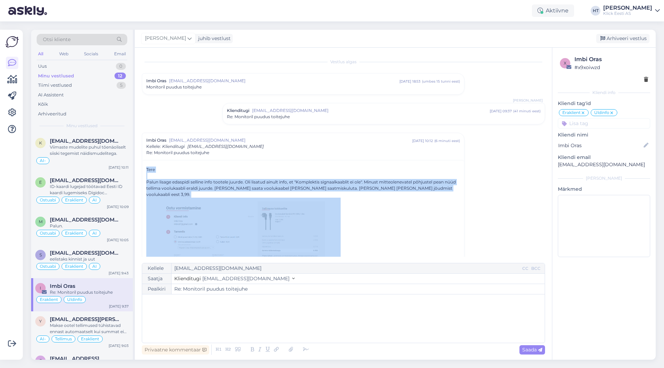
click at [453, 188] on div "Palun lisage edaspidi selline info tootele juurde. Oli lisatud ainult info, et …" at bounding box center [303, 188] width 314 height 19
drag, startPoint x: 453, startPoint y: 188, endPoint x: 146, endPoint y: 168, distance: 307.1
click at [146, 168] on div "Tere Palun lisage edaspidi selline info tootele juurde. Oli lisatud ainult info…" at bounding box center [303, 238] width 314 height 142
drag, startPoint x: 146, startPoint y: 168, endPoint x: 453, endPoint y: 188, distance: 307.8
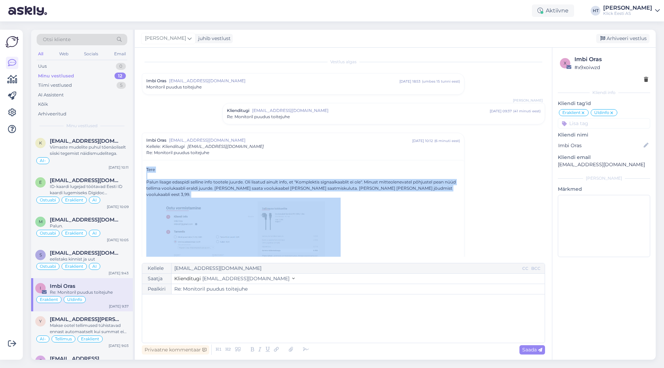
click at [453, 188] on div "Tere Palun lisage edaspidi selline info tootele juurde. Oli lisatud ainult info…" at bounding box center [303, 238] width 314 height 142
click at [453, 189] on div "Palun lisage edaspidi selline info tootele juurde. Oli lisatud ainult info, et …" at bounding box center [303, 188] width 314 height 19
drag, startPoint x: 453, startPoint y: 189, endPoint x: 147, endPoint y: 168, distance: 306.8
click at [147, 168] on div "Tere Palun lisage edaspidi selline info tootele juurde. Oli lisatud ainult info…" at bounding box center [303, 238] width 314 height 142
click at [146, 168] on div "Tere Palun lisage edaspidi selline info tootele juurde. Oli lisatud ainult info…" at bounding box center [303, 261] width 322 height 202
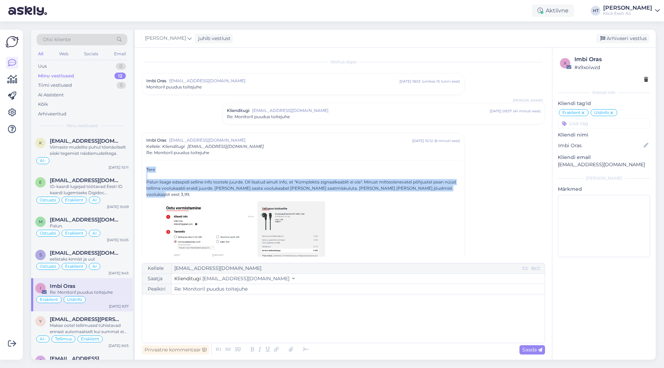
drag, startPoint x: 146, startPoint y: 168, endPoint x: 455, endPoint y: 190, distance: 308.9
click at [455, 190] on div "Tere Palun lisage edaspidi selline info tootele juurde. Oli lisatud ainult info…" at bounding box center [303, 238] width 314 height 142
click at [455, 190] on div "Palun lisage edaspidi selline info tootele juurde. Oli lisatud ainult info, et …" at bounding box center [303, 188] width 314 height 19
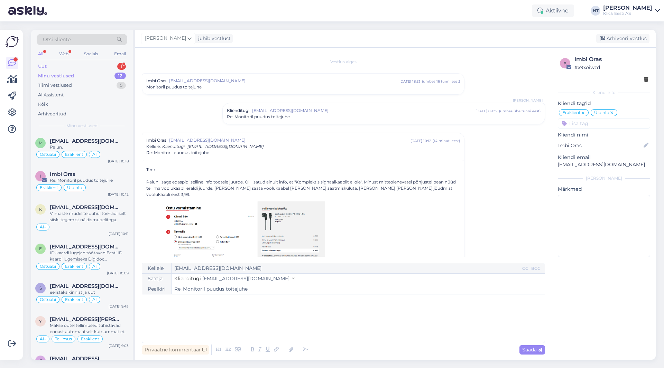
click at [110, 67] on div "Uus 1" at bounding box center [82, 67] width 91 height 10
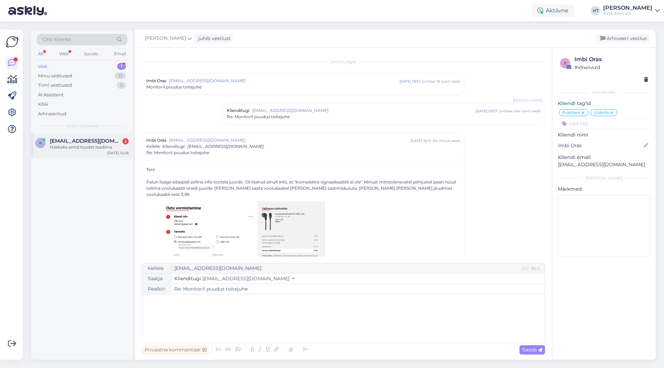
click at [98, 153] on div "k [EMAIL_ADDRESS][DOMAIN_NAME] 3 Hakkaks antid toodet laadima [DATE] 10:26" at bounding box center [82, 145] width 102 height 25
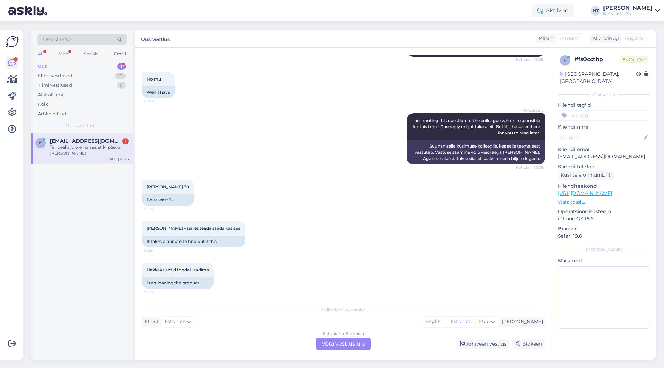
scroll to position [247, 0]
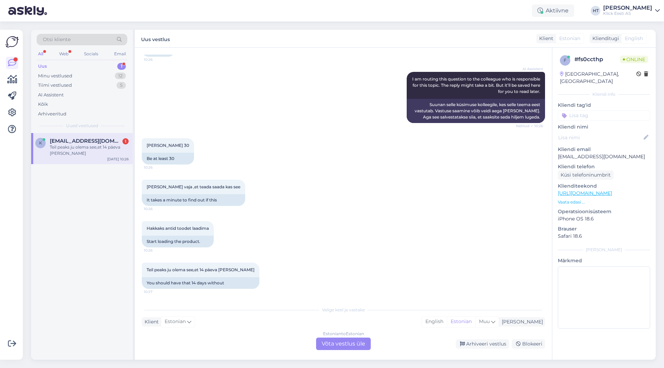
click at [350, 344] on div "Estonian to Estonian Võta vestlus üle" at bounding box center [343, 344] width 55 height 12
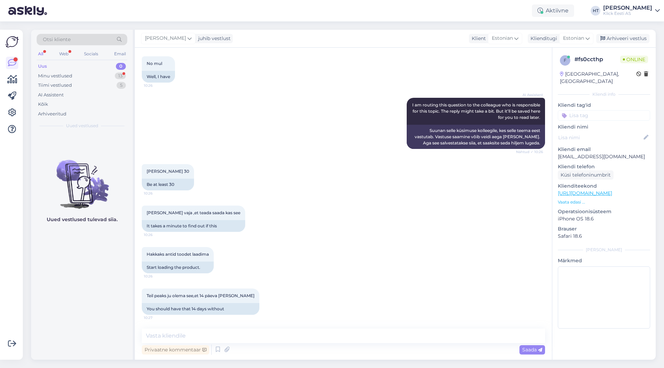
scroll to position [221, 0]
click at [220, 348] on icon at bounding box center [218, 350] width 8 height 10
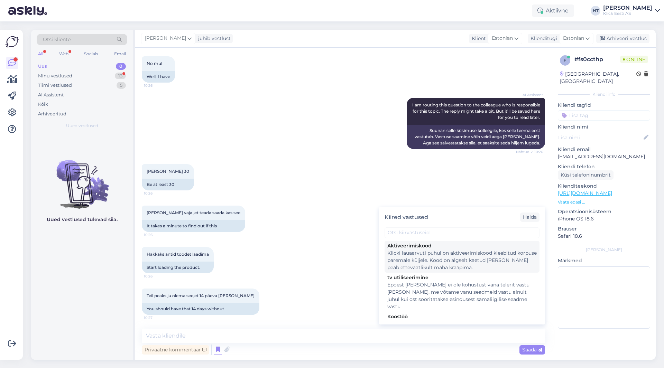
scroll to position [610, 0]
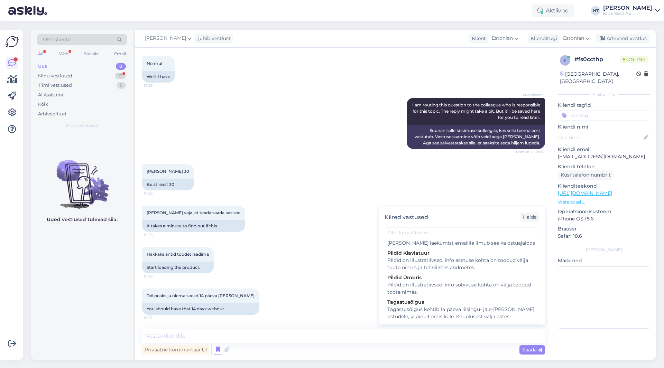
click at [447, 299] on div "Tagastusõigus" at bounding box center [461, 302] width 149 height 7
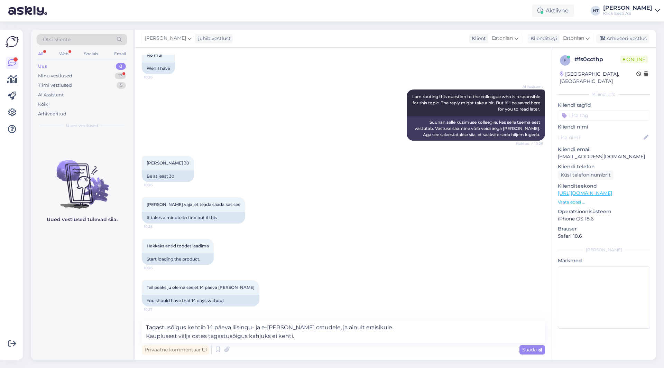
scroll to position [259, 0]
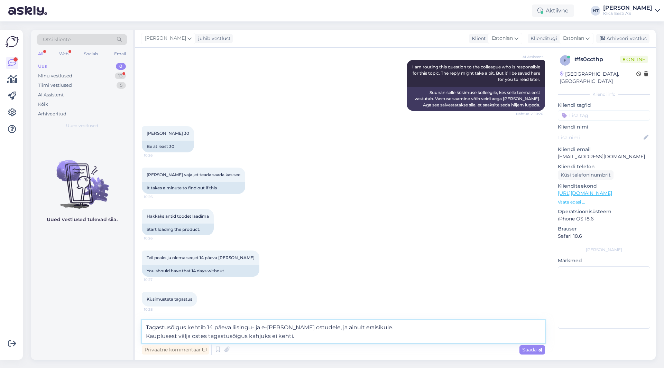
drag, startPoint x: 248, startPoint y: 336, endPoint x: 271, endPoint y: 336, distance: 23.2
click at [271, 336] on textarea "Tagastusõigus kehtib 14 päeva liisingu- ja e-[PERSON_NAME] ostudele, ja ainult …" at bounding box center [343, 332] width 403 height 23
type textarea "Tagastusõigus kehtib 14 päeva liisingu- ja e-[PERSON_NAME] ostudele, ja ainult …"
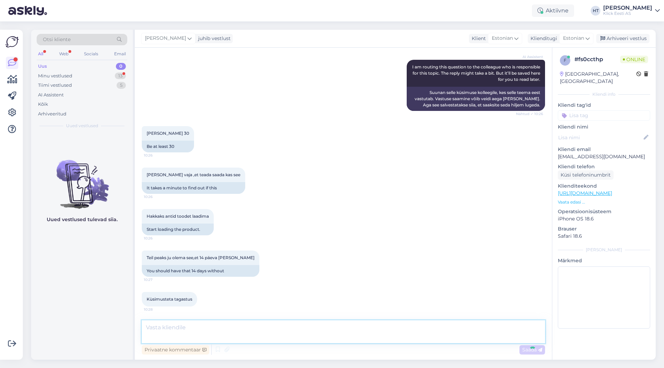
scroll to position [293, 0]
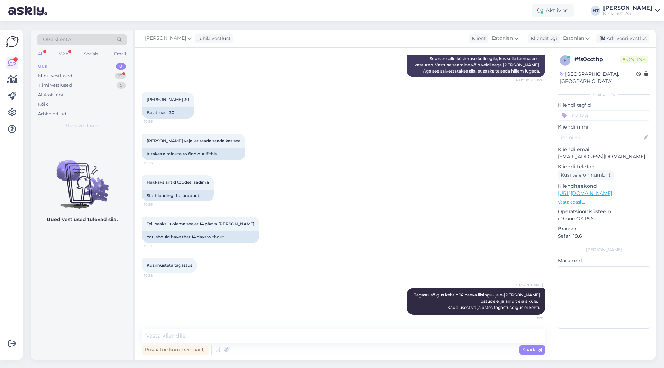
click at [242, 189] on div "Hakkaks antid toodet laadima 10:26 Start loading the product." at bounding box center [343, 189] width 403 height 42
click at [117, 76] on div "13" at bounding box center [120, 76] width 11 height 7
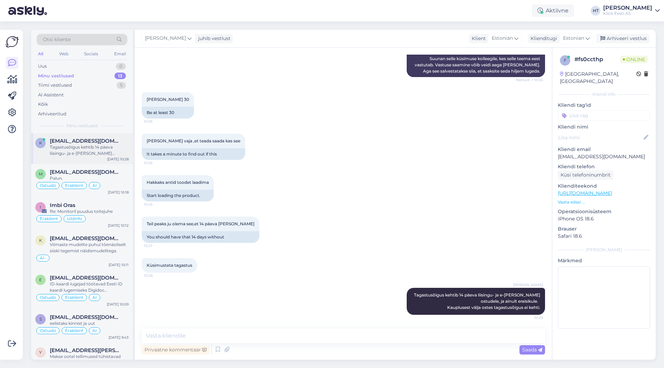
click at [112, 161] on div "[DATE] 10:28" at bounding box center [117, 159] width 21 height 5
click at [567, 13] on div "Aktiivne" at bounding box center [553, 10] width 42 height 12
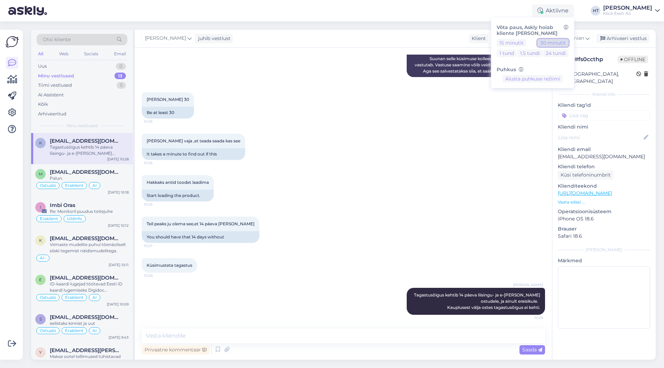
click at [569, 43] on button "30 minutit" at bounding box center [553, 43] width 31 height 8
click at [367, 155] on div "[PERSON_NAME] vaja ,et teada saada kas see 10:26 It takes a minute to find out …" at bounding box center [343, 147] width 403 height 42
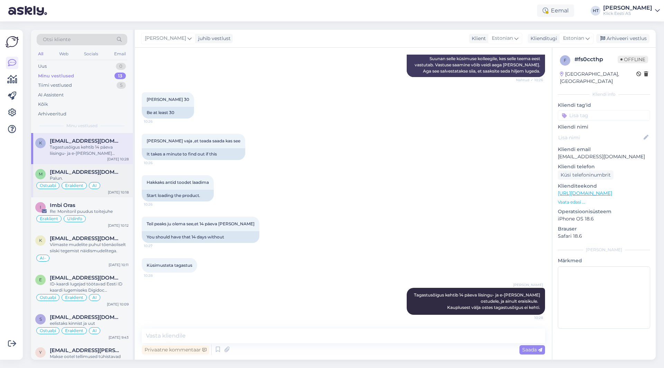
click at [106, 179] on div "Palun." at bounding box center [89, 178] width 79 height 6
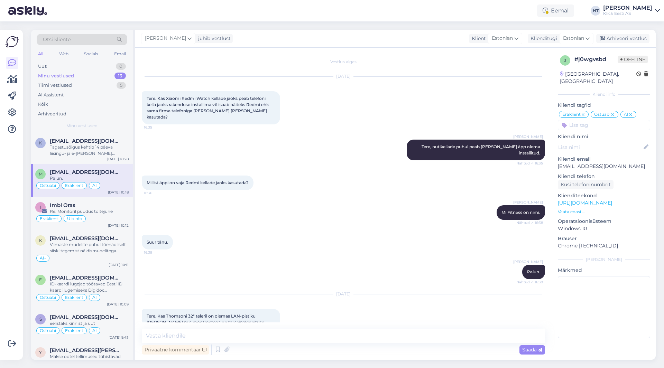
scroll to position [4202, 0]
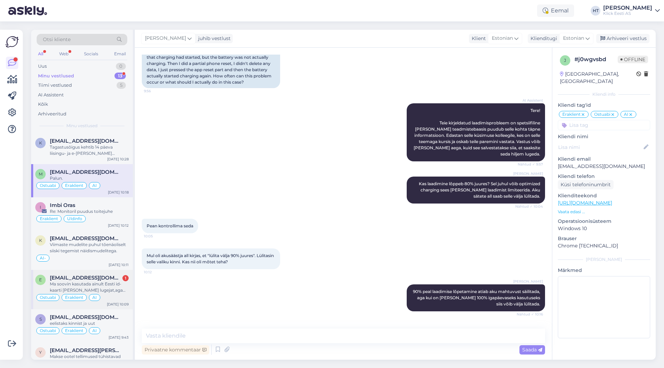
click at [119, 281] on span "[EMAIL_ADDRESS][DOMAIN_NAME]" at bounding box center [86, 278] width 72 height 6
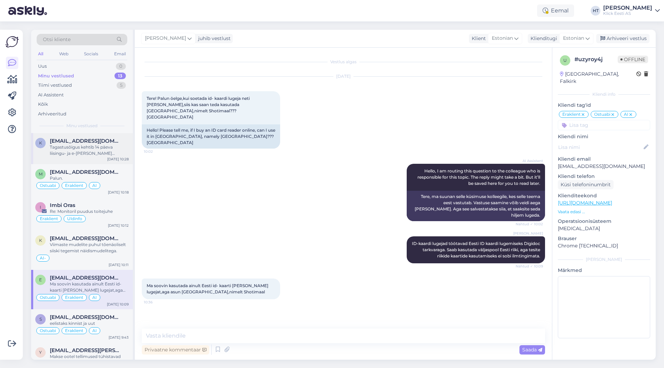
click at [112, 153] on div "Tagastusõigus kehtib 14 päeva liisingu- ja e-[PERSON_NAME] ostudele, ja ainult …" at bounding box center [89, 150] width 79 height 12
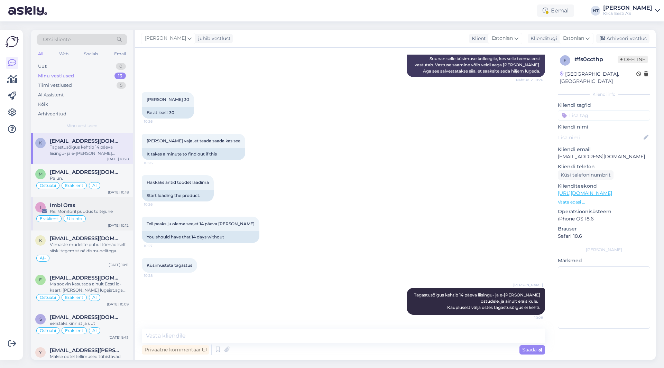
click at [107, 204] on div "Imbi Oras" at bounding box center [89, 205] width 79 height 6
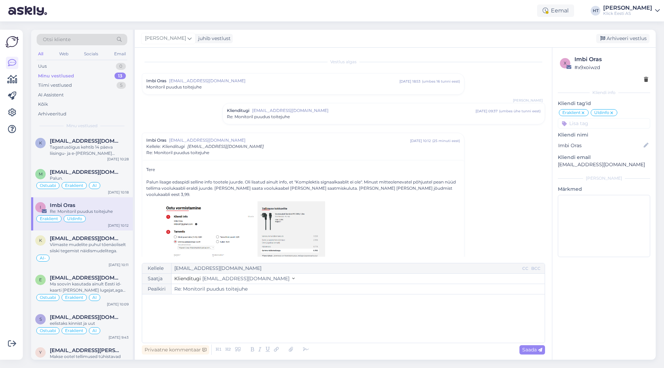
click at [209, 77] on div "Imbi Oras [EMAIL_ADDRESS][DOMAIN_NAME] [DATE] 18:53 ( umbes 16 tunni eest ) Mon…" at bounding box center [303, 84] width 322 height 21
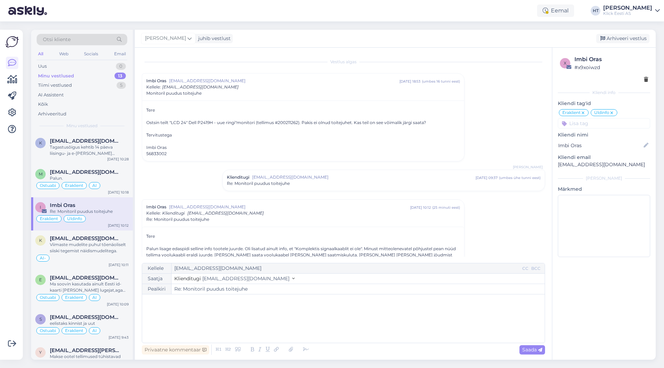
click at [286, 126] on div at bounding box center [303, 129] width 314 height 6
click at [286, 122] on div "Ostsin teilt "LCD 24" Dell P2419H - uue ringi"monitori (tellimus #200211262). P…" at bounding box center [303, 123] width 314 height 6
copy div "200211262"
click at [77, 38] on div "Otsi kliente" at bounding box center [82, 39] width 91 height 11
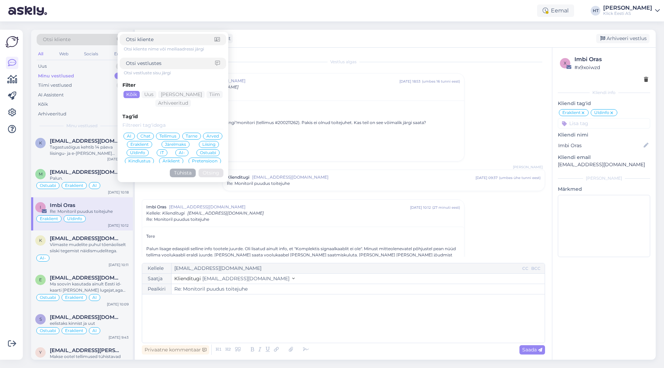
click at [322, 227] on div "Imbi Oras [EMAIL_ADDRESS][DOMAIN_NAME] [DATE] 10:12 ( 27 minuti eest ) Kellele …" at bounding box center [303, 213] width 322 height 27
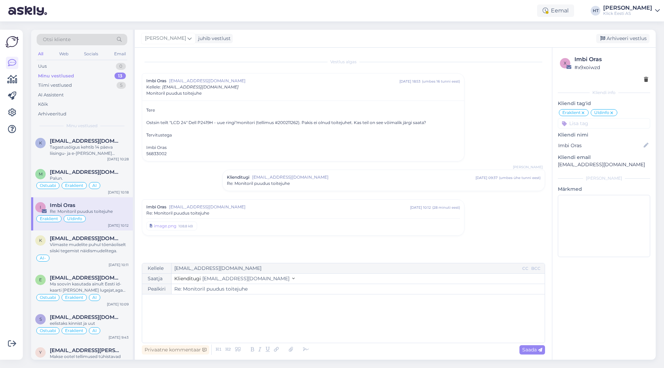
click at [493, 221] on div "Vestlus algas Imbi Oras [EMAIL_ADDRESS][DOMAIN_NAME] [DATE] 18:53 ( umbes 16 tu…" at bounding box center [347, 156] width 410 height 202
click at [340, 207] on span "[EMAIL_ADDRESS][DOMAIN_NAME]" at bounding box center [289, 207] width 241 height 6
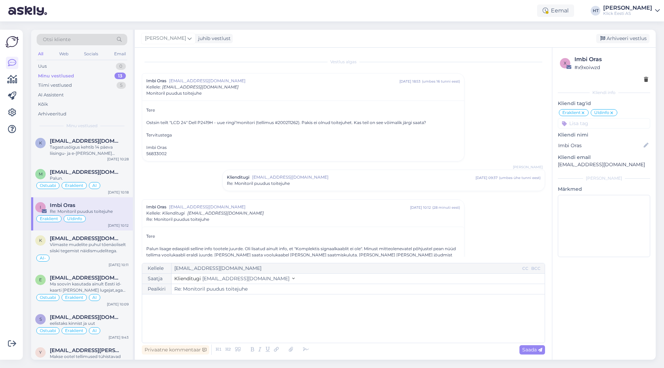
scroll to position [194, 0]
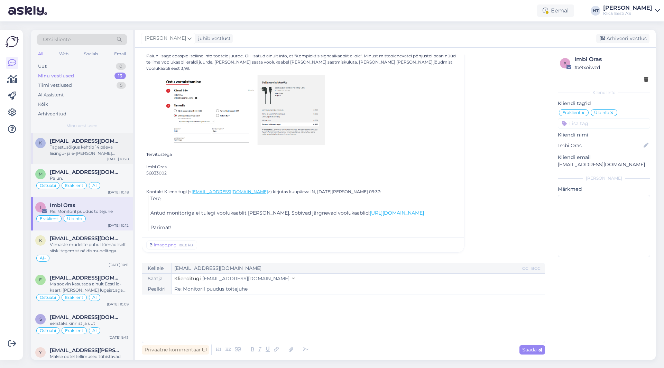
click at [110, 147] on div "Tagastusõigus kehtib 14 päeva liisingu- ja e-[PERSON_NAME] ostudele, ja ainult …" at bounding box center [89, 150] width 79 height 12
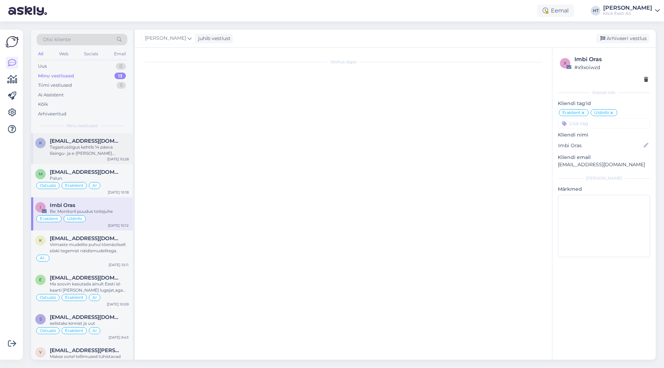
scroll to position [293, 0]
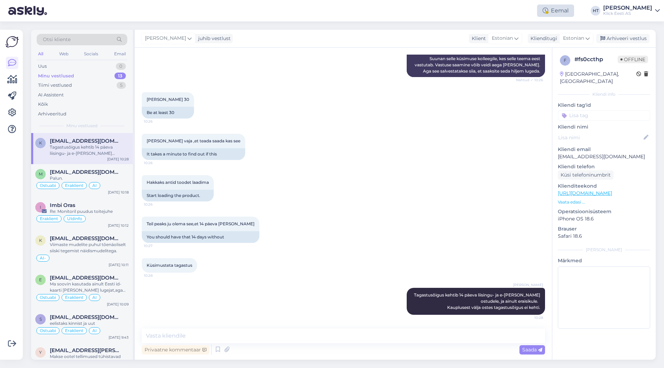
click at [573, 14] on div "Eemal" at bounding box center [555, 10] width 37 height 12
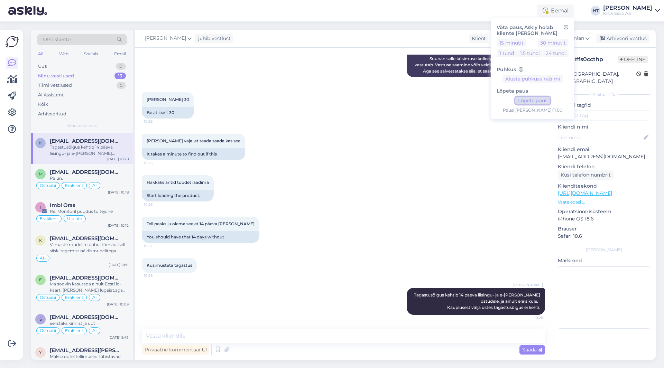
click at [550, 100] on button "Lõpeta paus" at bounding box center [532, 101] width 35 height 8
click at [466, 123] on div "Oleka maks 30 10:26 Be at least 30" at bounding box center [343, 106] width 403 height 42
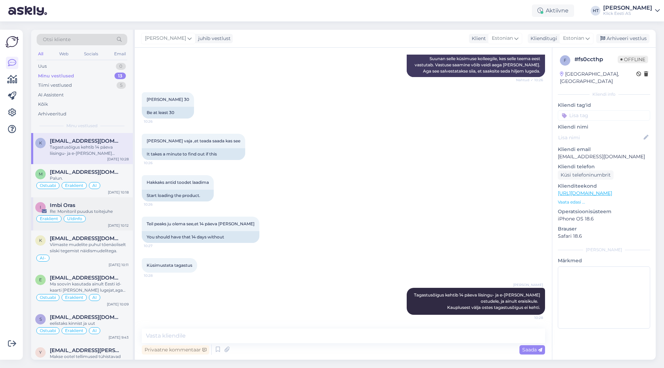
click at [104, 216] on div "Eraklient Üldinfo" at bounding box center [81, 219] width 93 height 8
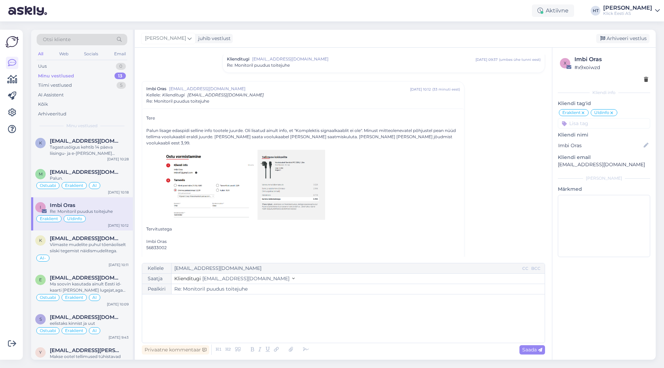
scroll to position [127, 0]
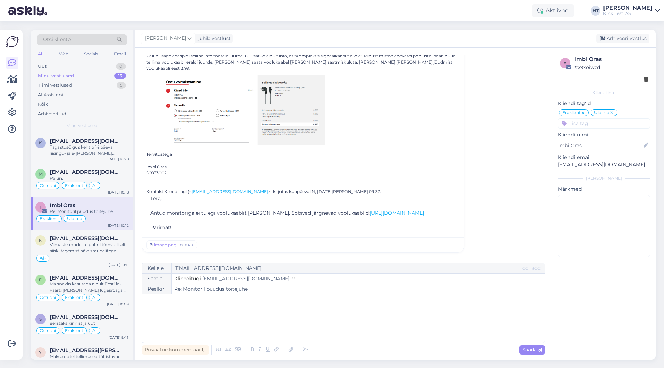
click at [241, 305] on p "﻿" at bounding box center [344, 301] width 396 height 7
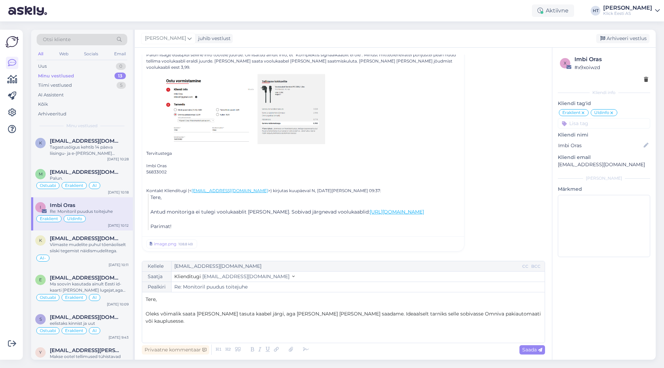
click at [485, 315] on span "Oleks võimalik saata [PERSON_NAME] tasuta kaabel järgi, aga [PERSON_NAME] [PERS…" at bounding box center [344, 317] width 397 height 13
click at [540, 317] on p "Oleks võimalik saata [PERSON_NAME] tasuta kaabel järgi, aga [PERSON_NAME] [PERS…" at bounding box center [344, 318] width 396 height 15
click at [218, 332] on p "﻿" at bounding box center [344, 335] width 396 height 7
click at [530, 351] on span "Saada" at bounding box center [532, 350] width 20 height 6
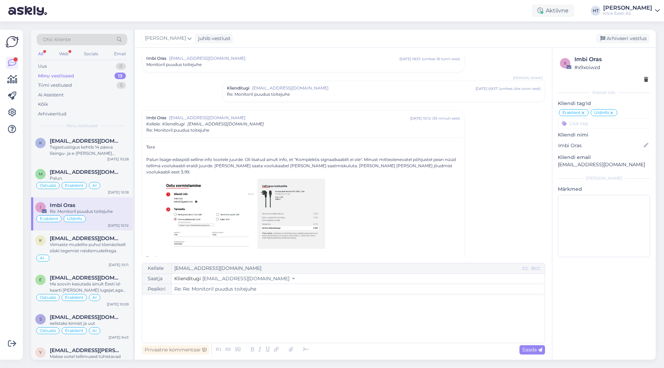
scroll to position [10, 0]
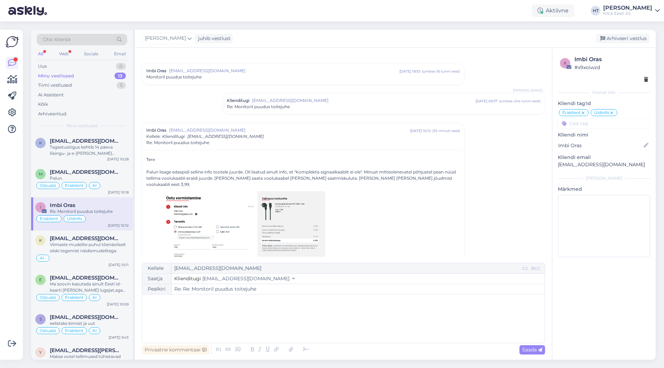
click at [614, 126] on input at bounding box center [604, 123] width 92 height 10
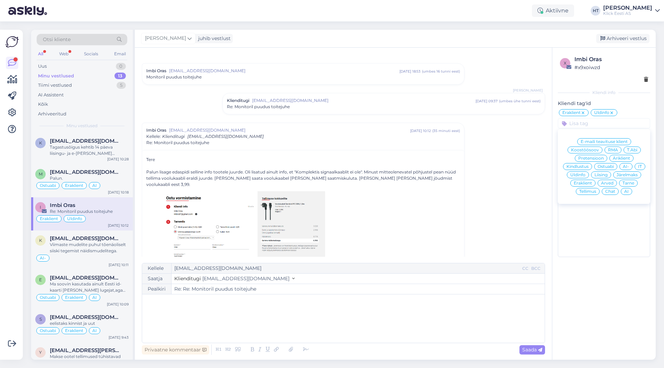
click at [584, 158] on span "Pretensioon" at bounding box center [591, 158] width 26 height 4
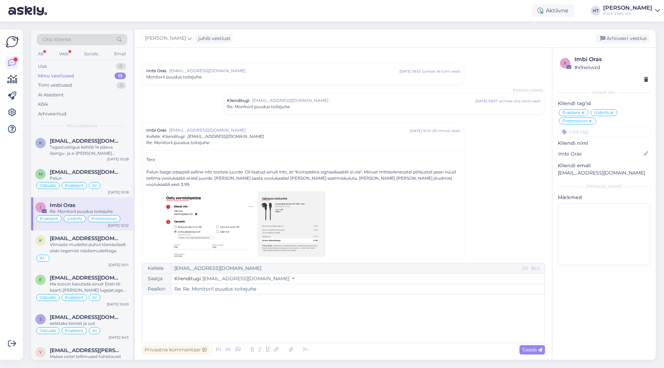
type input "Re: Monitoril puudus toitejuhe"
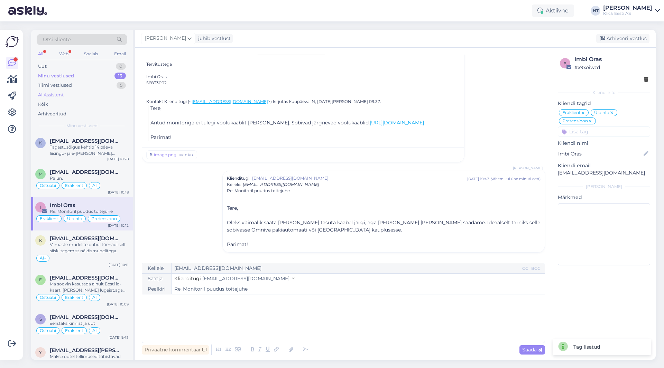
click at [94, 91] on div "AI Assistent" at bounding box center [82, 95] width 91 height 10
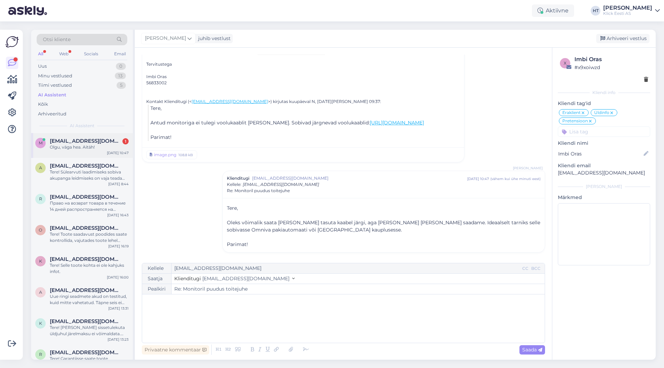
click at [105, 148] on div "Olgu, väga hea. Aitäh!" at bounding box center [89, 147] width 79 height 6
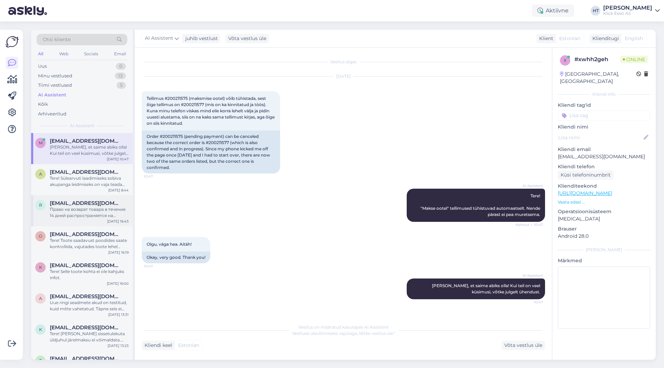
click at [116, 196] on div "r [EMAIL_ADDRESS][DOMAIN_NAME] Право на возврат товара в течение 14 дней распро…" at bounding box center [82, 210] width 102 height 31
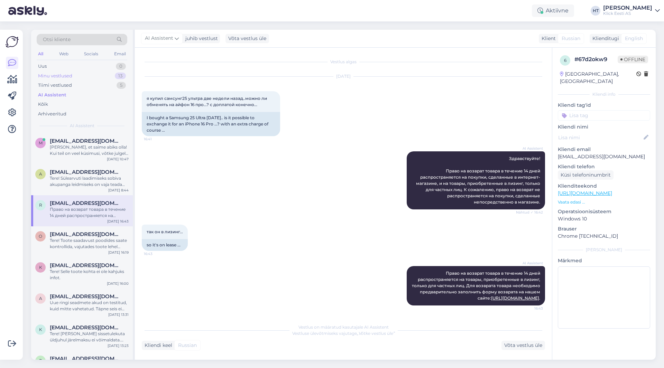
click at [117, 77] on div "13" at bounding box center [120, 76] width 11 height 7
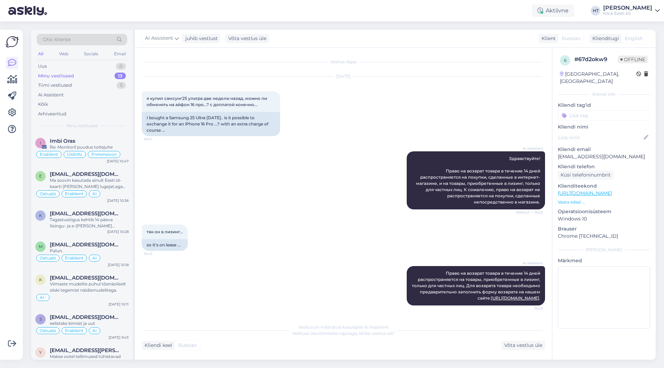
click at [242, 183] on div "AI Assistent Здравствуйте! Право на возврат товара в течение 14 дней распростра…" at bounding box center [343, 180] width 403 height 73
click at [52, 174] on span "[EMAIL_ADDRESS][DOMAIN_NAME]" at bounding box center [86, 174] width 72 height 6
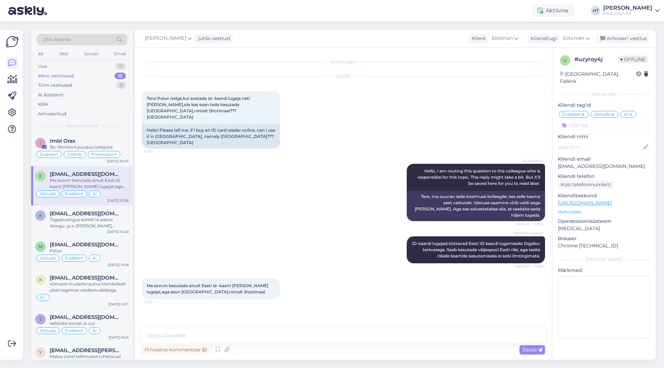
click at [324, 156] on div "AI Assistent Hello, I am routing this question to the colleague who is responsi…" at bounding box center [343, 192] width 403 height 73
click at [95, 149] on div "Re: Monitoril puudus toitejuhe" at bounding box center [89, 147] width 79 height 6
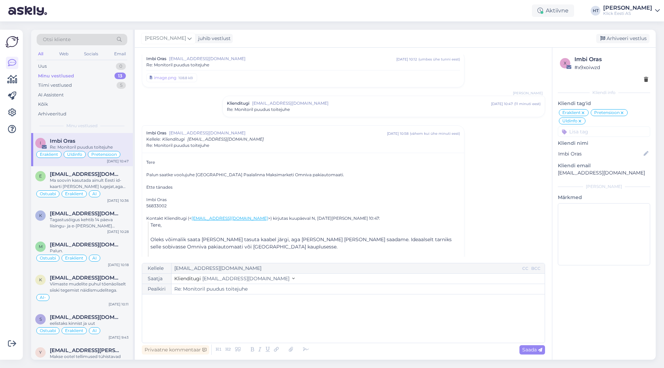
scroll to position [99, 0]
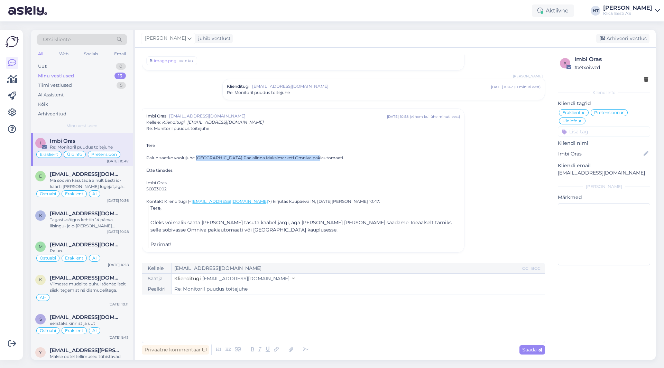
drag, startPoint x: 196, startPoint y: 158, endPoint x: 311, endPoint y: 160, distance: 114.9
click at [311, 160] on div "Palun saatke voolujuhe [GEOGRAPHIC_DATA] Paalalinna Maksimarketi Omniva pakiaut…" at bounding box center [303, 158] width 314 height 6
copy div "[GEOGRAPHIC_DATA] Paalalinna Maksimarketi Omniva pakiautomaat"
drag, startPoint x: 195, startPoint y: 156, endPoint x: 263, endPoint y: 158, distance: 67.5
click at [263, 158] on div "Palun saatke voolujuhe [GEOGRAPHIC_DATA] Paalalinna Maksimarketi Omniva pakiaut…" at bounding box center [303, 158] width 314 height 6
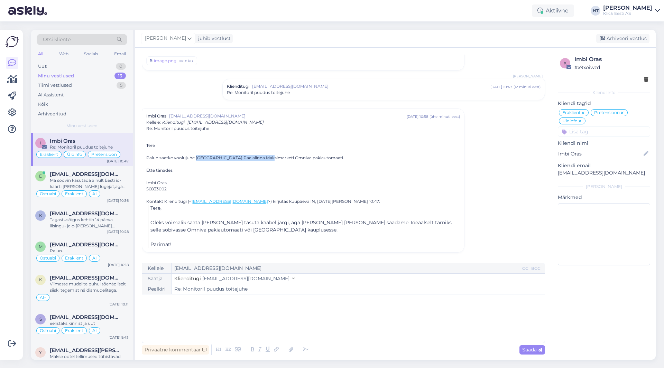
copy div "[GEOGRAPHIC_DATA] Paalalinna Maksimarketi"
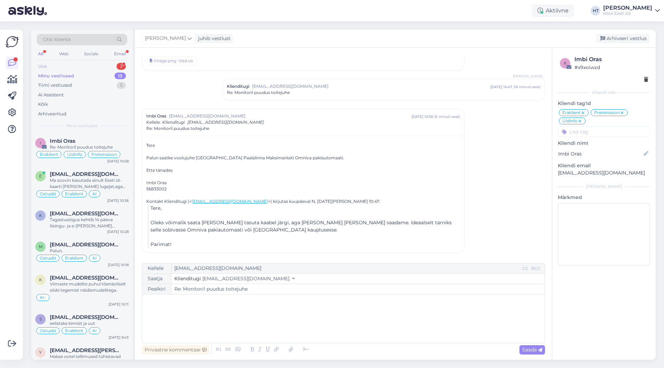
click at [89, 66] on div "Uus 2" at bounding box center [82, 67] width 91 height 10
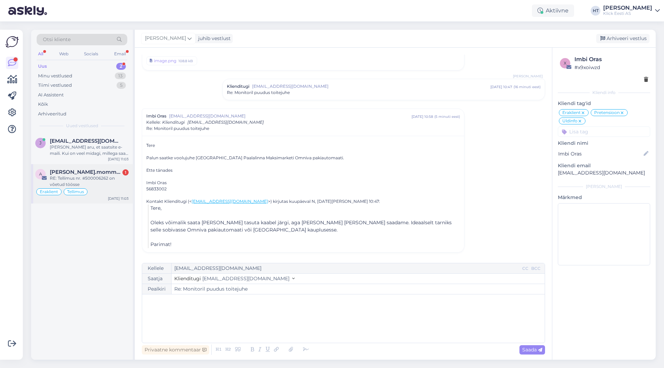
click at [105, 173] on span "[PERSON_NAME].mommeja via [EMAIL_ADDRESS][DOMAIN_NAME]" at bounding box center [86, 172] width 72 height 6
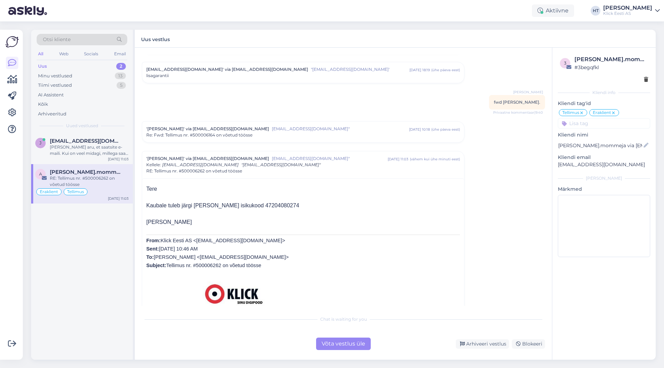
scroll to position [2047, 0]
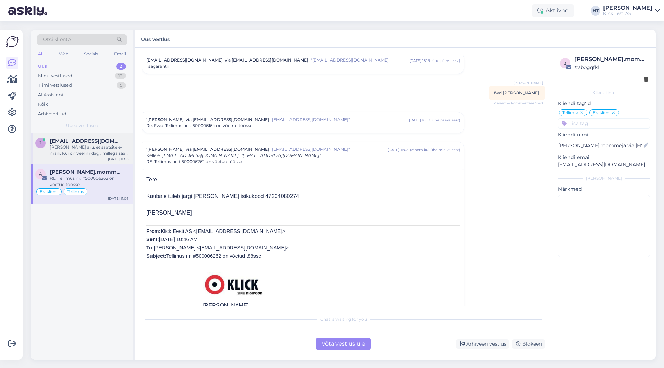
click at [86, 145] on div "[PERSON_NAME] aru, et saatsite e-maili. Kui on veel midagi, millega saan aidata…" at bounding box center [89, 150] width 79 height 12
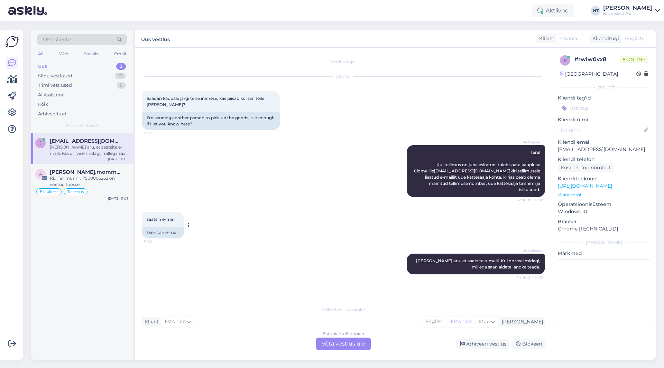
scroll to position [27, 0]
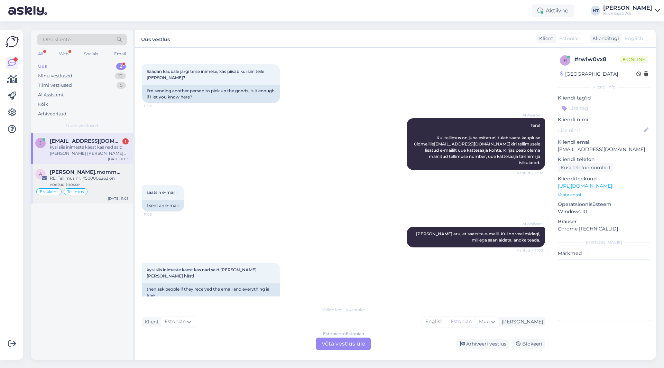
click at [105, 177] on div "RE: Tellimus nr. #500006262 on võetud töösse" at bounding box center [89, 181] width 79 height 12
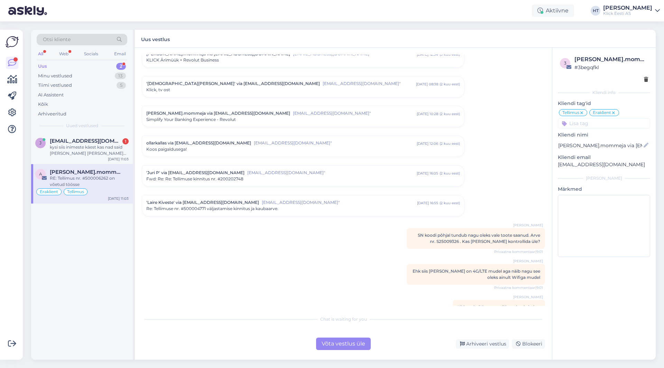
scroll to position [2128, 0]
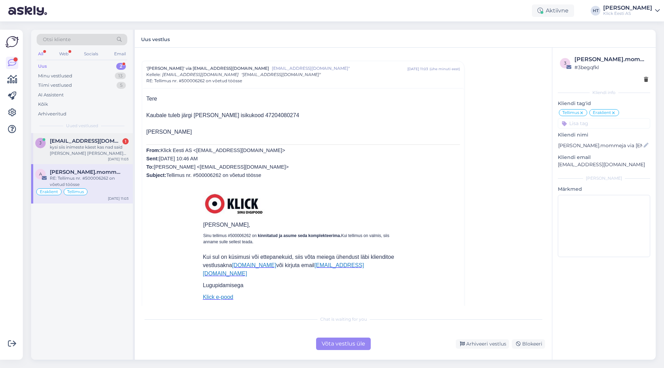
click at [101, 147] on div "kysi siis inimeste käest kas nad said [PERSON_NAME] [PERSON_NAME] hästi" at bounding box center [89, 150] width 79 height 12
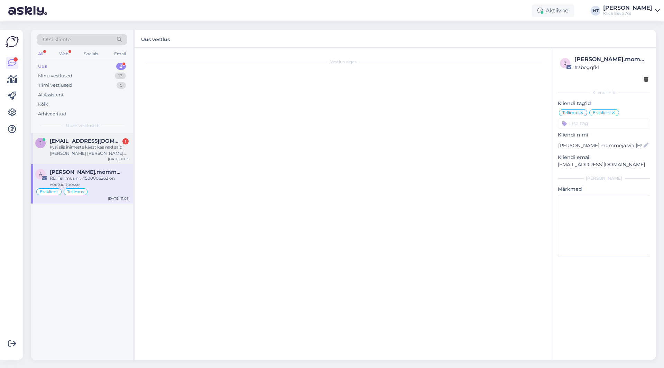
scroll to position [27, 0]
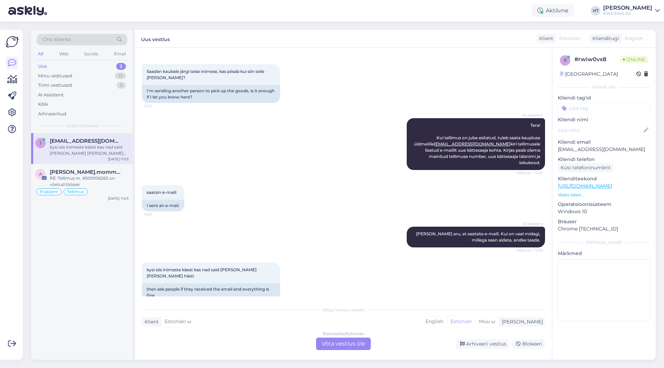
click at [331, 342] on div "Estonian to Estonian Võta vestlus üle" at bounding box center [343, 344] width 55 height 12
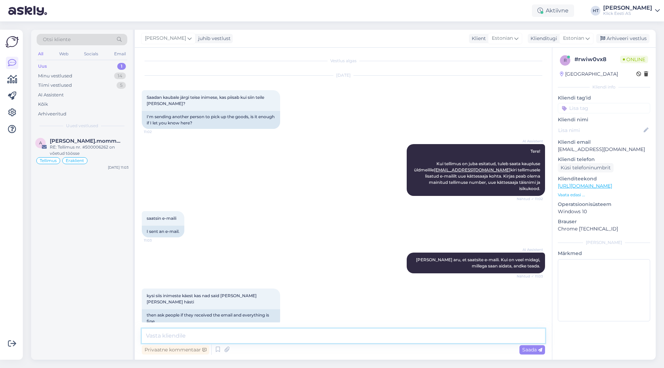
click at [333, 339] on textarea at bounding box center [343, 336] width 403 height 15
type textarea "Inimene sai e-[PERSON_NAME]."
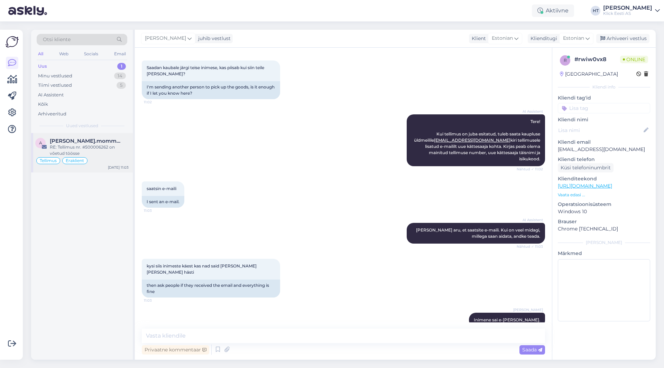
click at [93, 142] on span "[PERSON_NAME].mommeja via [EMAIL_ADDRESS][DOMAIN_NAME]" at bounding box center [86, 141] width 72 height 6
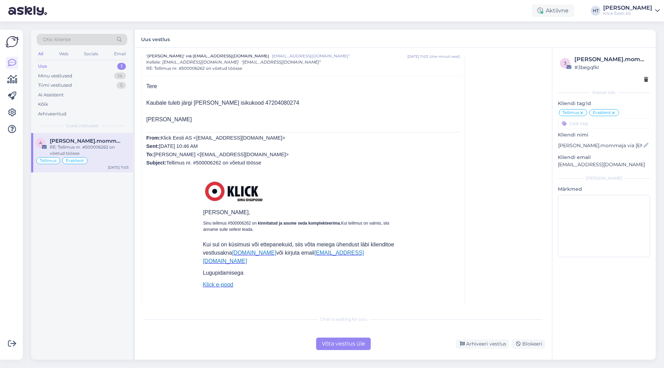
scroll to position [2160, 0]
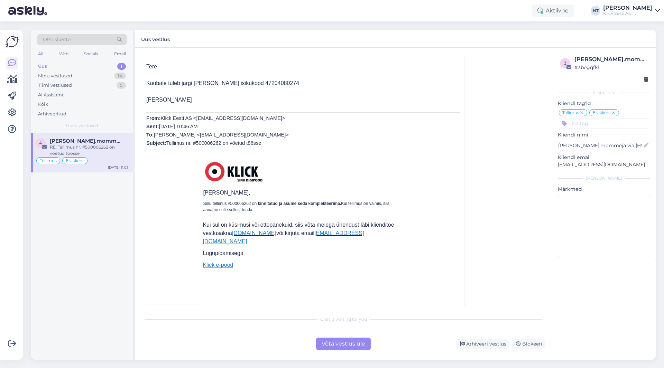
click at [236, 201] on span "Sinu tellimus #500006262 on kinnitatud ja asume seda komplekteerima. Kui tellim…" at bounding box center [296, 206] width 186 height 11
copy span "500006262"
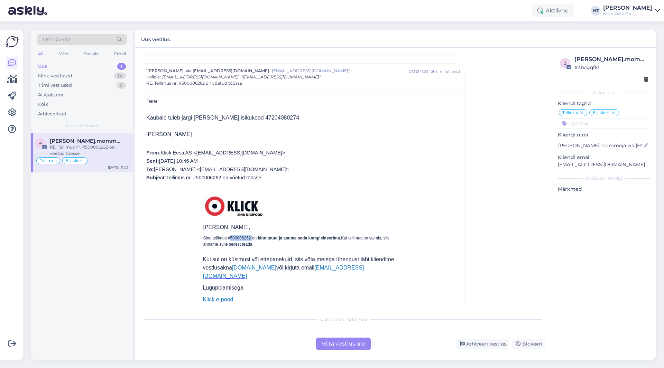
scroll to position [2091, 0]
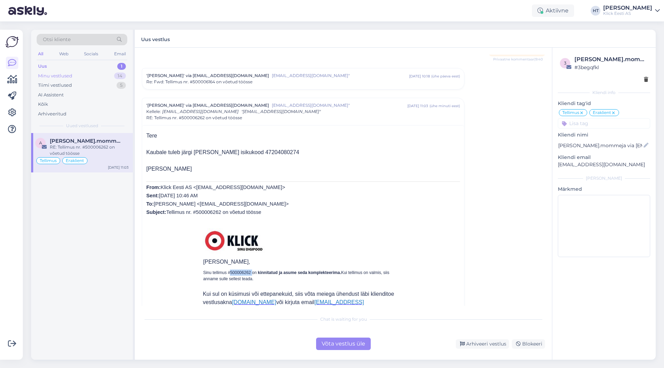
click at [88, 76] on div "Minu vestlused 14" at bounding box center [82, 76] width 91 height 10
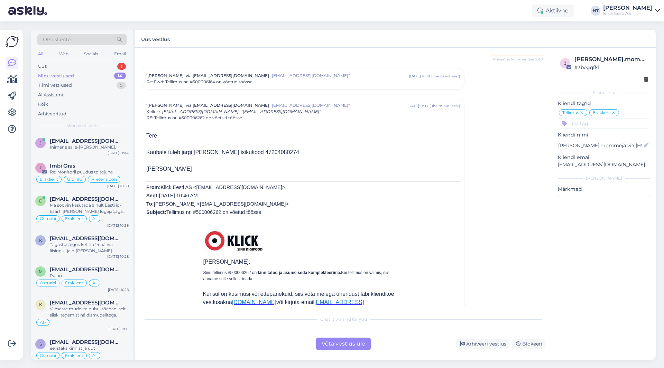
scroll to position [2056, 0]
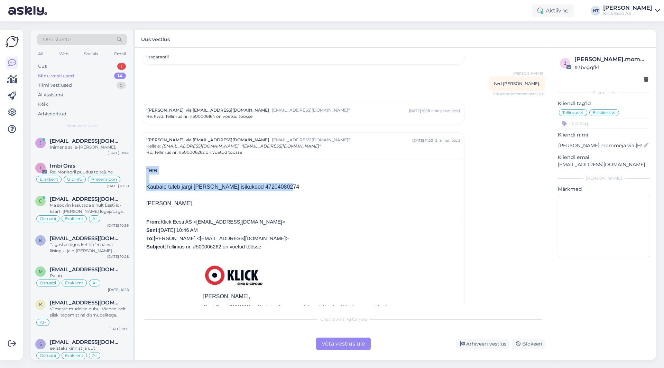
drag, startPoint x: 147, startPoint y: 181, endPoint x: 278, endPoint y: 182, distance: 131.1
click at [278, 183] on p "Kaubale tuleb järgi [PERSON_NAME] isikukood 47204080274" at bounding box center [303, 187] width 314 height 8
drag, startPoint x: 276, startPoint y: 182, endPoint x: 146, endPoint y: 180, distance: 129.7
click at [146, 183] on p "Kaubale tuleb järgi [PERSON_NAME] isikukood 47204080274" at bounding box center [303, 187] width 314 height 8
drag, startPoint x: 147, startPoint y: 180, endPoint x: 294, endPoint y: 184, distance: 146.7
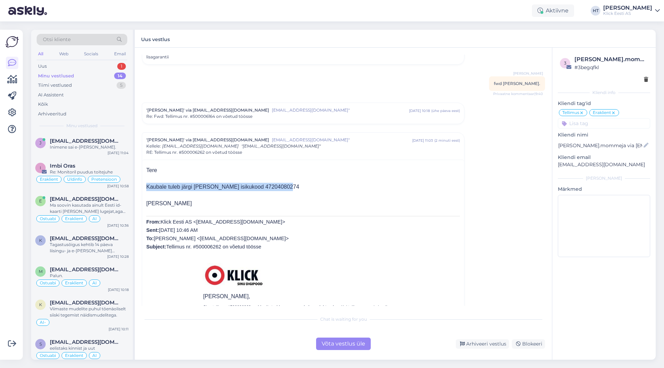
click at [294, 184] on p "Kaubale tuleb järgi [PERSON_NAME] isikukood 47204080274" at bounding box center [303, 187] width 314 height 8
click at [490, 342] on div "Arhiveeri vestlus" at bounding box center [482, 344] width 53 height 9
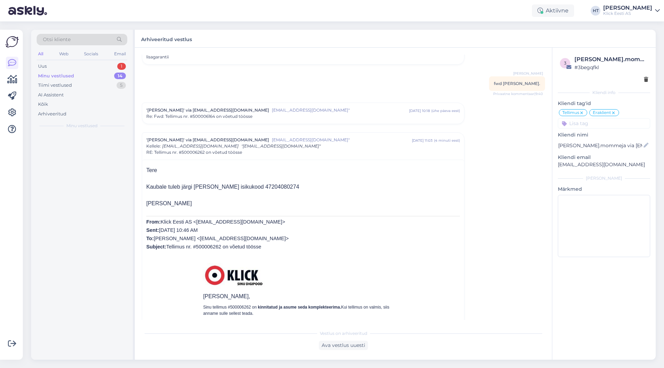
scroll to position [2128, 0]
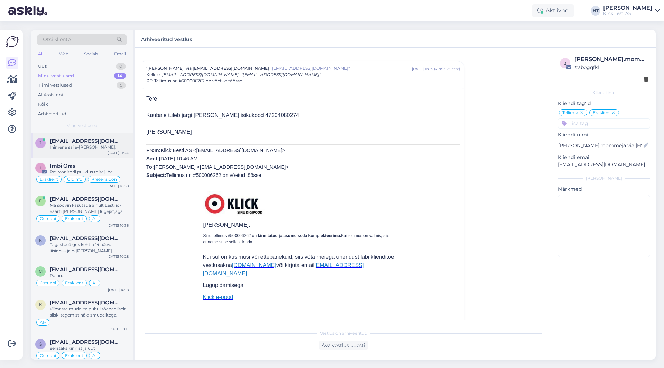
click at [98, 141] on div "[EMAIL_ADDRESS][DOMAIN_NAME]" at bounding box center [89, 141] width 79 height 6
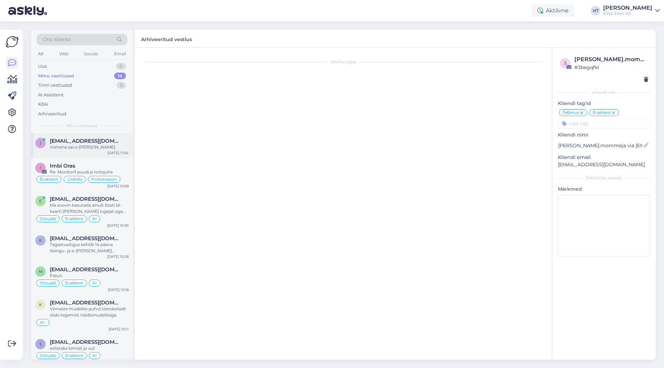
scroll to position [31, 0]
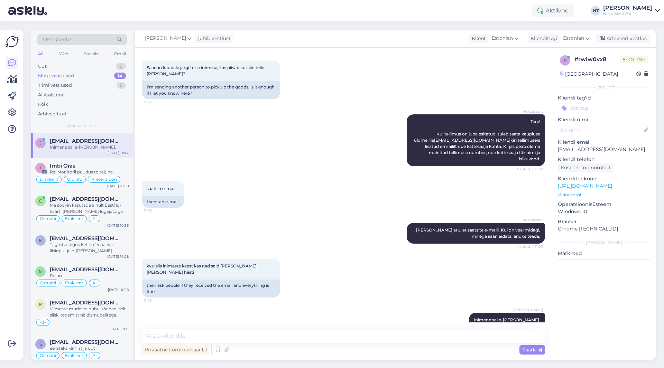
click at [600, 106] on input at bounding box center [604, 108] width 92 height 10
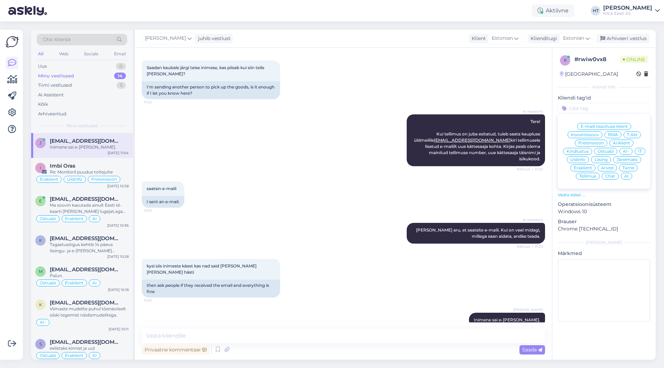
click at [624, 167] on span "Tarne" at bounding box center [629, 168] width 12 height 4
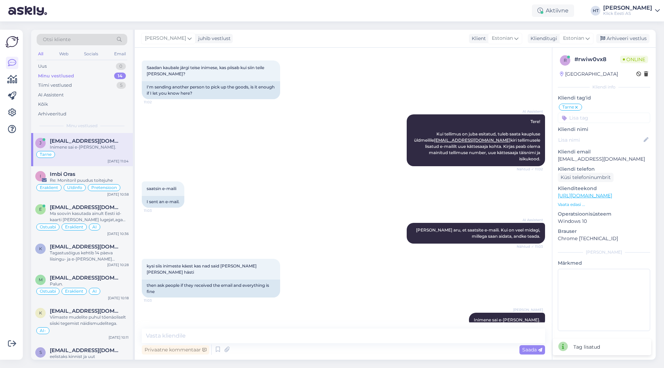
click at [602, 112] on div "Tarne E-maili teavituse klient Koostöösoov RMA T.Abi Pretensioon Äriklient Kind…" at bounding box center [604, 113] width 92 height 20
click at [604, 119] on input at bounding box center [604, 118] width 92 height 10
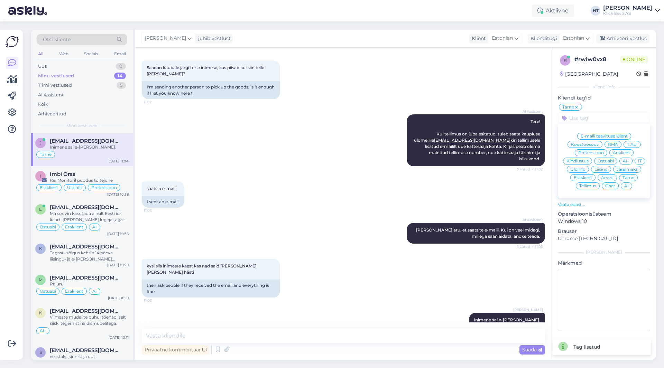
click at [620, 154] on span "Äriklient" at bounding box center [621, 153] width 17 height 4
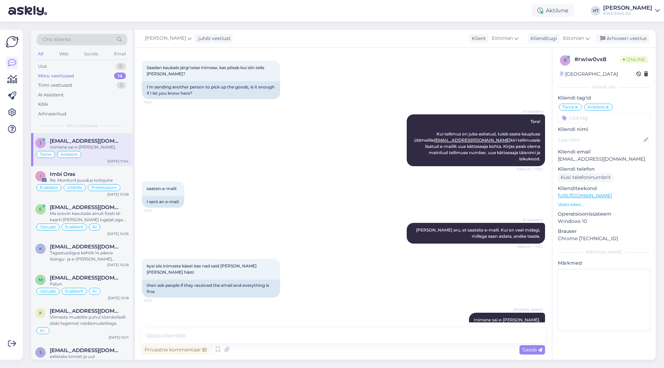
click at [603, 114] on input at bounding box center [604, 118] width 92 height 10
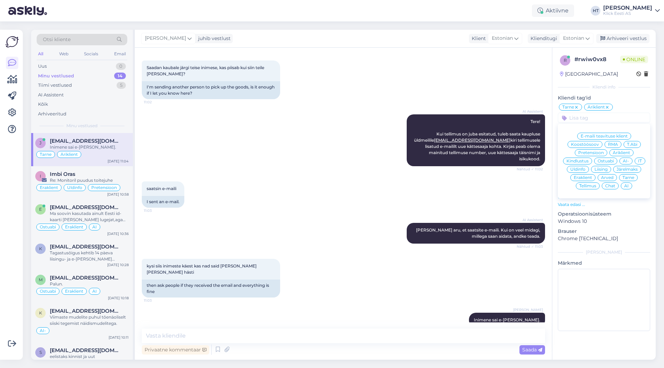
click at [627, 184] on span "AI" at bounding box center [626, 186] width 4 height 4
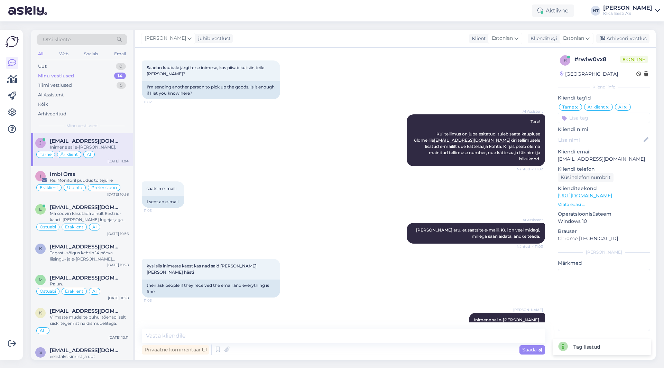
click at [399, 186] on div "saatsin e-maili 11:03 I sent an e-mail." at bounding box center [343, 195] width 403 height 42
click at [125, 186] on div "Eraklient Üldinfo Pretensioon" at bounding box center [81, 188] width 93 height 8
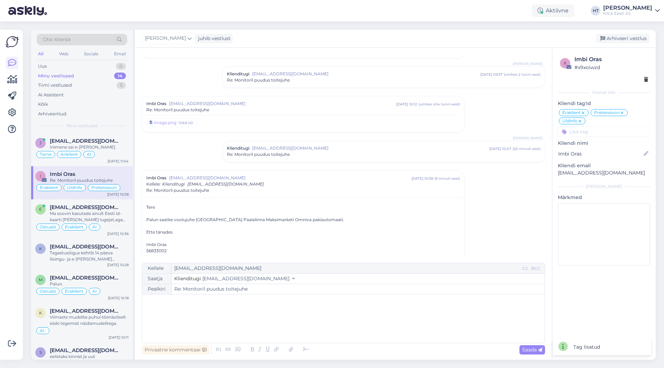
scroll to position [99, 0]
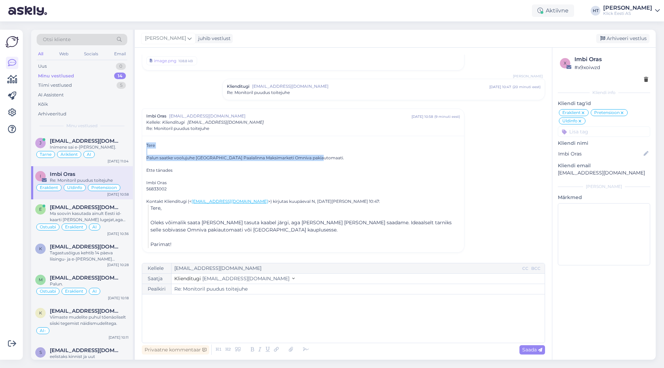
drag, startPoint x: 315, startPoint y: 158, endPoint x: 147, endPoint y: 145, distance: 167.9
click at [147, 145] on div "Tere Palun saatke voolujuhe [GEOGRAPHIC_DATA] [GEOGRAPHIC_DATA] Maksimarketi Om…" at bounding box center [303, 168] width 314 height 50
click at [147, 144] on div "Tere Palun saatke voolujuhe [GEOGRAPHIC_DATA] [GEOGRAPHIC_DATA] Maksimarketi Om…" at bounding box center [303, 168] width 314 height 50
drag, startPoint x: 147, startPoint y: 144, endPoint x: 321, endPoint y: 156, distance: 174.8
click at [321, 156] on div "Tere Palun saatke voolujuhe [GEOGRAPHIC_DATA] [GEOGRAPHIC_DATA] Maksimarketi Om…" at bounding box center [303, 168] width 314 height 50
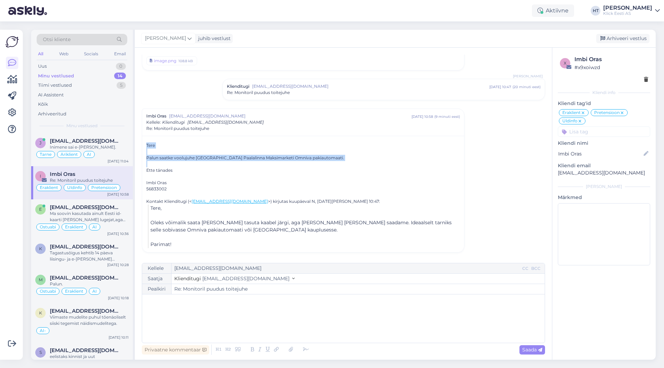
click at [321, 156] on div "Palun saatke voolujuhe [GEOGRAPHIC_DATA] Paalalinna Maksimarketi Omniva pakiaut…" at bounding box center [303, 158] width 314 height 6
drag, startPoint x: 147, startPoint y: 158, endPoint x: 235, endPoint y: 158, distance: 87.9
click at [235, 158] on div "Palun saatke voolujuhe [GEOGRAPHIC_DATA] Paalalinna Maksimarketi Omniva pakiaut…" at bounding box center [303, 158] width 314 height 6
drag, startPoint x: 195, startPoint y: 157, endPoint x: 262, endPoint y: 163, distance: 66.6
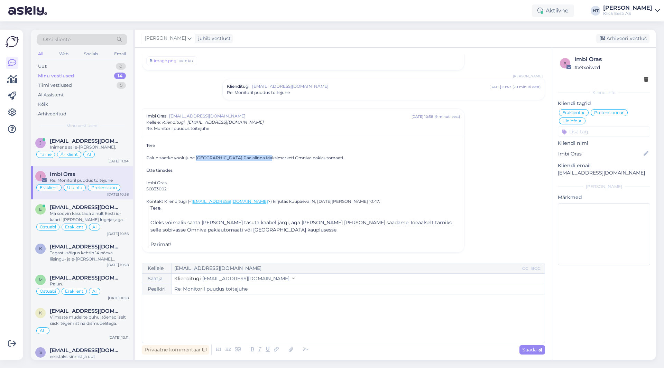
click at [261, 159] on div "Palun saatke voolujuhe [GEOGRAPHIC_DATA] Paalalinna Maksimarketi Omniva pakiaut…" at bounding box center [303, 158] width 314 height 6
